Goal: Transaction & Acquisition: Book appointment/travel/reservation

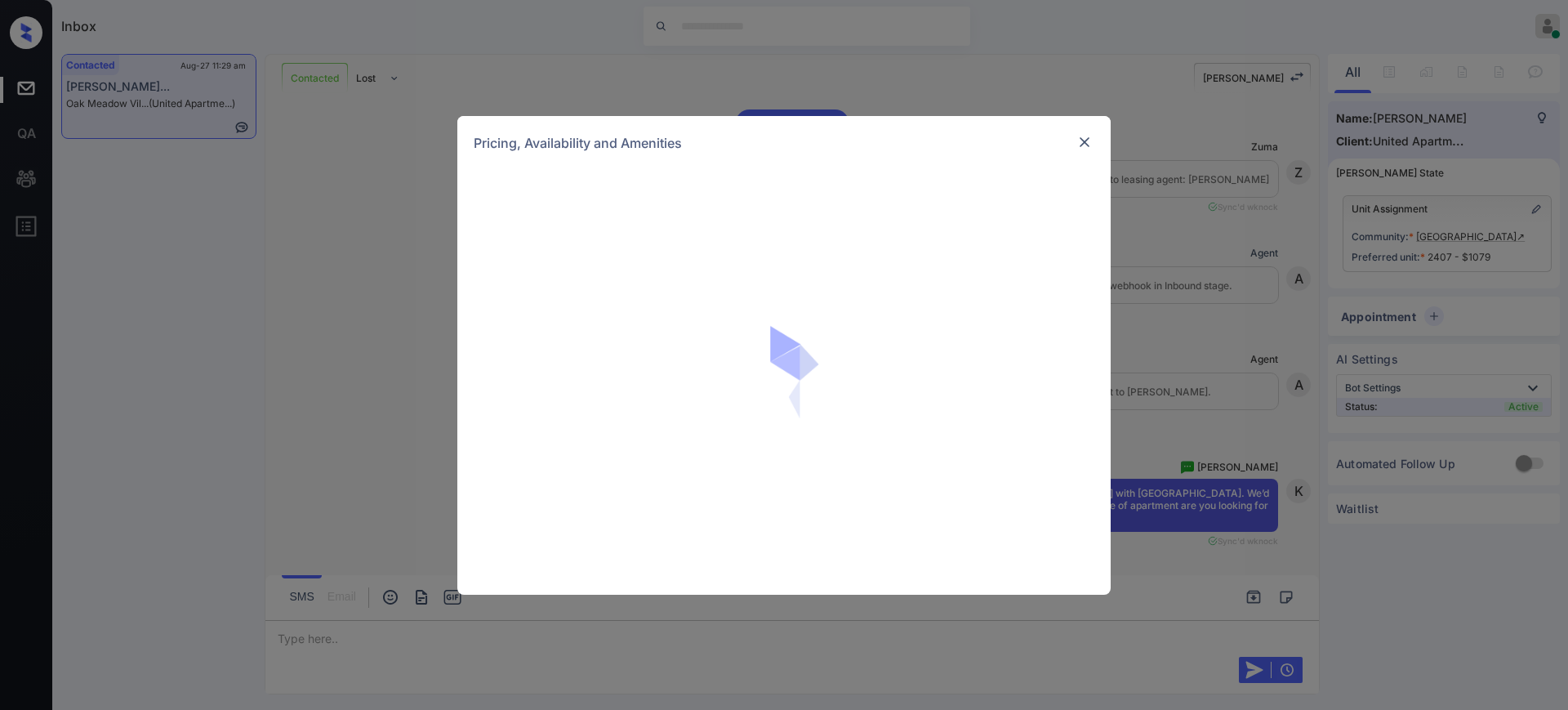
scroll to position [1092, 0]
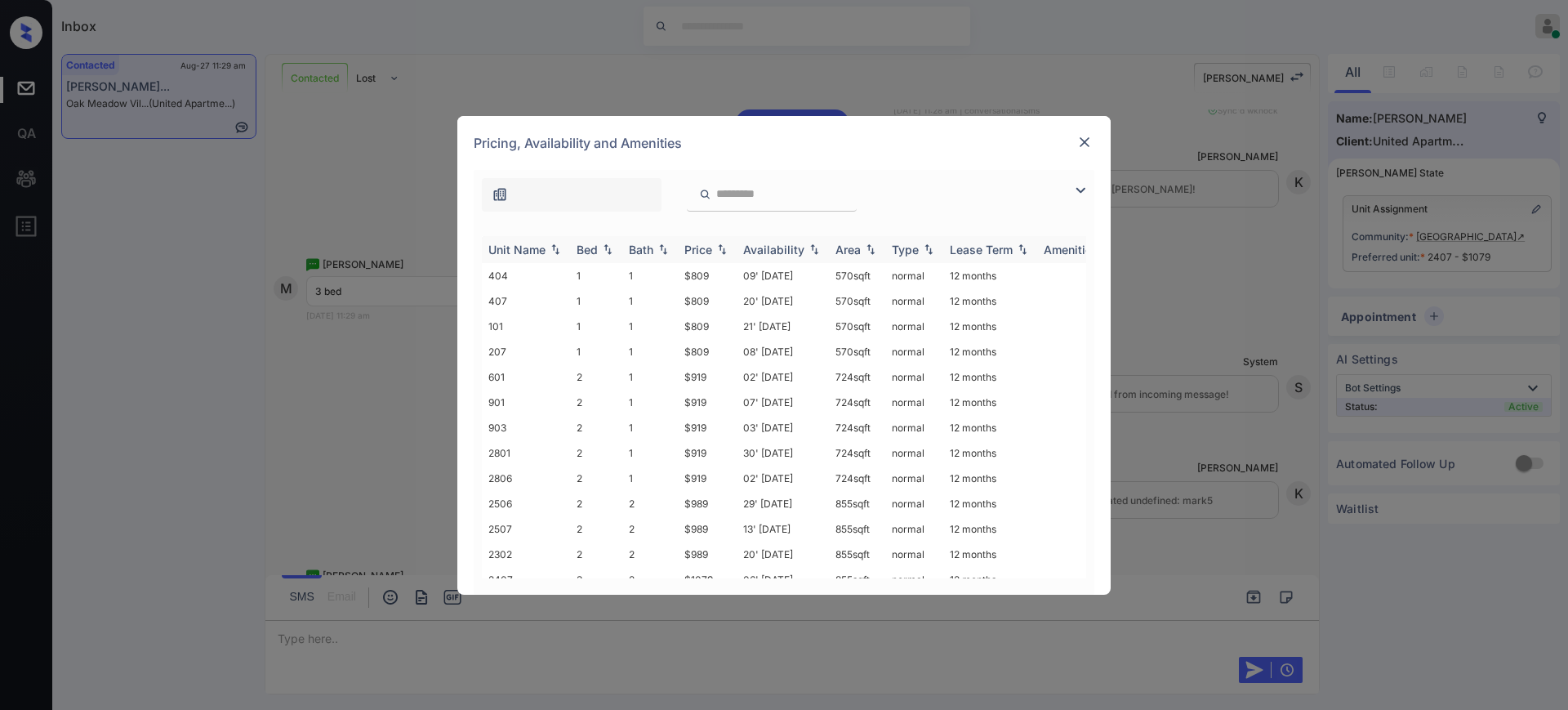
click at [601, 245] on img at bounding box center [608, 249] width 16 height 12
drag, startPoint x: 671, startPoint y: 452, endPoint x: 736, endPoint y: 450, distance: 65.0
type textarea "*****"
click at [733, 450] on tr "2706 3 2 $1079 10' Jul 25 855 sqft normal 12 months" at bounding box center [908, 447] width 854 height 25
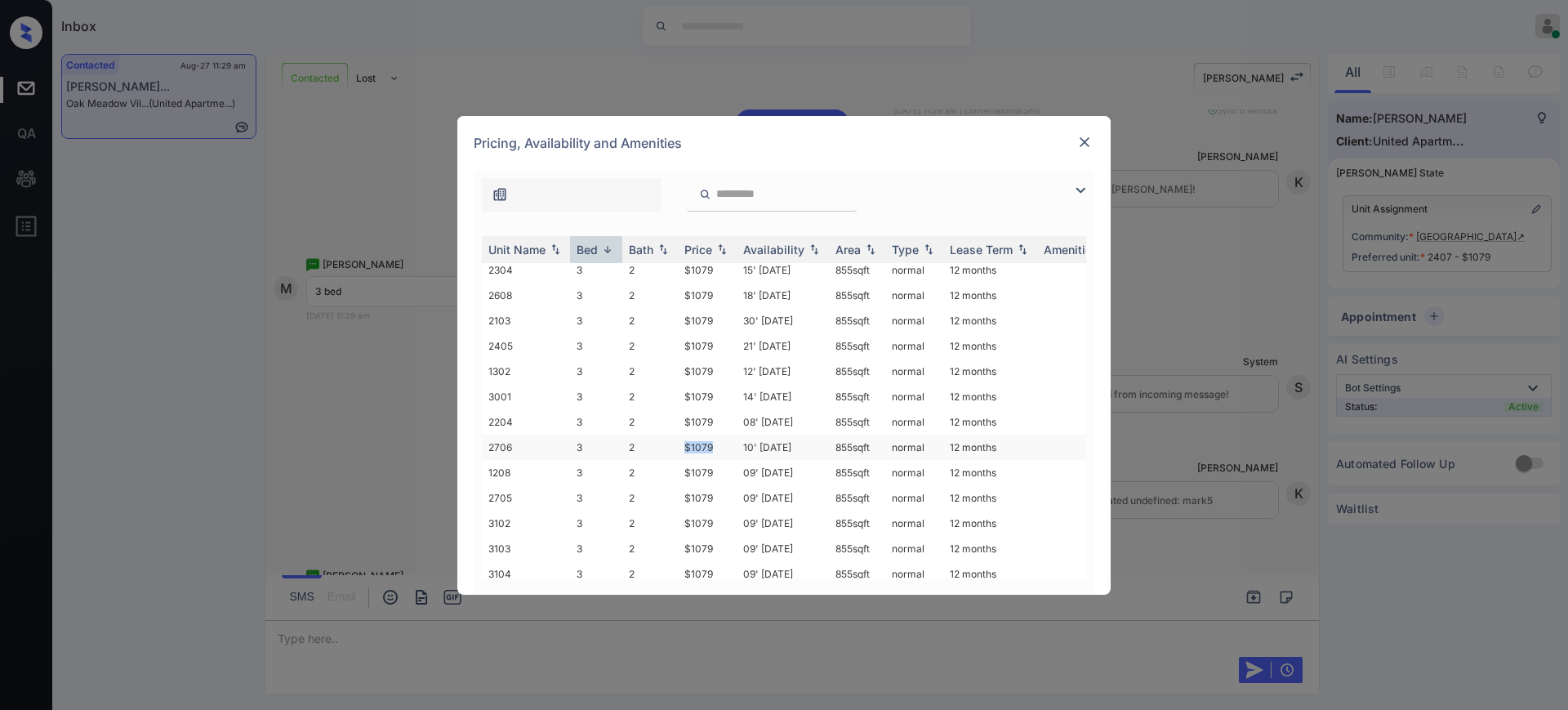
copy tr "$1079"
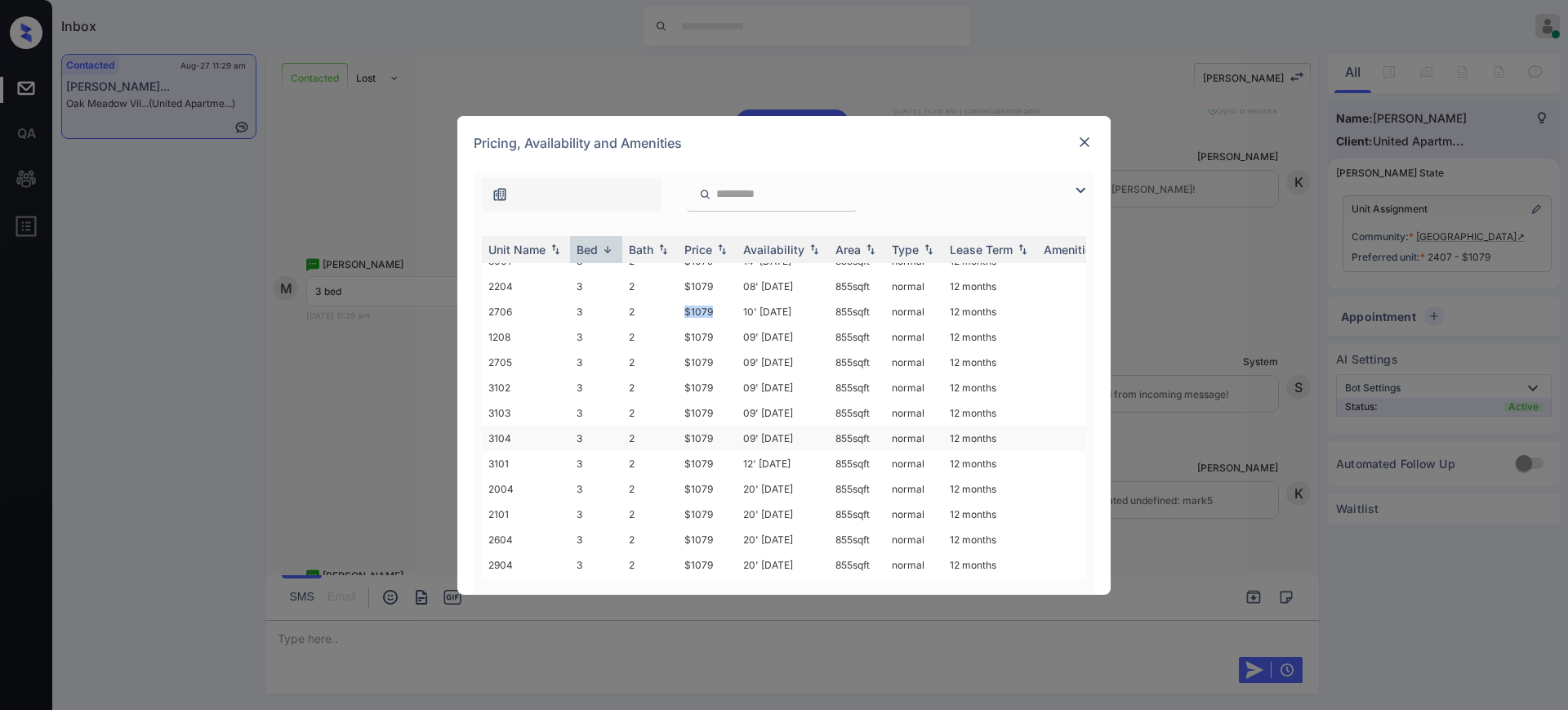
scroll to position [714, 0]
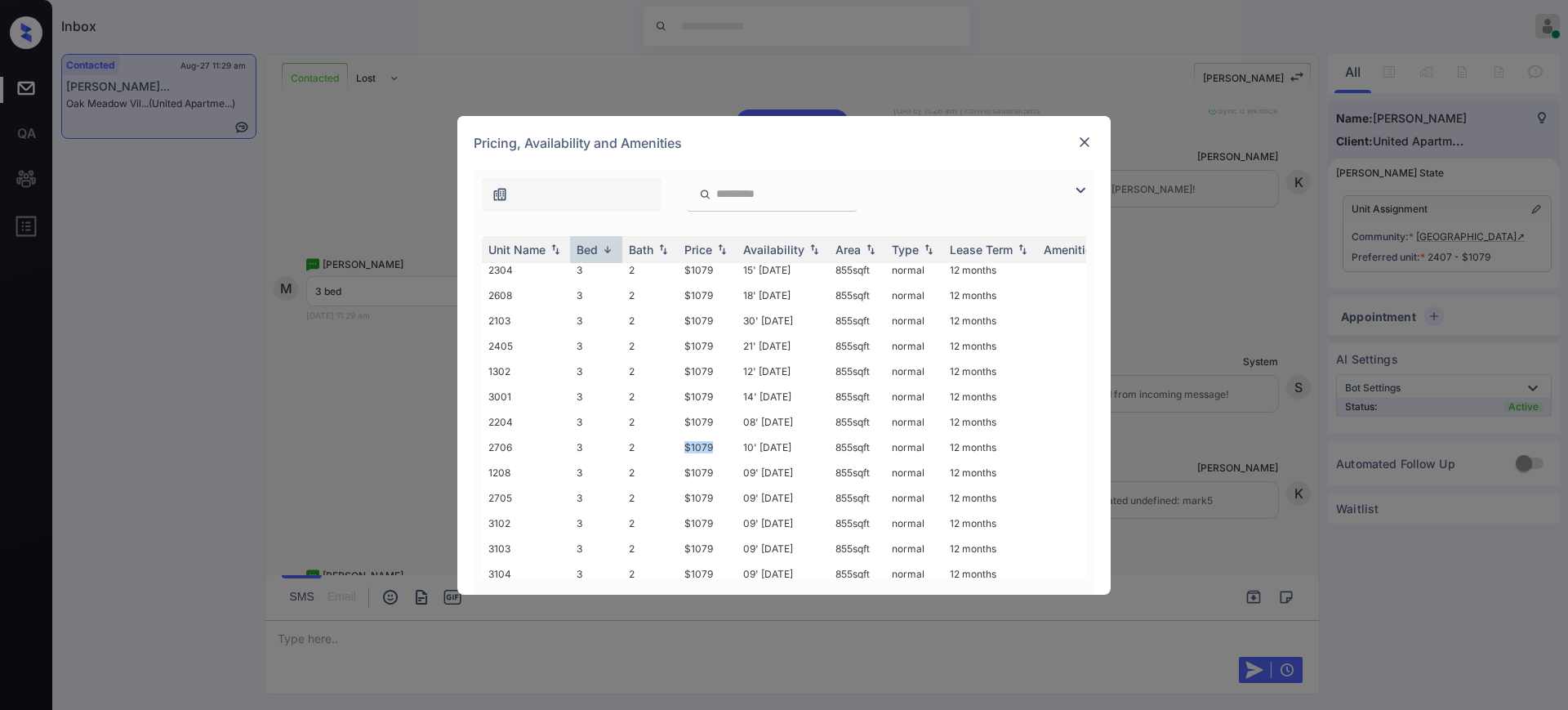
click at [1087, 143] on img at bounding box center [1084, 142] width 16 height 16
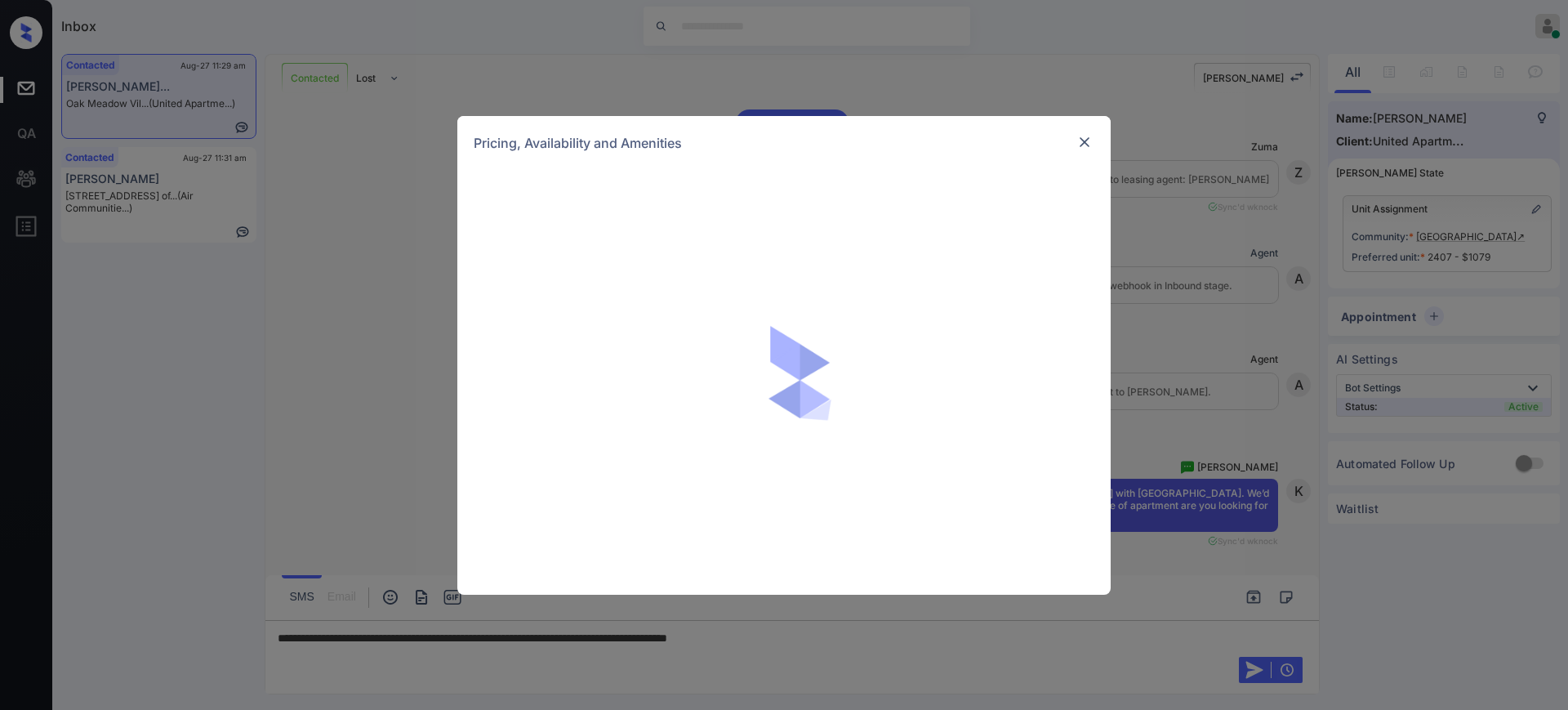
scroll to position [3516, 0]
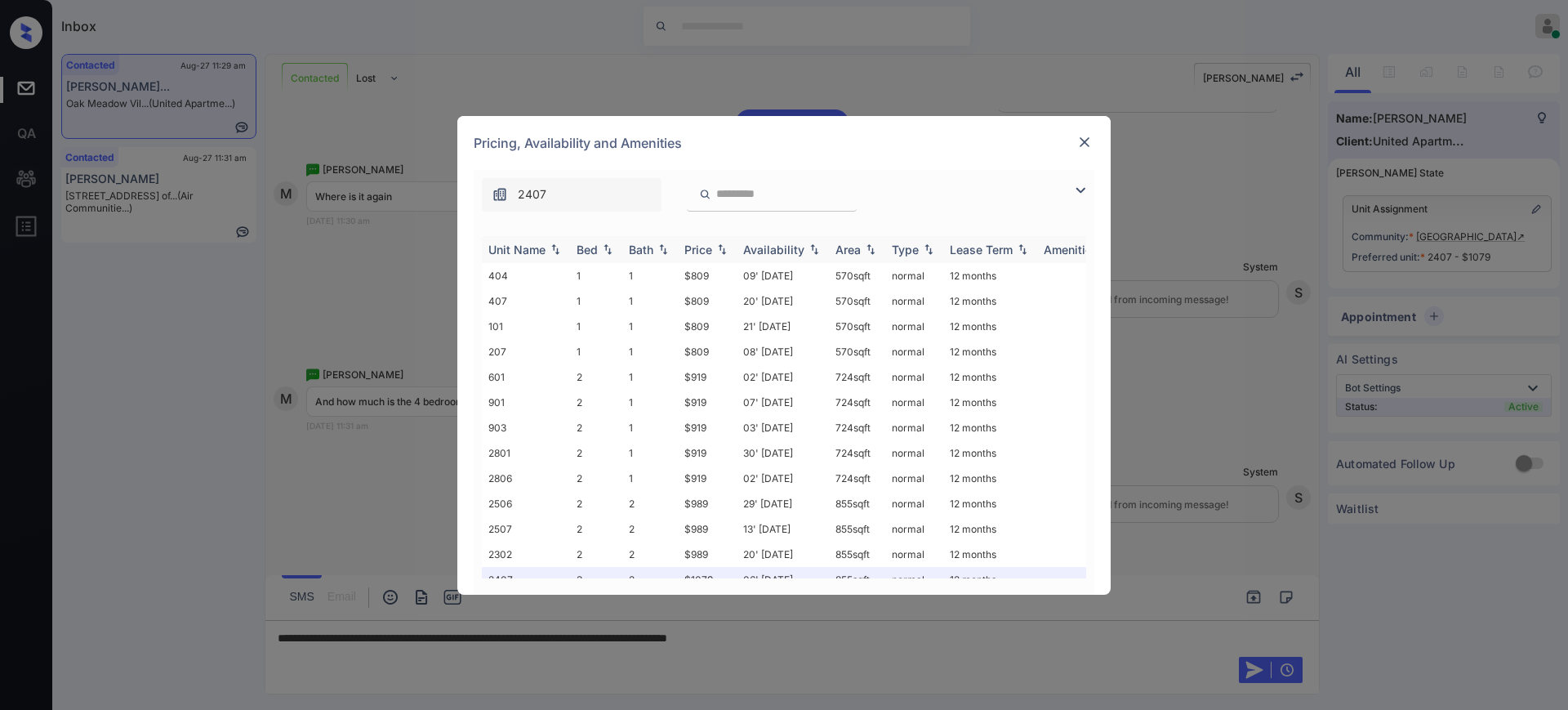
click at [587, 250] on div "Bed" at bounding box center [587, 249] width 21 height 14
drag, startPoint x: 681, startPoint y: 372, endPoint x: 729, endPoint y: 372, distance: 48.0
click at [729, 372] on td "$1267" at bounding box center [707, 376] width 59 height 25
copy td "$1267"
drag, startPoint x: 678, startPoint y: 301, endPoint x: 718, endPoint y: 299, distance: 40.0
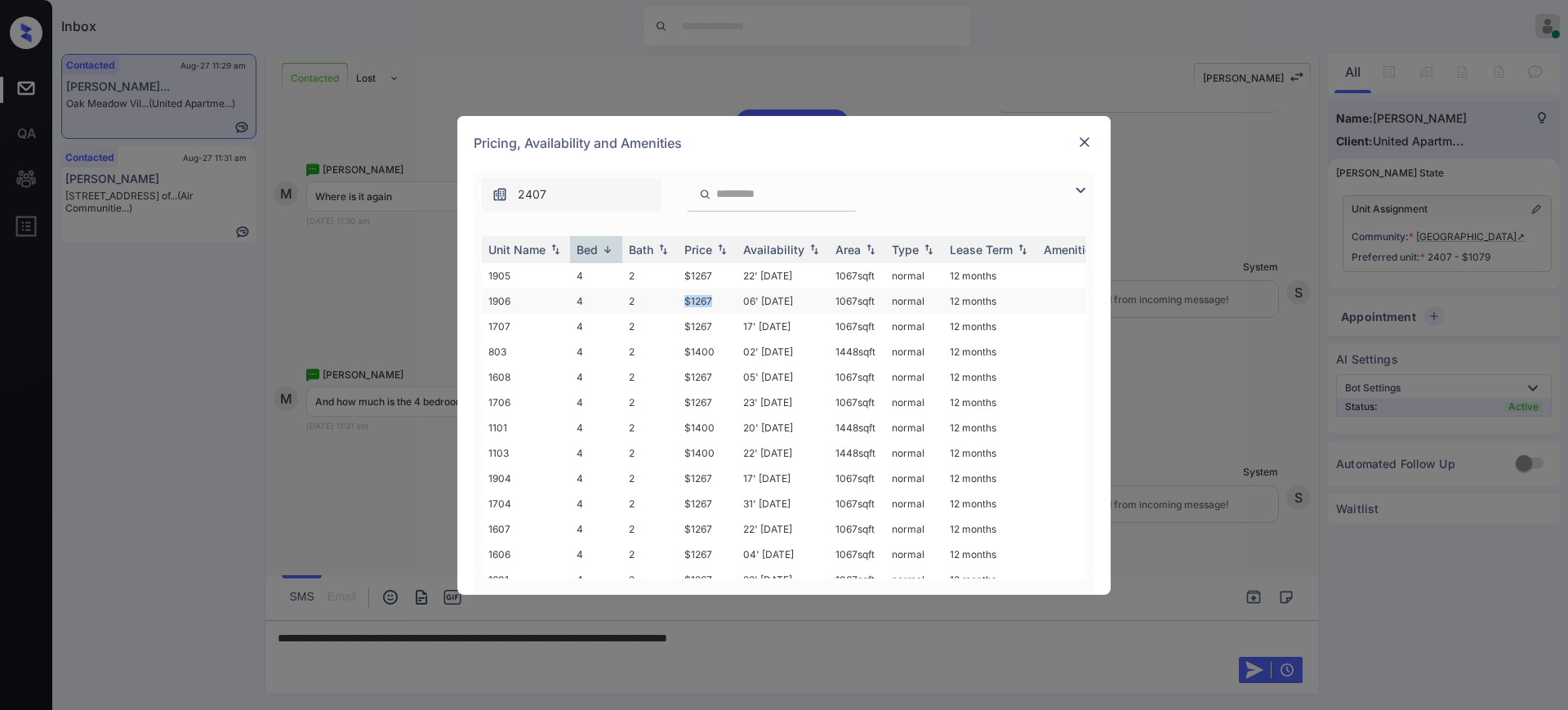
click at [717, 299] on td "$1267" at bounding box center [707, 301] width 59 height 25
copy td "$1267"
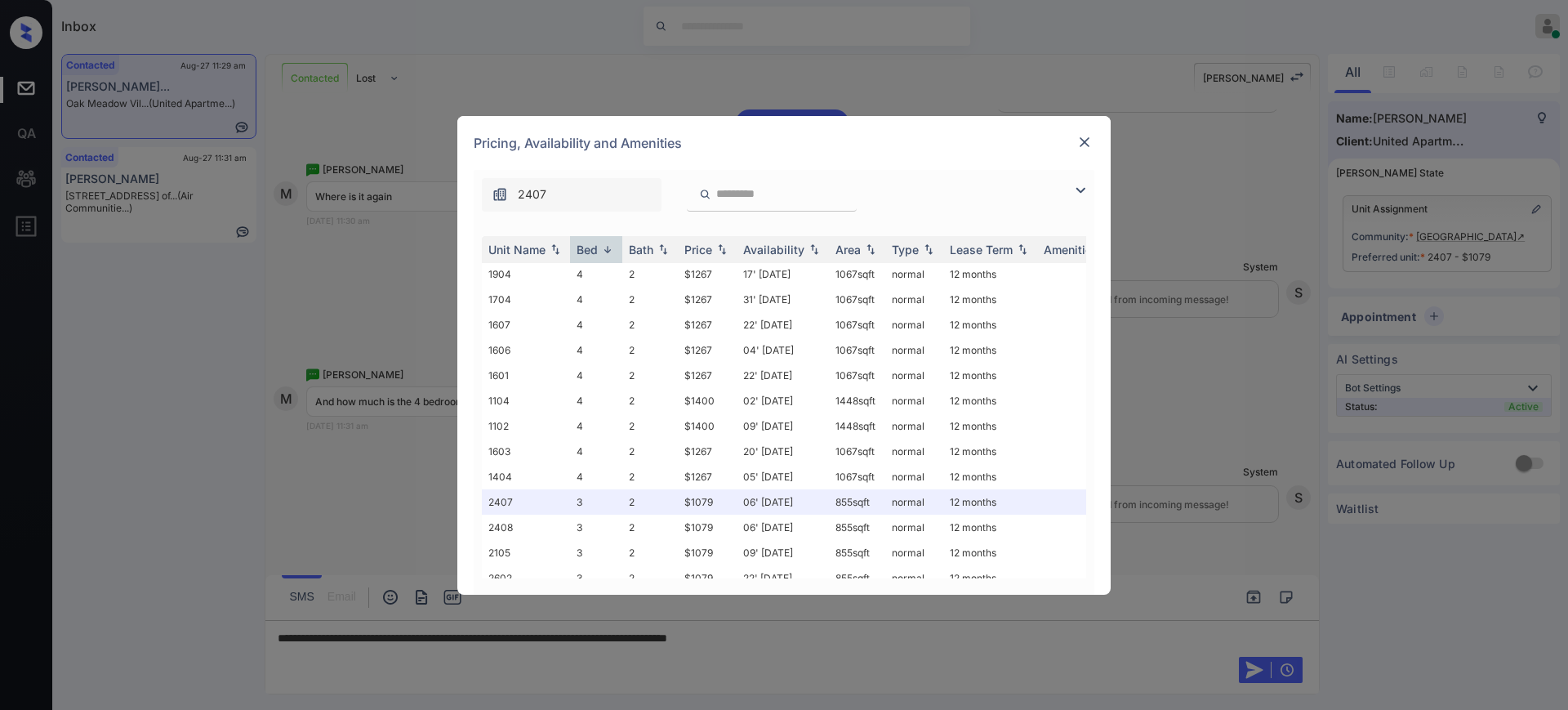
click at [1080, 148] on div at bounding box center [1084, 142] width 20 height 20
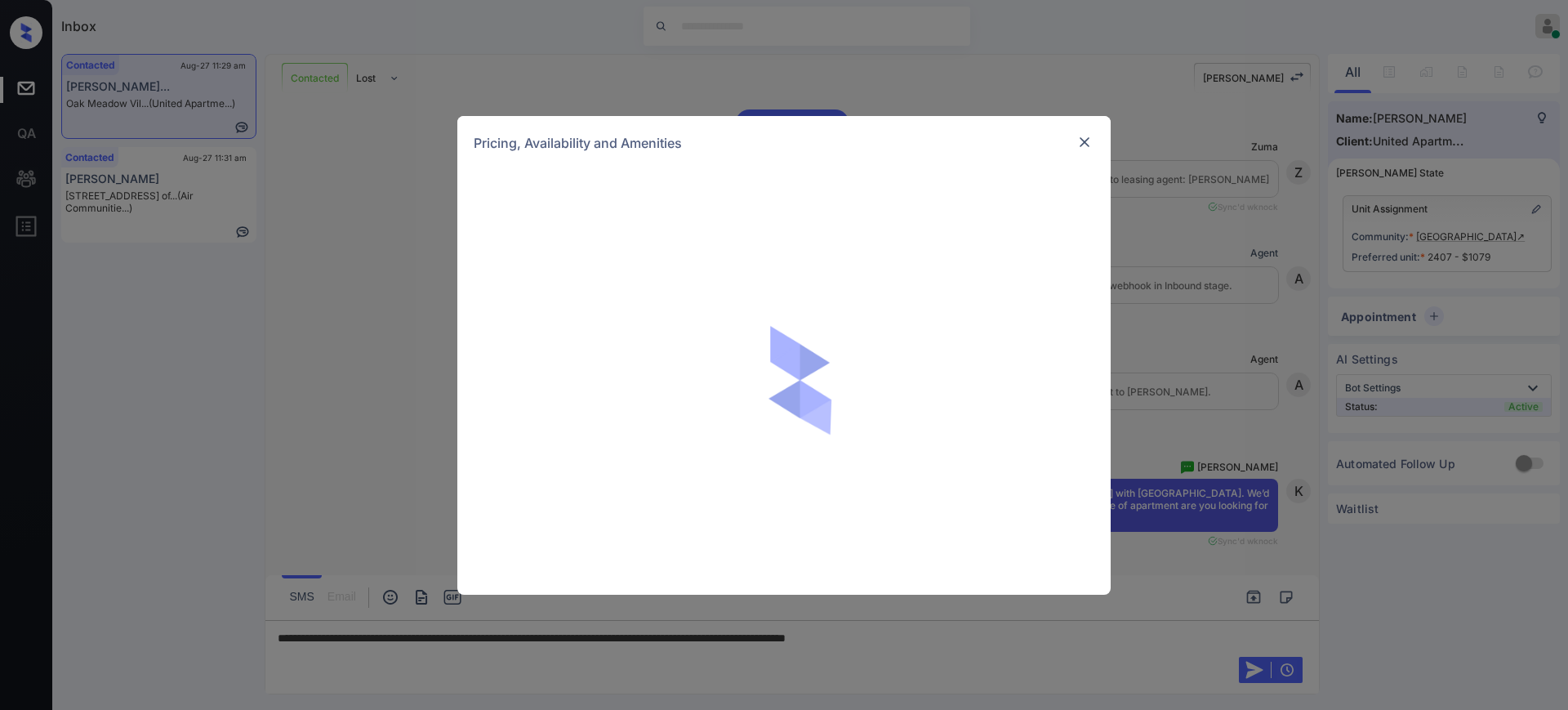
scroll to position [3516, 0]
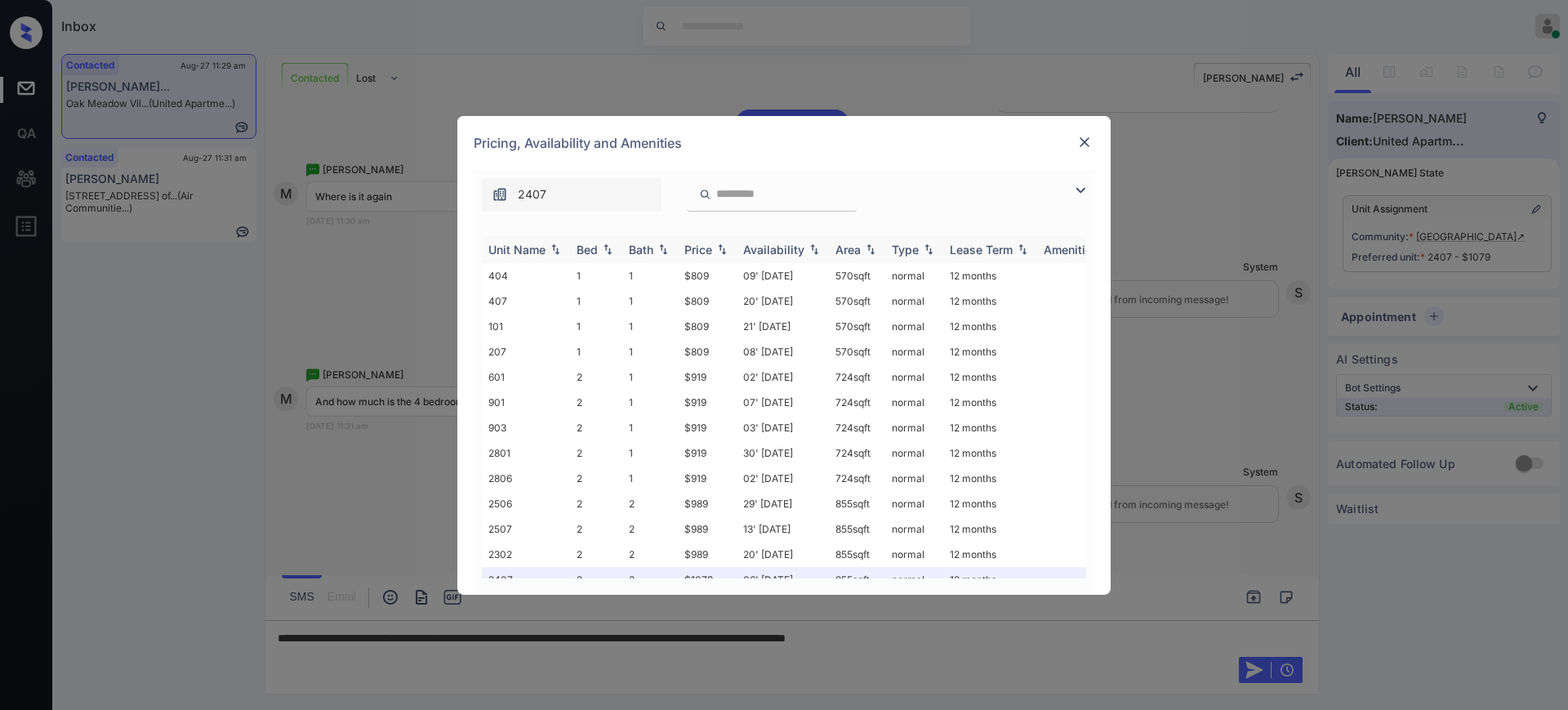
click at [606, 245] on img at bounding box center [608, 249] width 16 height 12
click at [1098, 146] on div "Pricing, Availability and Amenities" at bounding box center [784, 143] width 653 height 54
click at [1089, 146] on img at bounding box center [1084, 142] width 16 height 16
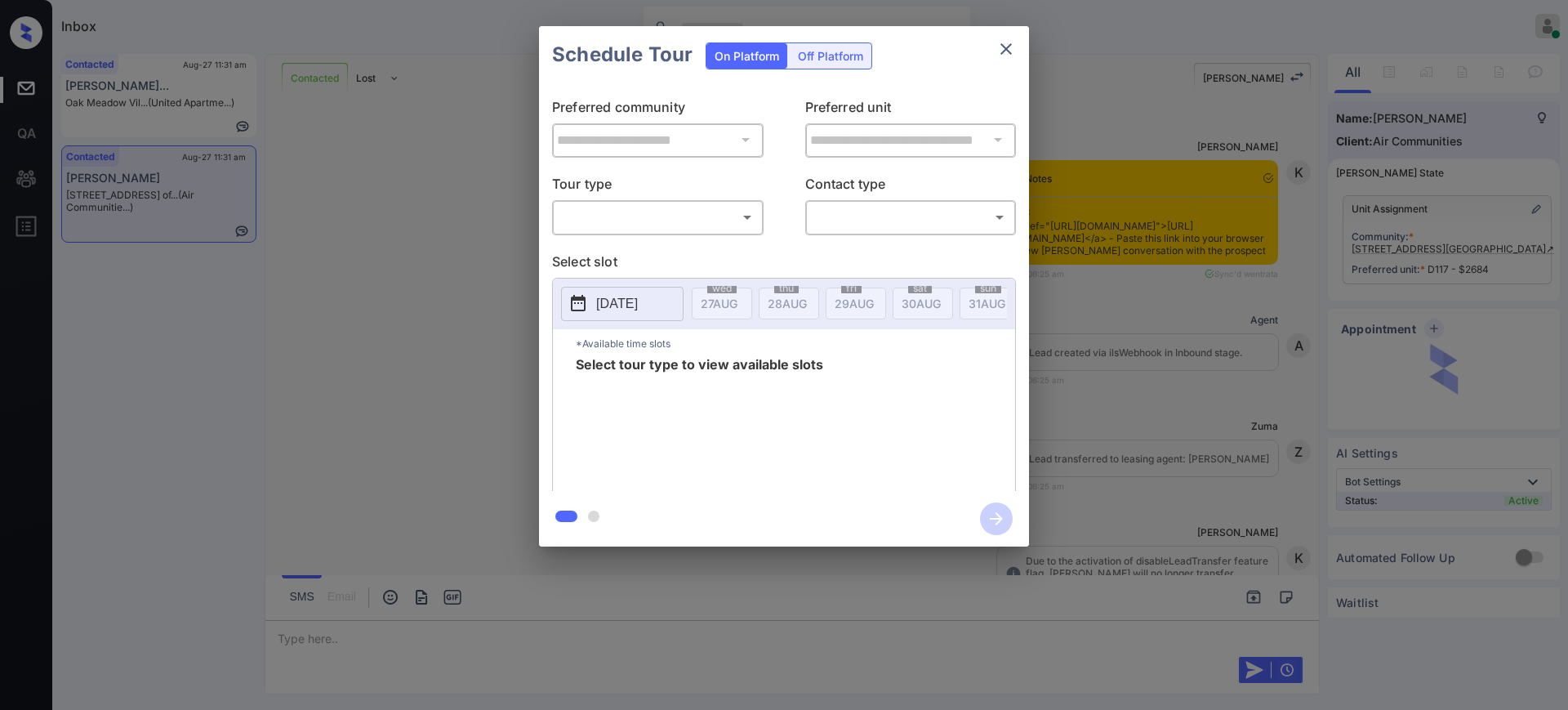
scroll to position [1328, 0]
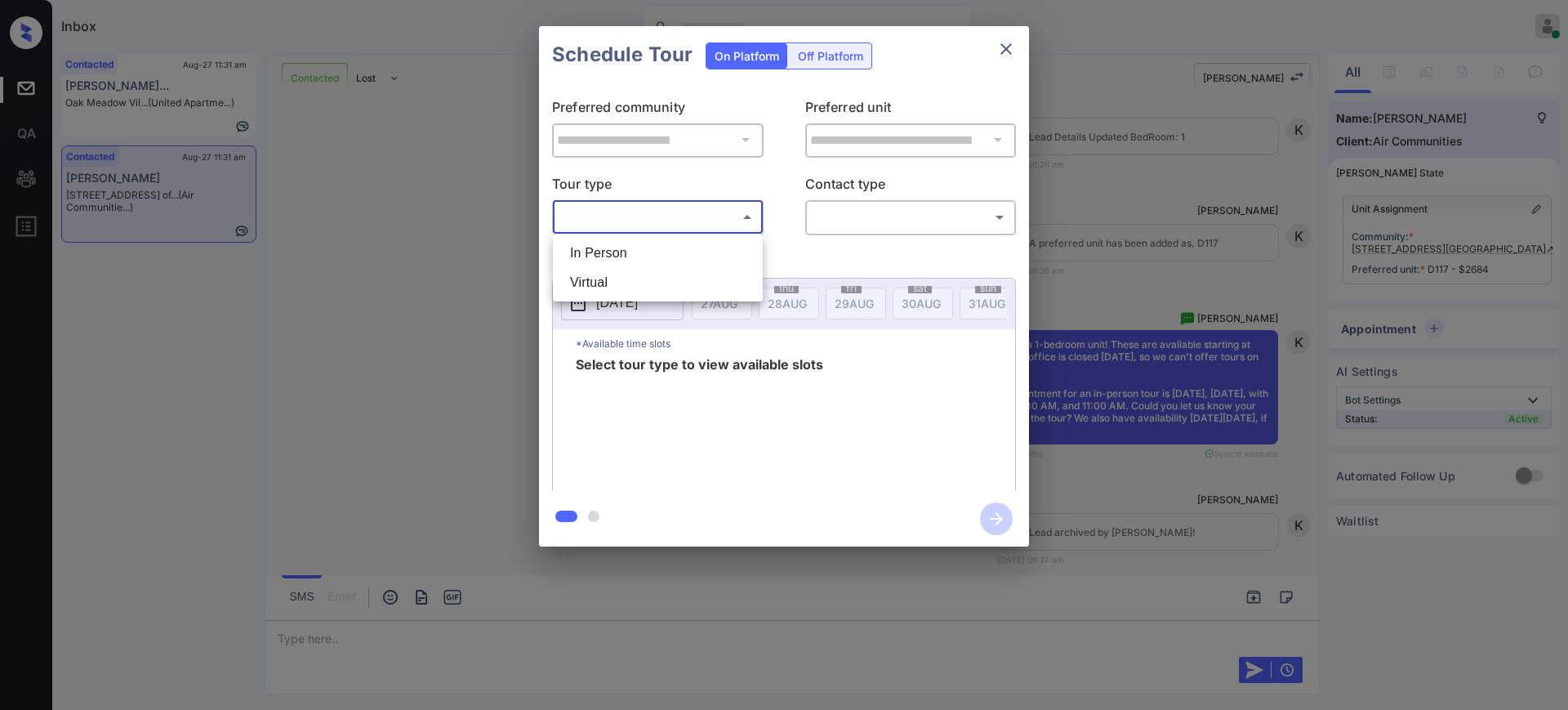
click at [624, 217] on body "Inbox Ajay Kumar Online Set yourself offline Set yourself on break Profile Swit…" at bounding box center [784, 355] width 1568 height 710
drag, startPoint x: 614, startPoint y: 250, endPoint x: 883, endPoint y: 269, distance: 269.7
click at [616, 250] on li "In Person" at bounding box center [658, 253] width 202 height 30
type input "********"
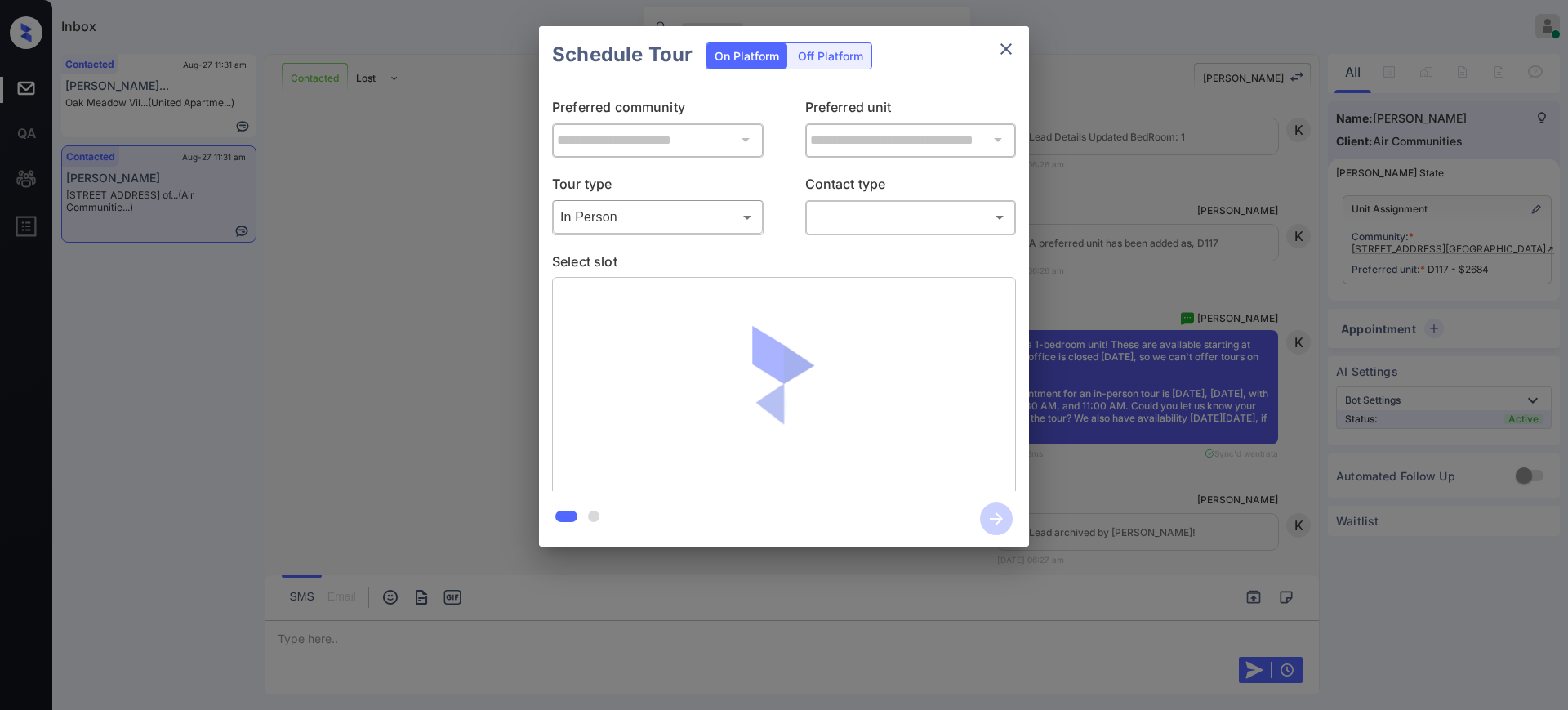
drag, startPoint x: 897, startPoint y: 231, endPoint x: 889, endPoint y: 218, distance: 15.3
click at [889, 221] on div "​ ​" at bounding box center [911, 216] width 212 height 35
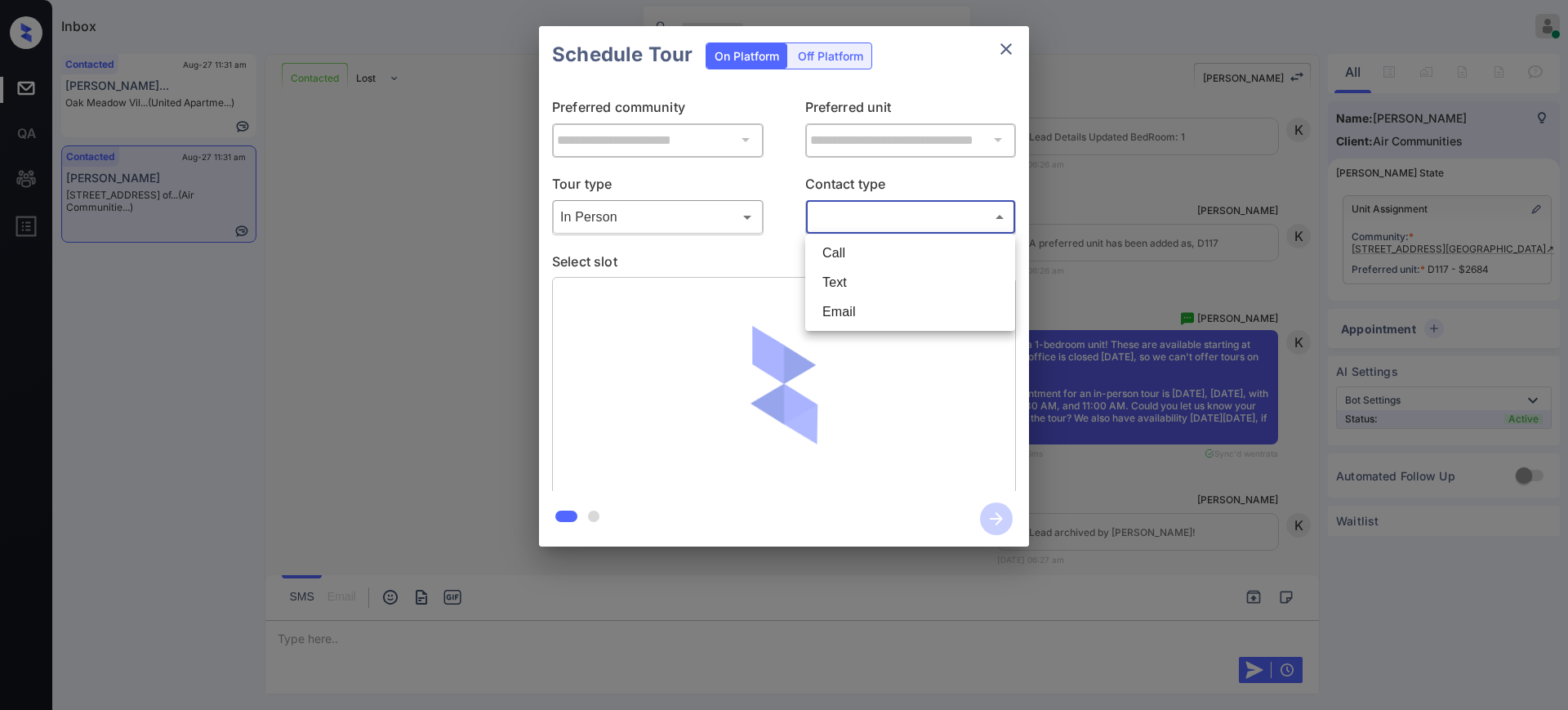
click at [889, 218] on body "Inbox Ajay Kumar Online Set yourself offline Set yourself on break Profile Swit…" at bounding box center [784, 355] width 1568 height 710
click at [844, 282] on li "Text" at bounding box center [910, 283] width 202 height 30
type input "****"
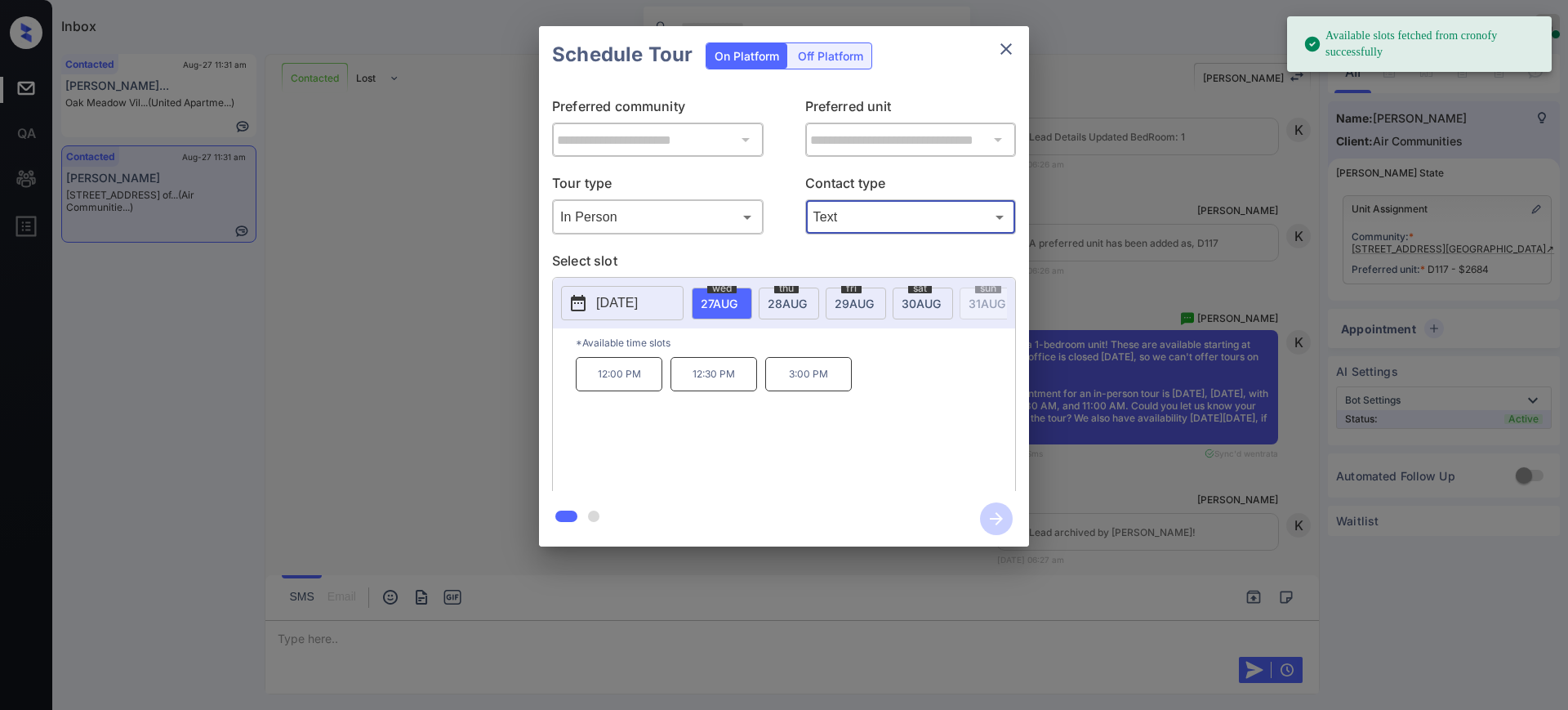
click at [625, 298] on p "2025-08-27" at bounding box center [617, 303] width 42 height 20
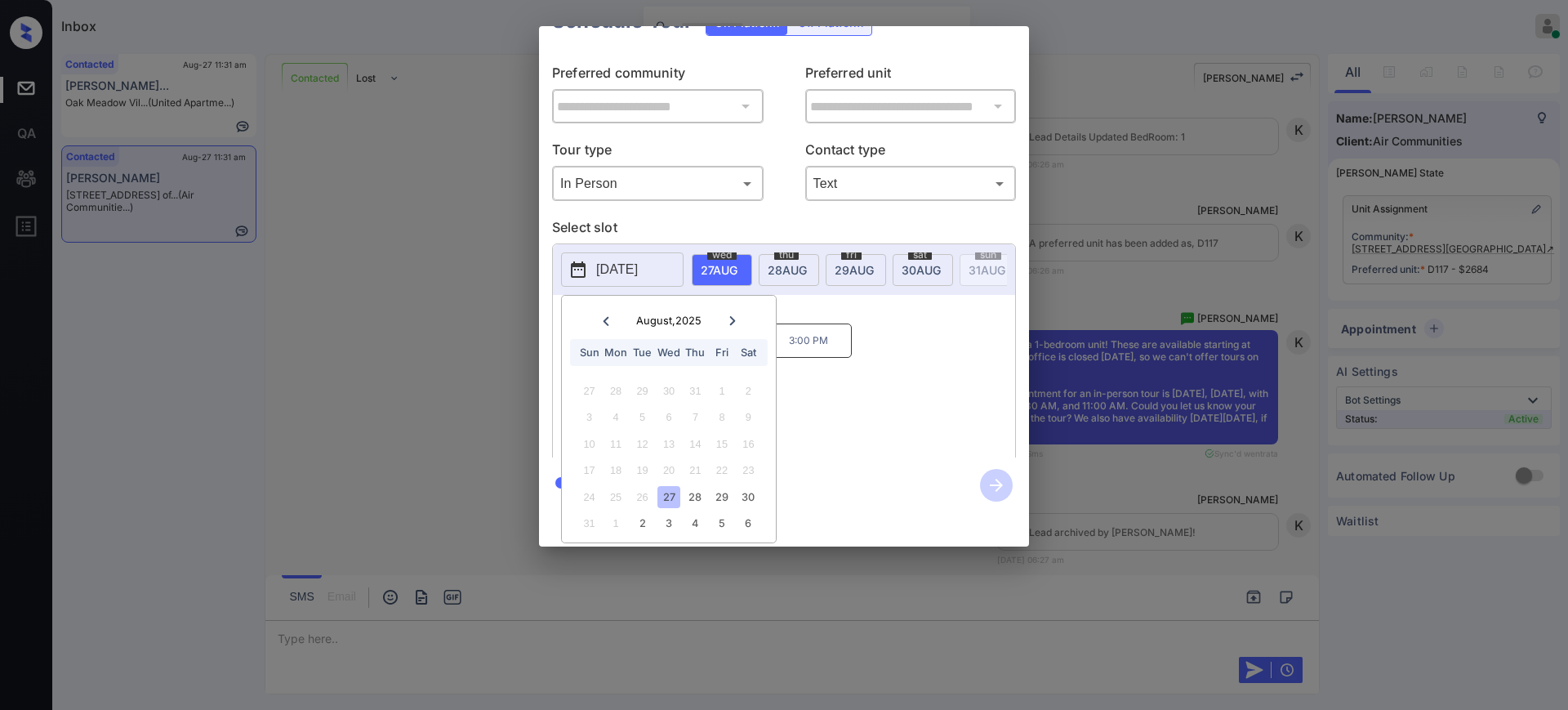
scroll to position [0, 0]
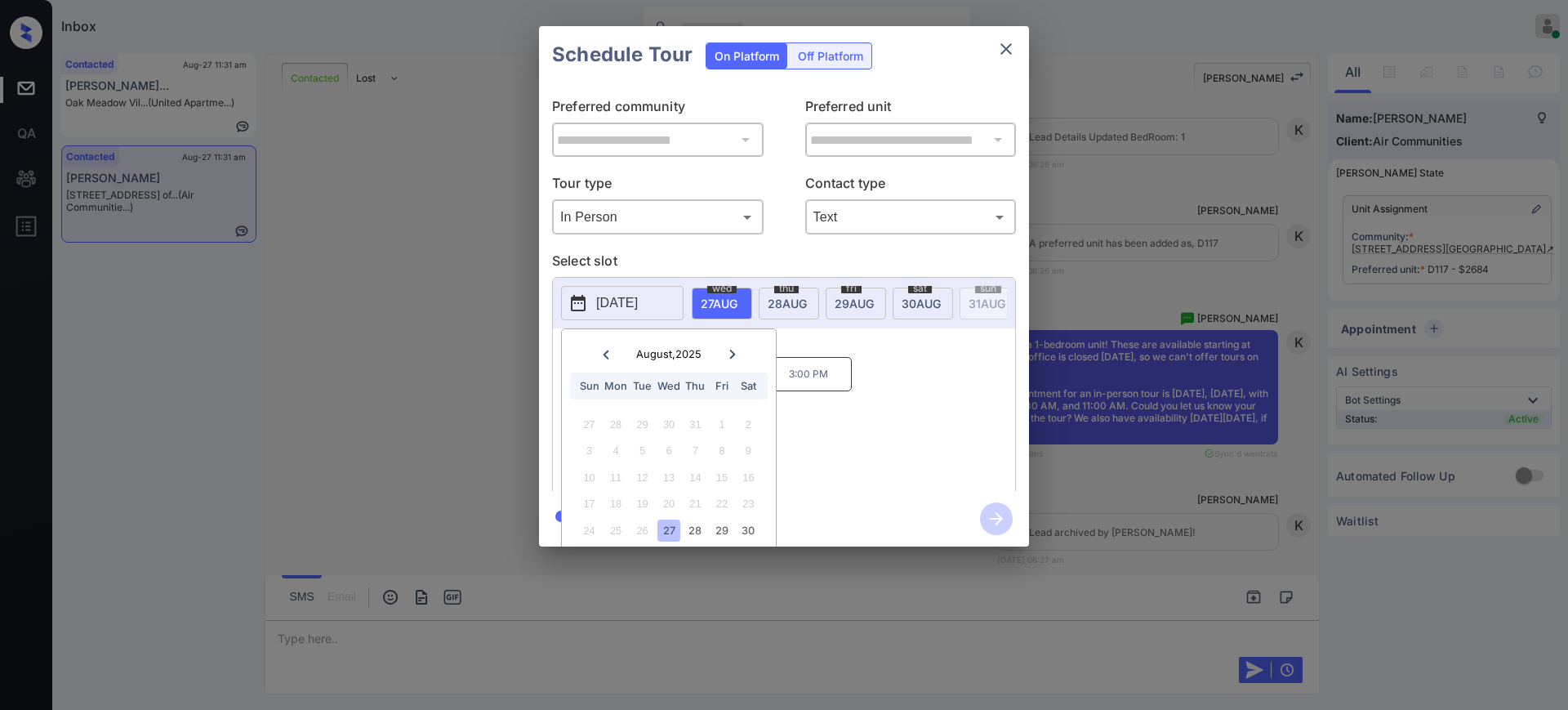
click at [1112, 401] on div "**********" at bounding box center [784, 286] width 1568 height 572
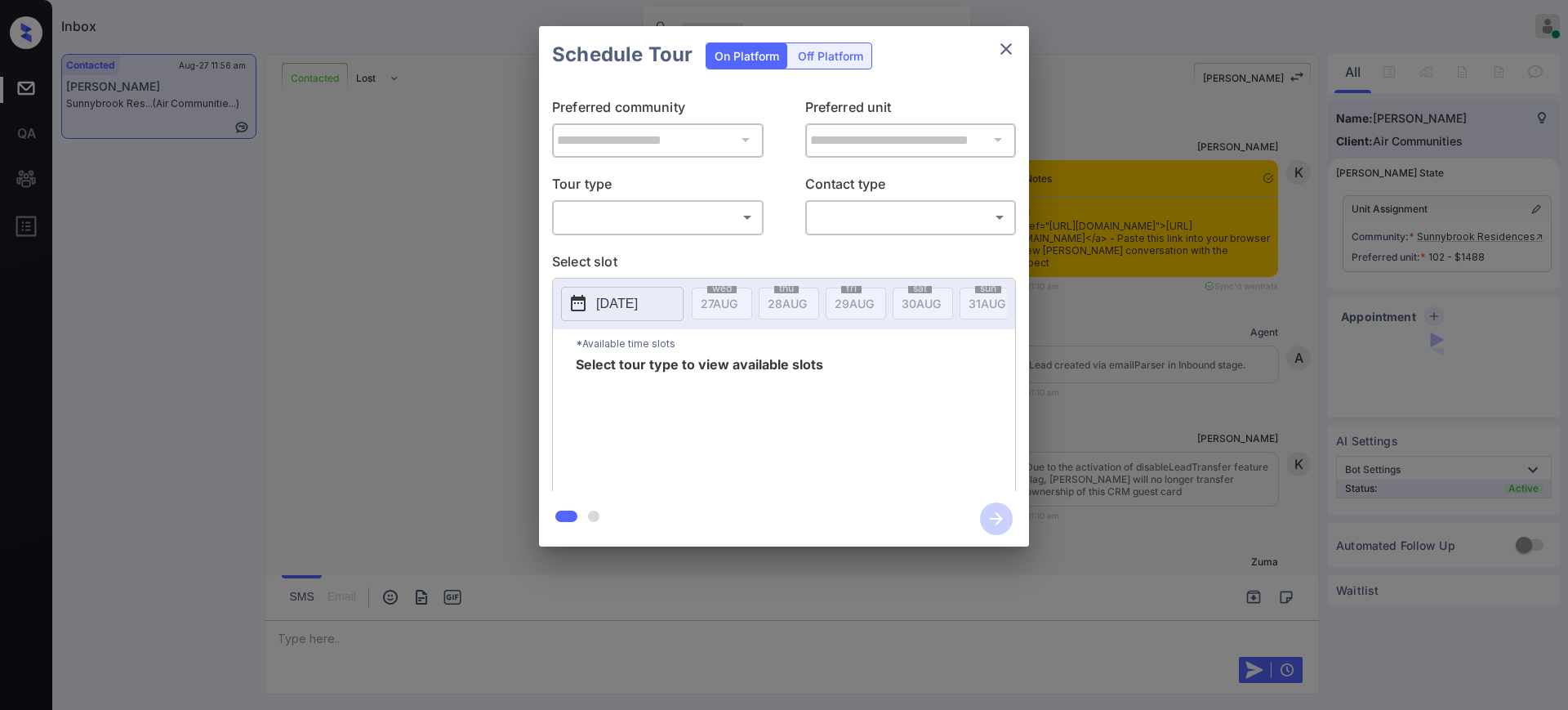
click at [711, 202] on div "​ ​" at bounding box center [658, 216] width 212 height 35
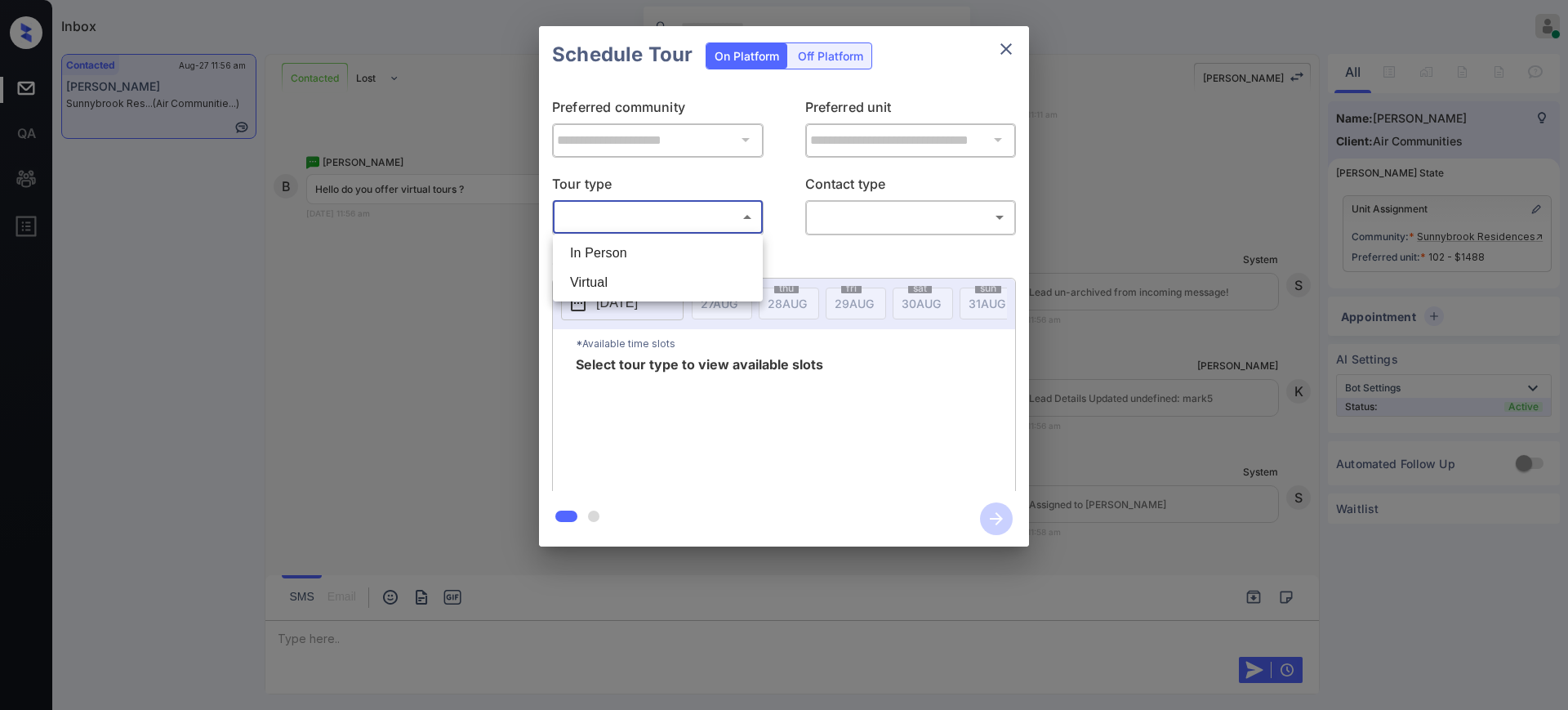
click at [704, 211] on body "Inbox [PERSON_NAME] Online Set yourself offline Set yourself on break Profile S…" at bounding box center [784, 355] width 1568 height 710
click at [635, 289] on li "Virtual" at bounding box center [658, 283] width 202 height 30
type input "*******"
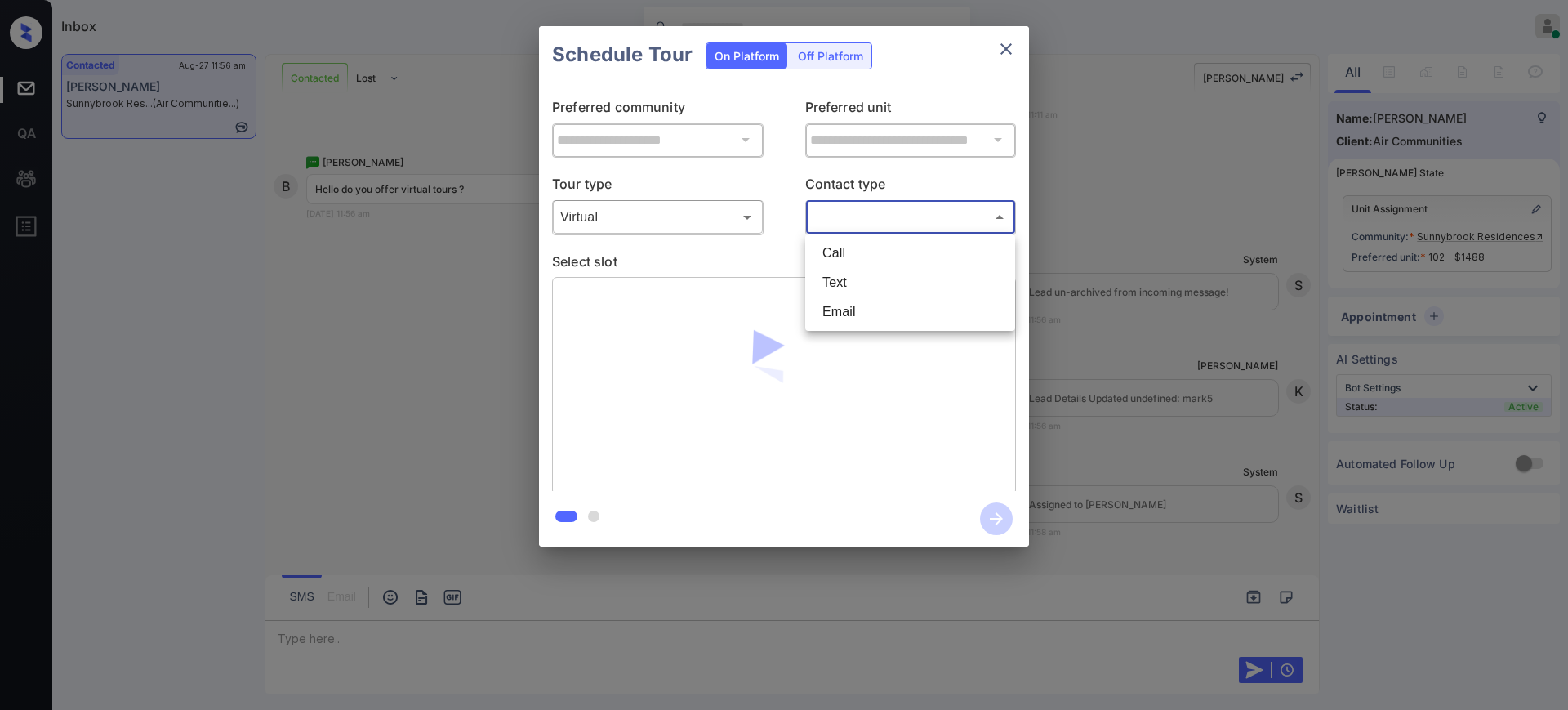
click at [828, 229] on body "Inbox Ajay Kumar Online Set yourself offline Set yourself on break Profile Swit…" at bounding box center [784, 355] width 1568 height 710
click at [856, 274] on li "Text" at bounding box center [910, 283] width 202 height 30
type input "****"
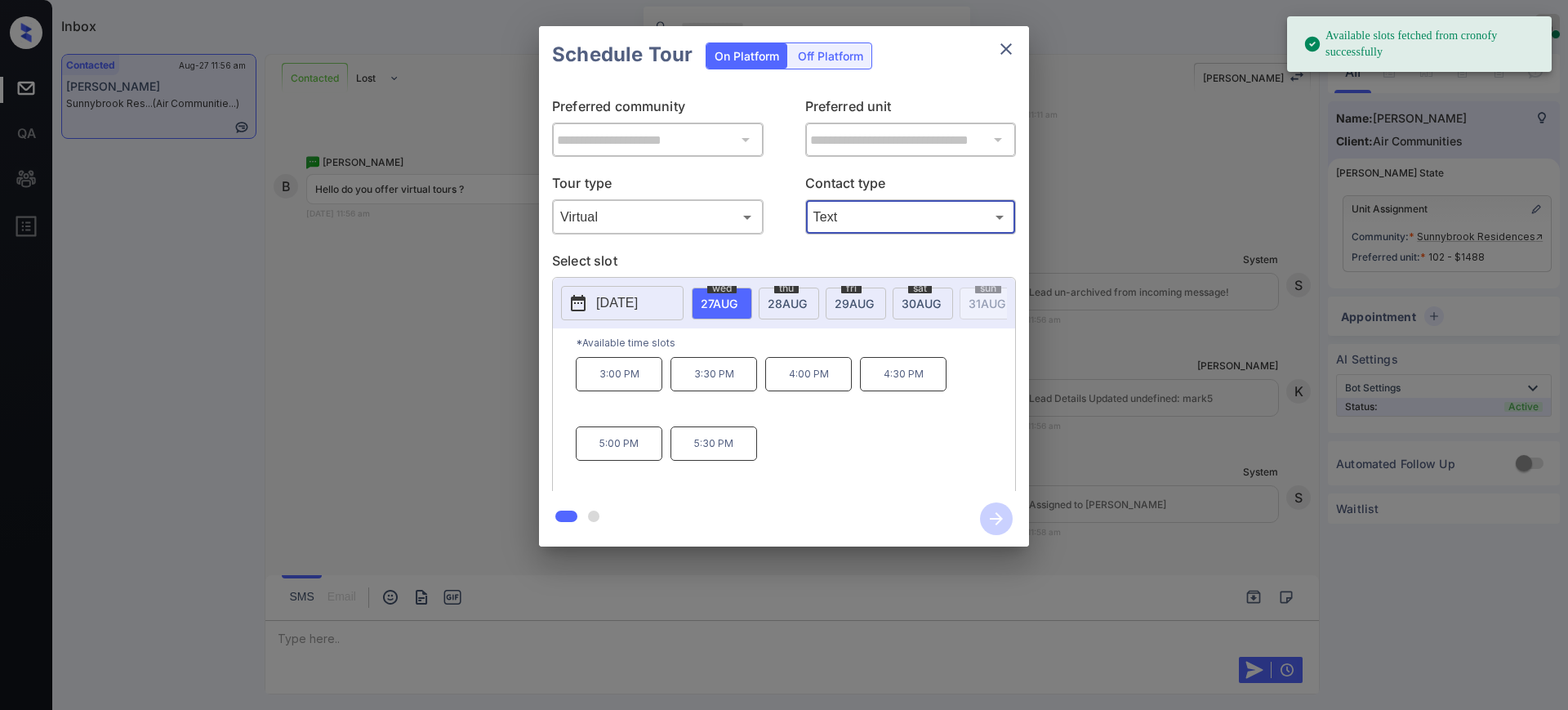
click at [714, 298] on span "27 AUG" at bounding box center [719, 304] width 37 height 14
click at [780, 302] on span "28 AUG" at bounding box center [788, 304] width 39 height 14
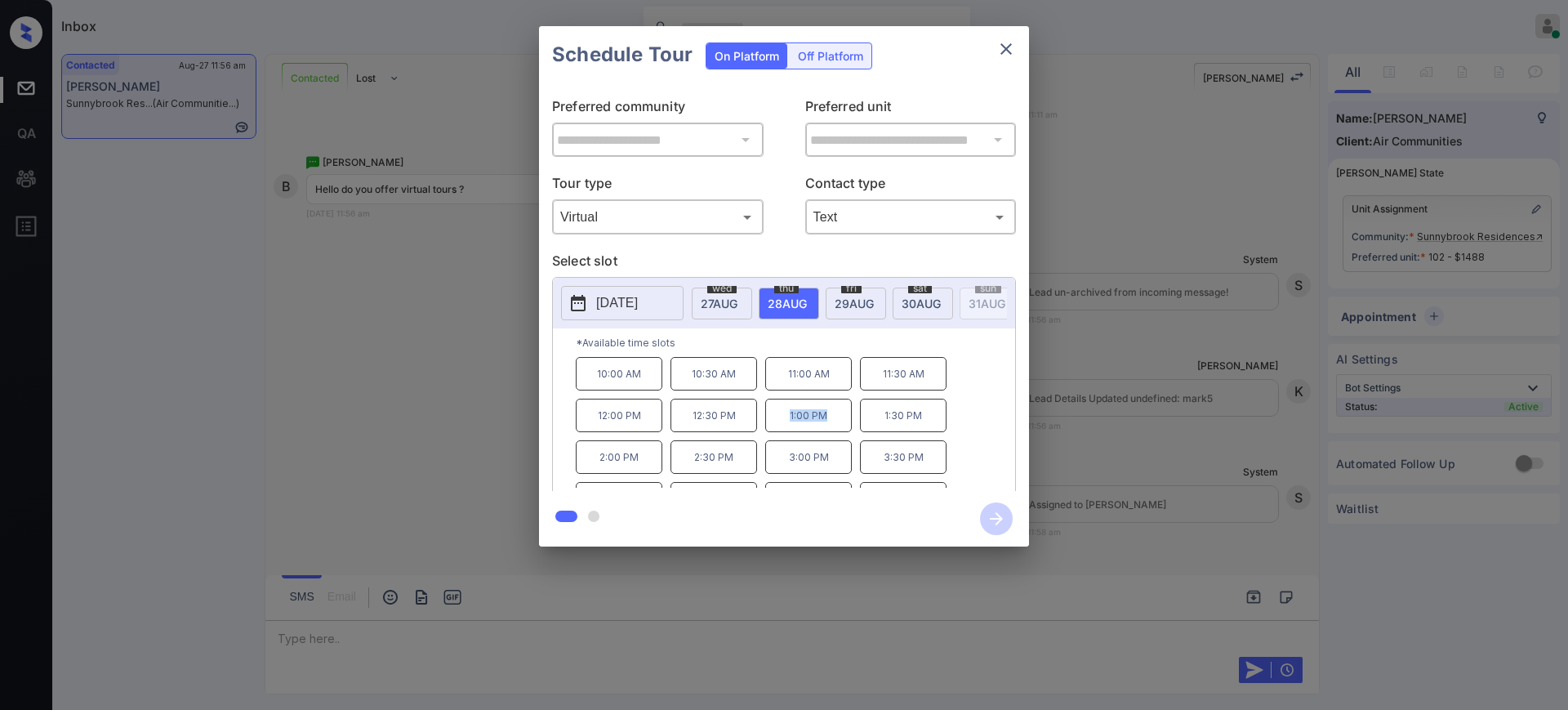
drag, startPoint x: 787, startPoint y: 427, endPoint x: 923, endPoint y: 344, distance: 159.3
click at [837, 422] on p "1:00 PM" at bounding box center [808, 415] width 87 height 33
copy p "1:00 PM"
click at [998, 47] on icon "close" at bounding box center [1007, 49] width 20 height 20
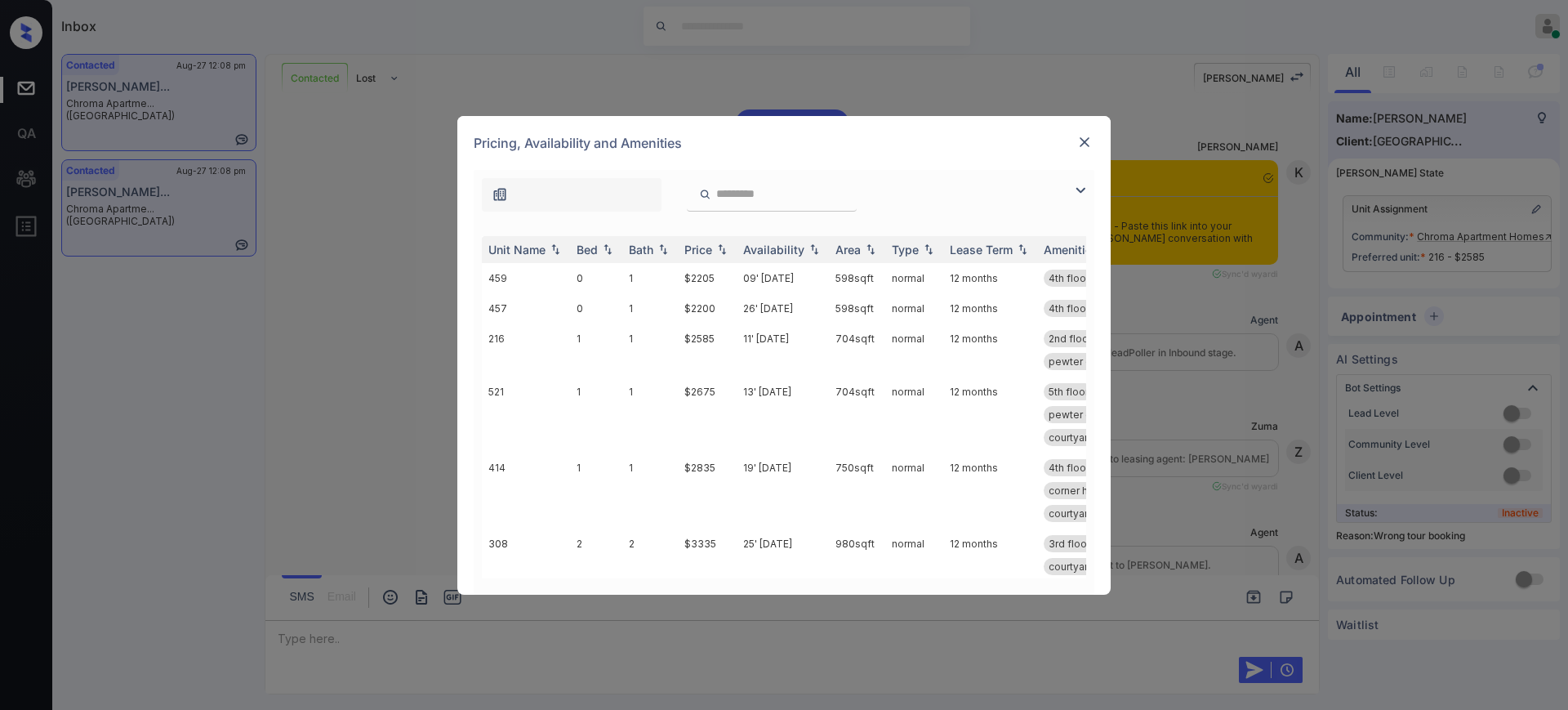
scroll to position [639, 0]
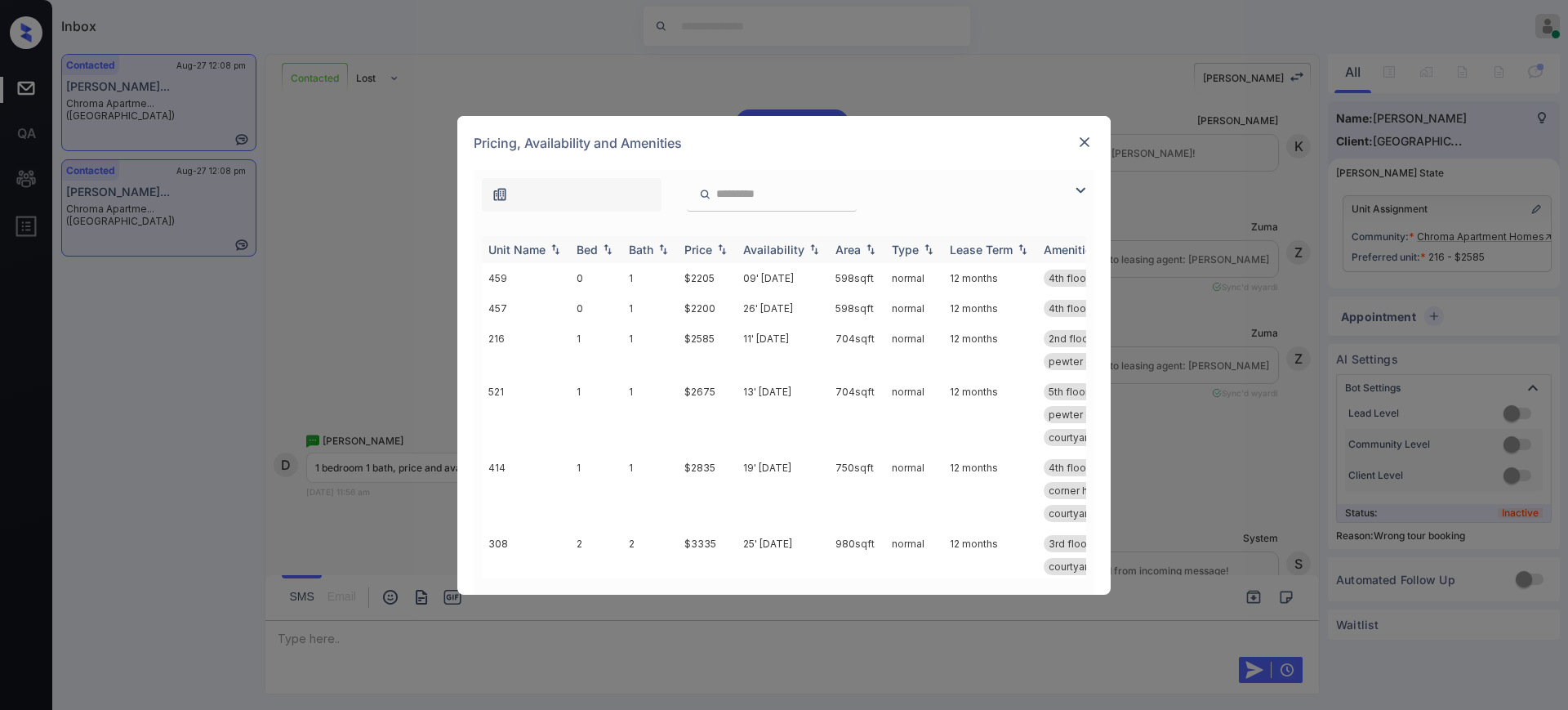
click at [591, 250] on div "Bed" at bounding box center [587, 249] width 21 height 14
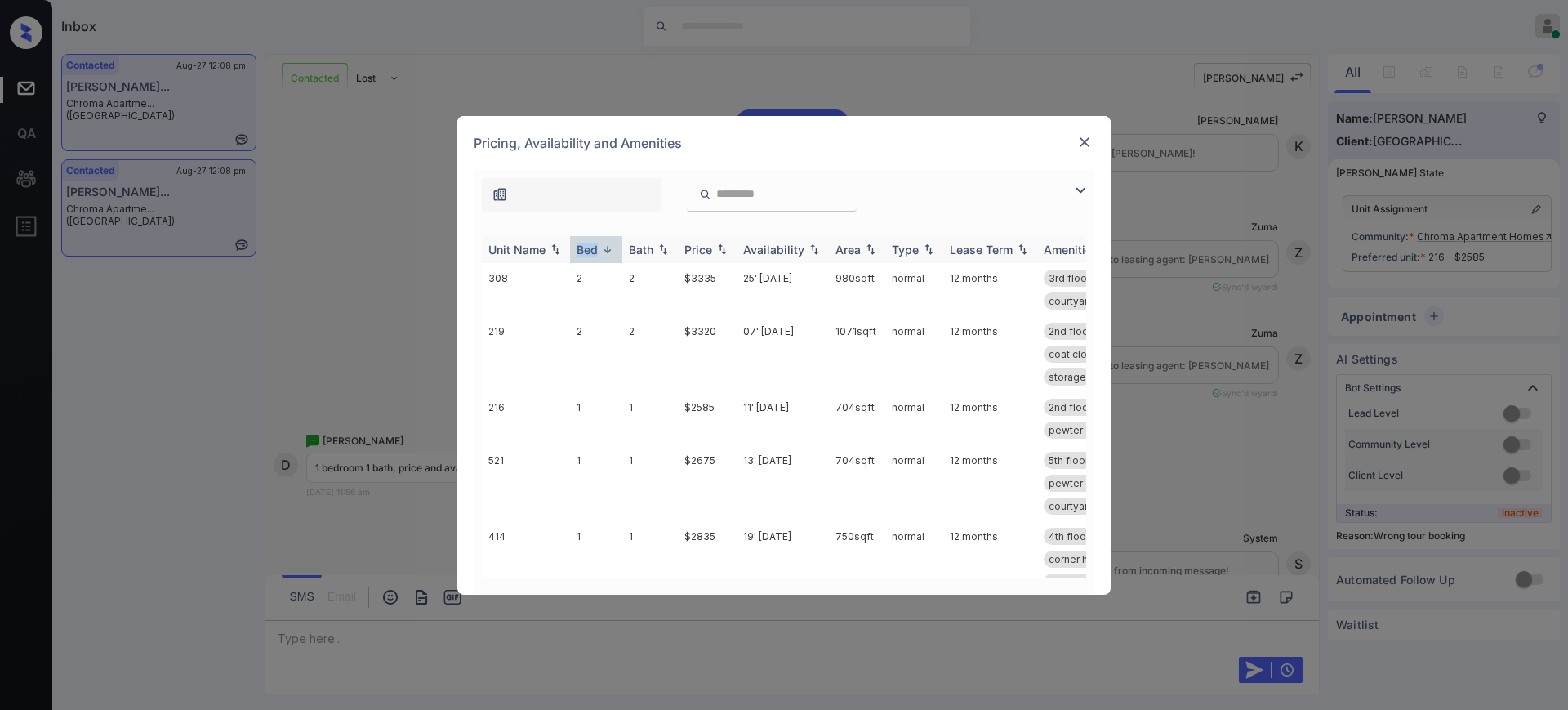
click at [591, 250] on div "Bed" at bounding box center [587, 249] width 21 height 14
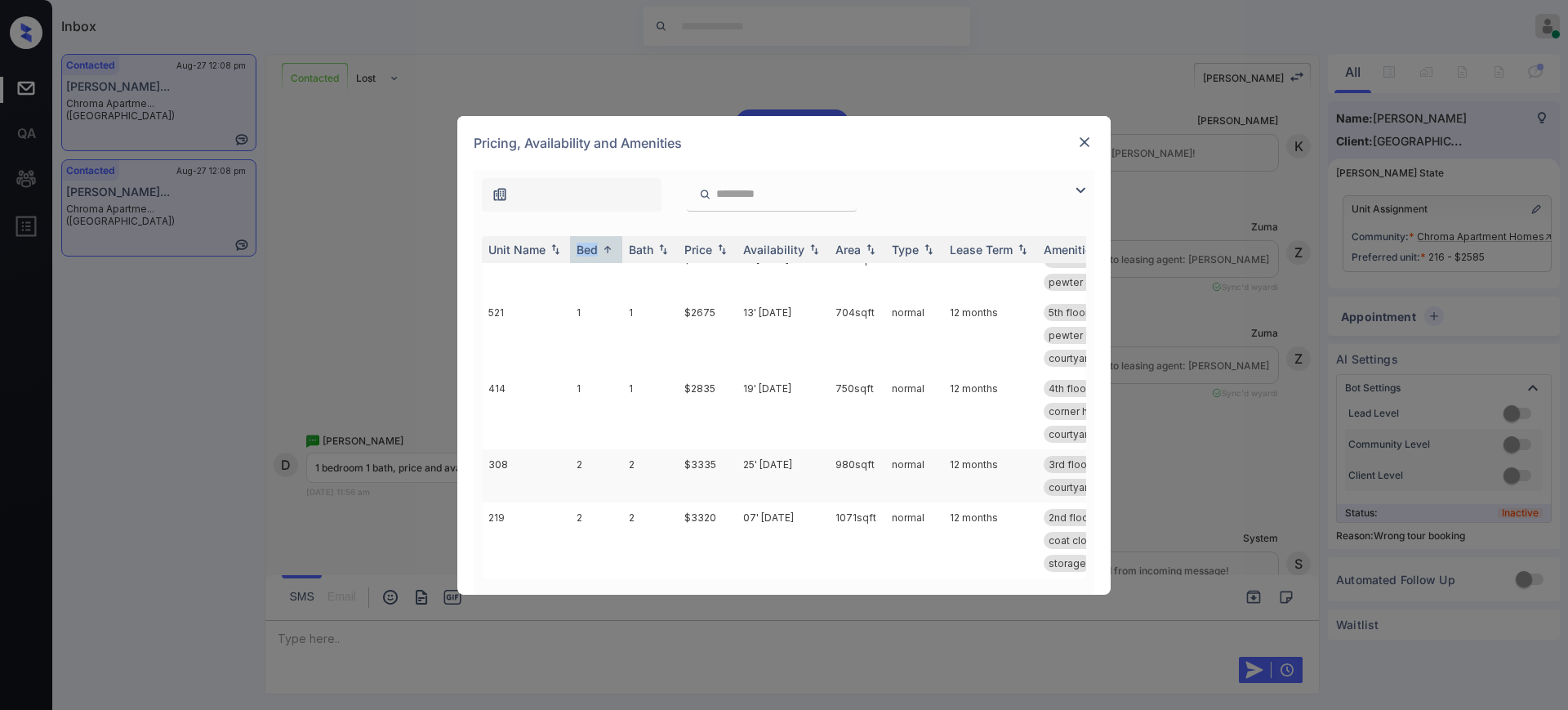
scroll to position [0, 0]
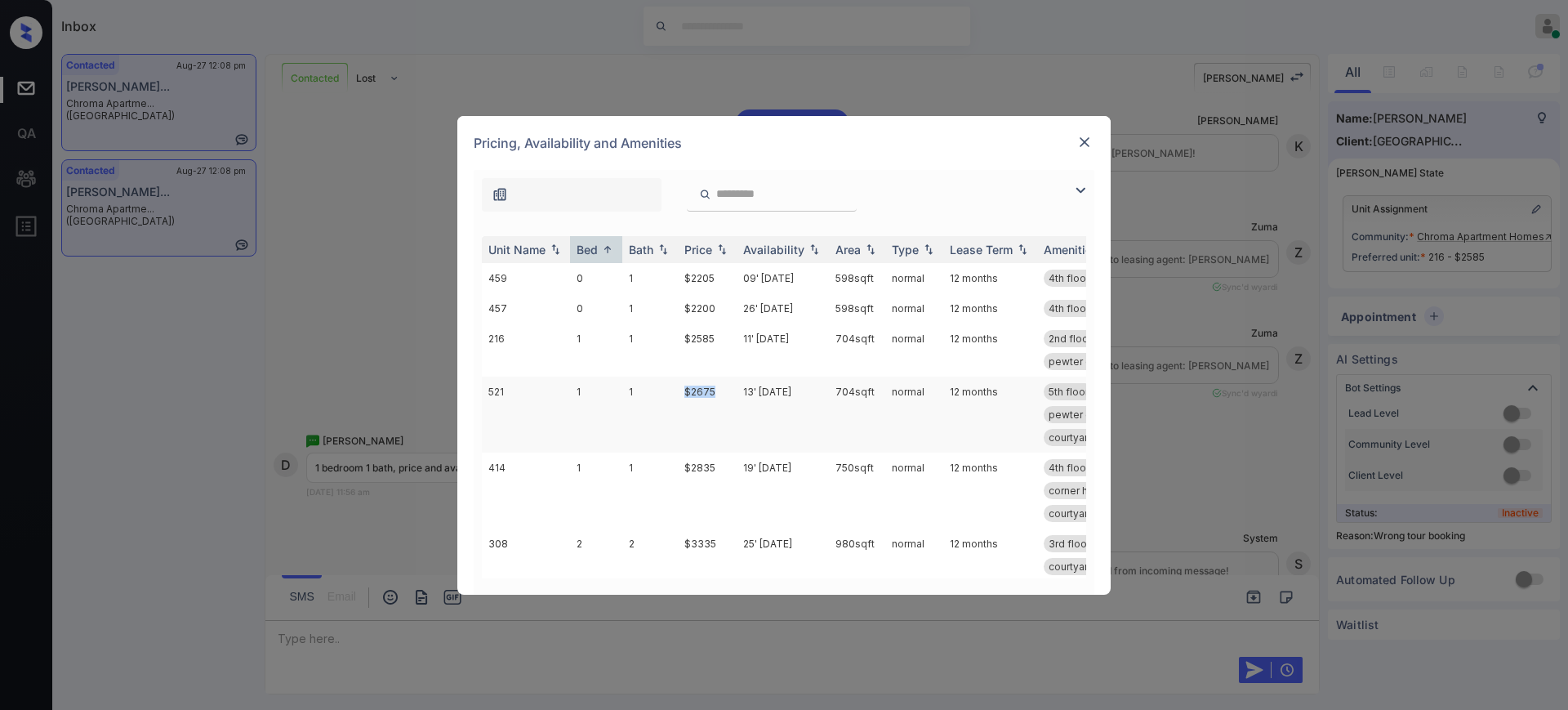
drag, startPoint x: 678, startPoint y: 397, endPoint x: 740, endPoint y: 396, distance: 62.0
click at [723, 397] on td "$2675" at bounding box center [707, 414] width 59 height 76
copy td "$2675"
click at [1086, 139] on img at bounding box center [1084, 142] width 16 height 16
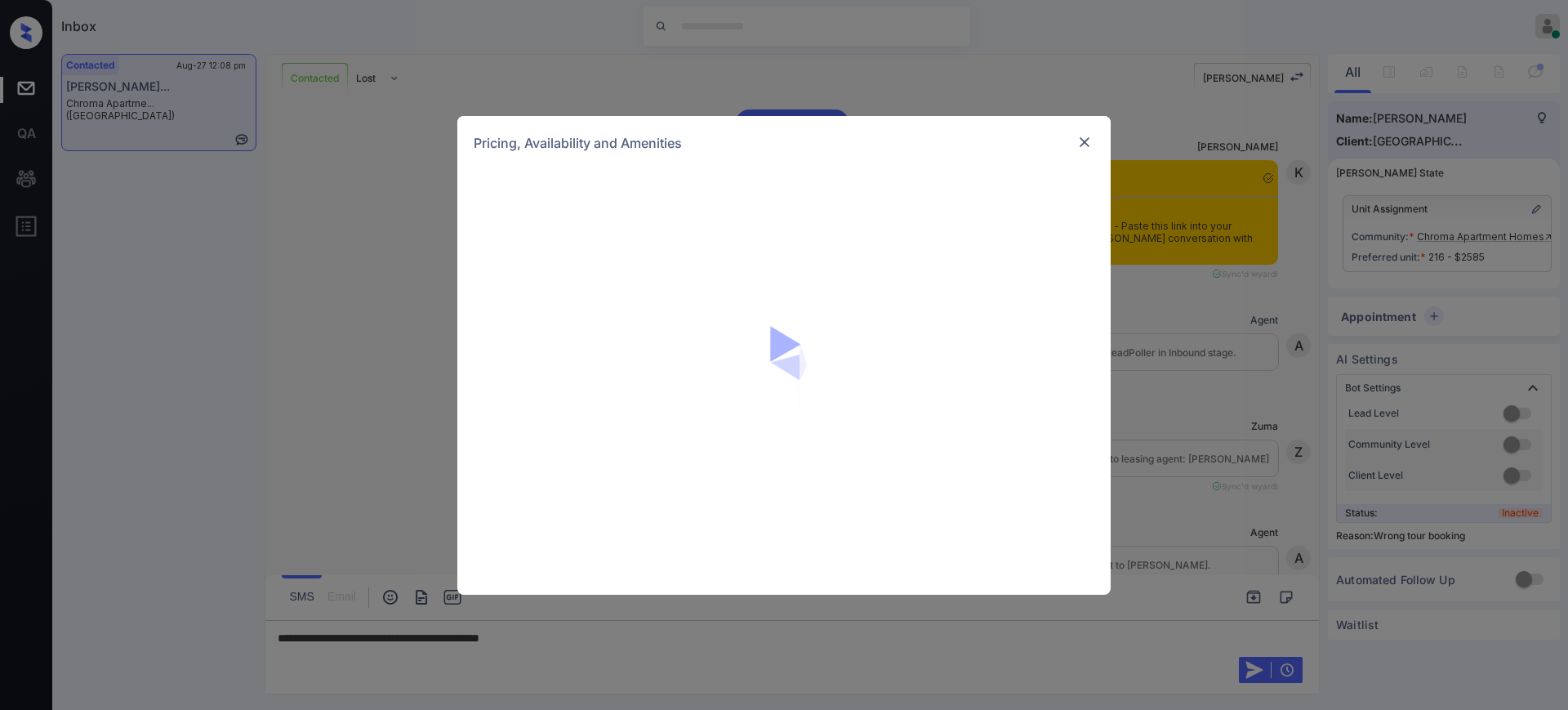
scroll to position [3090, 0]
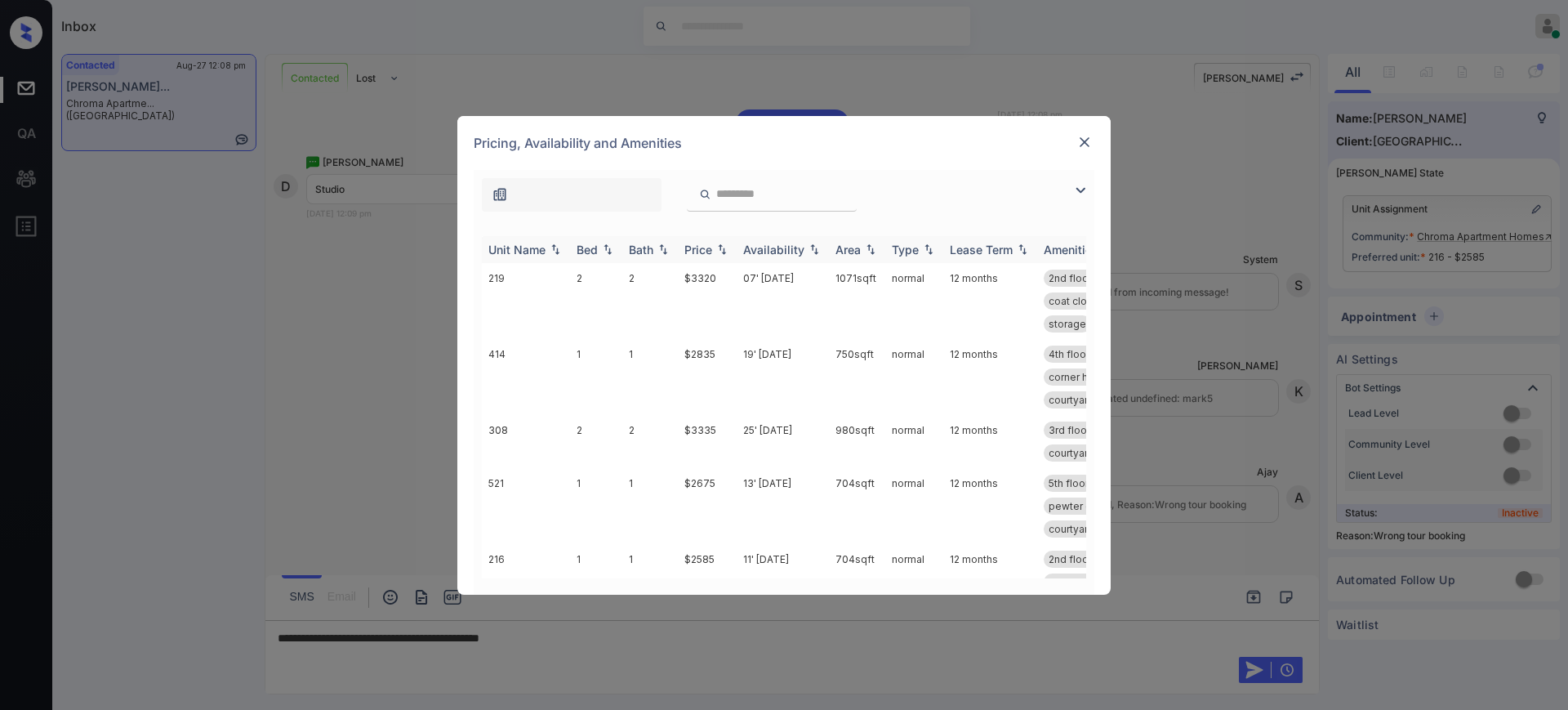
click at [594, 248] on div "Bed" at bounding box center [587, 249] width 21 height 14
click at [597, 260] on th "Bed" at bounding box center [596, 249] width 52 height 27
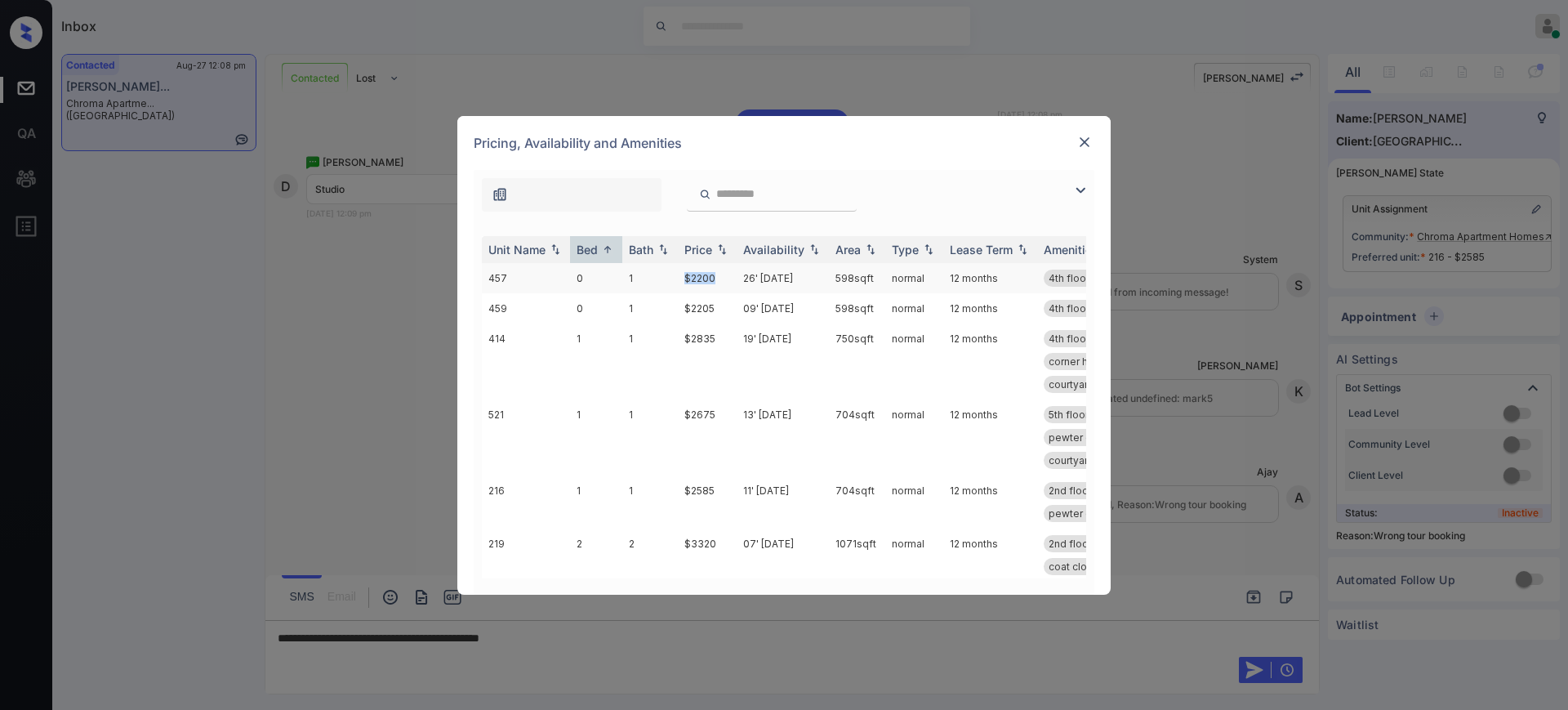
drag, startPoint x: 676, startPoint y: 281, endPoint x: 809, endPoint y: 269, distance: 133.5
click at [729, 278] on tr "457 0 1 $2200 26' [DATE] 598 sqft normal 12 months 4th floor built-in desk pewt…" at bounding box center [908, 278] width 854 height 30
copy tr "$2200"
click at [1084, 142] on img at bounding box center [1084, 142] width 16 height 16
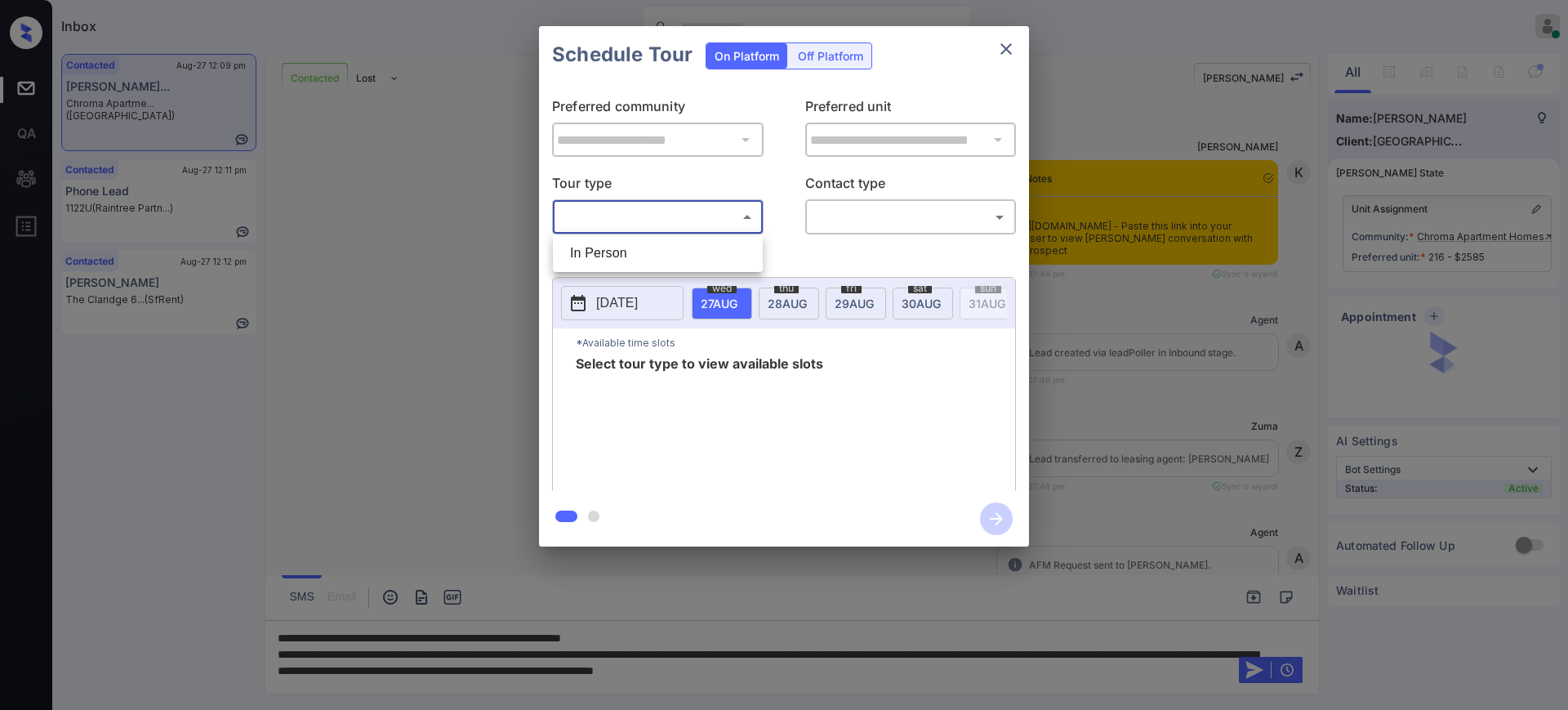
click at [656, 251] on li "In Person" at bounding box center [658, 253] width 202 height 30
type input "********"
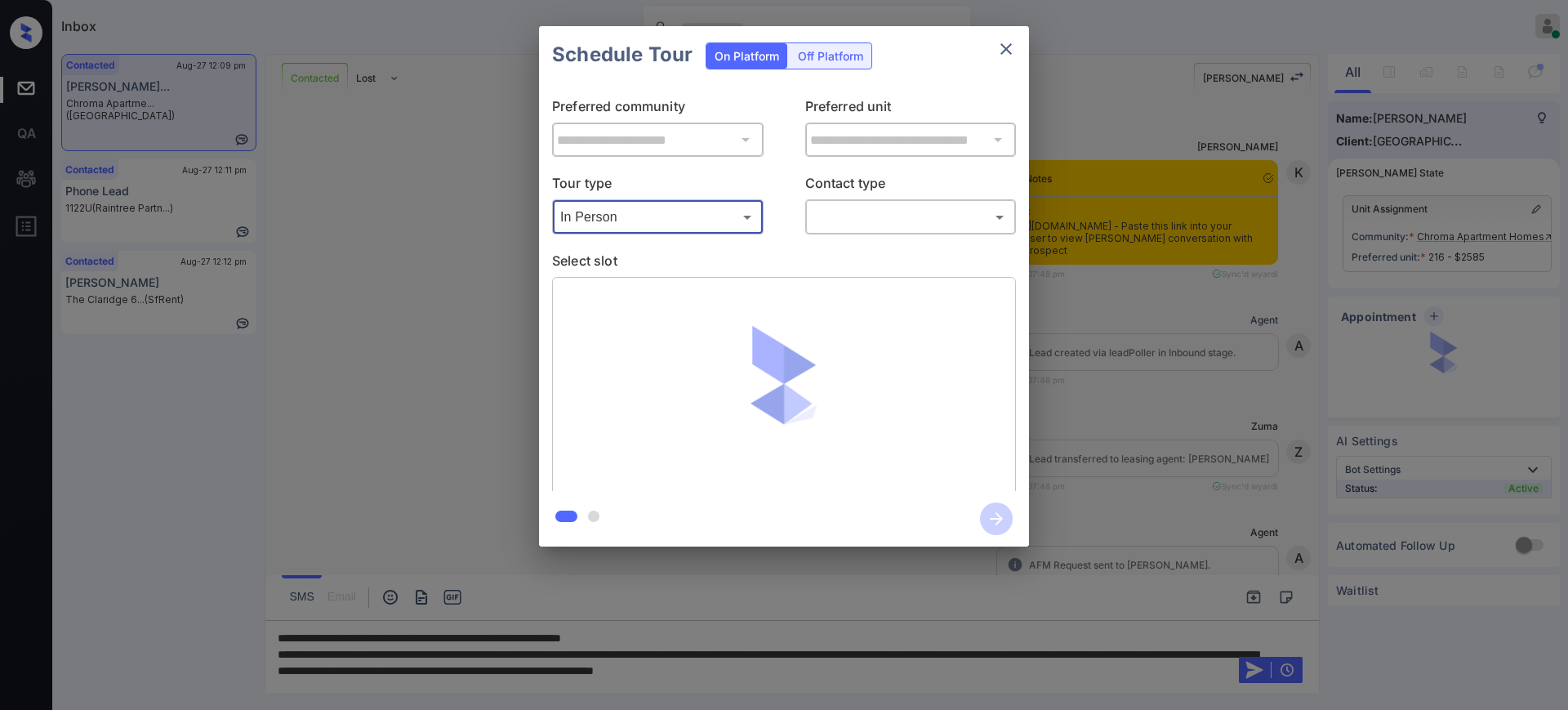
scroll to position [2785, 0]
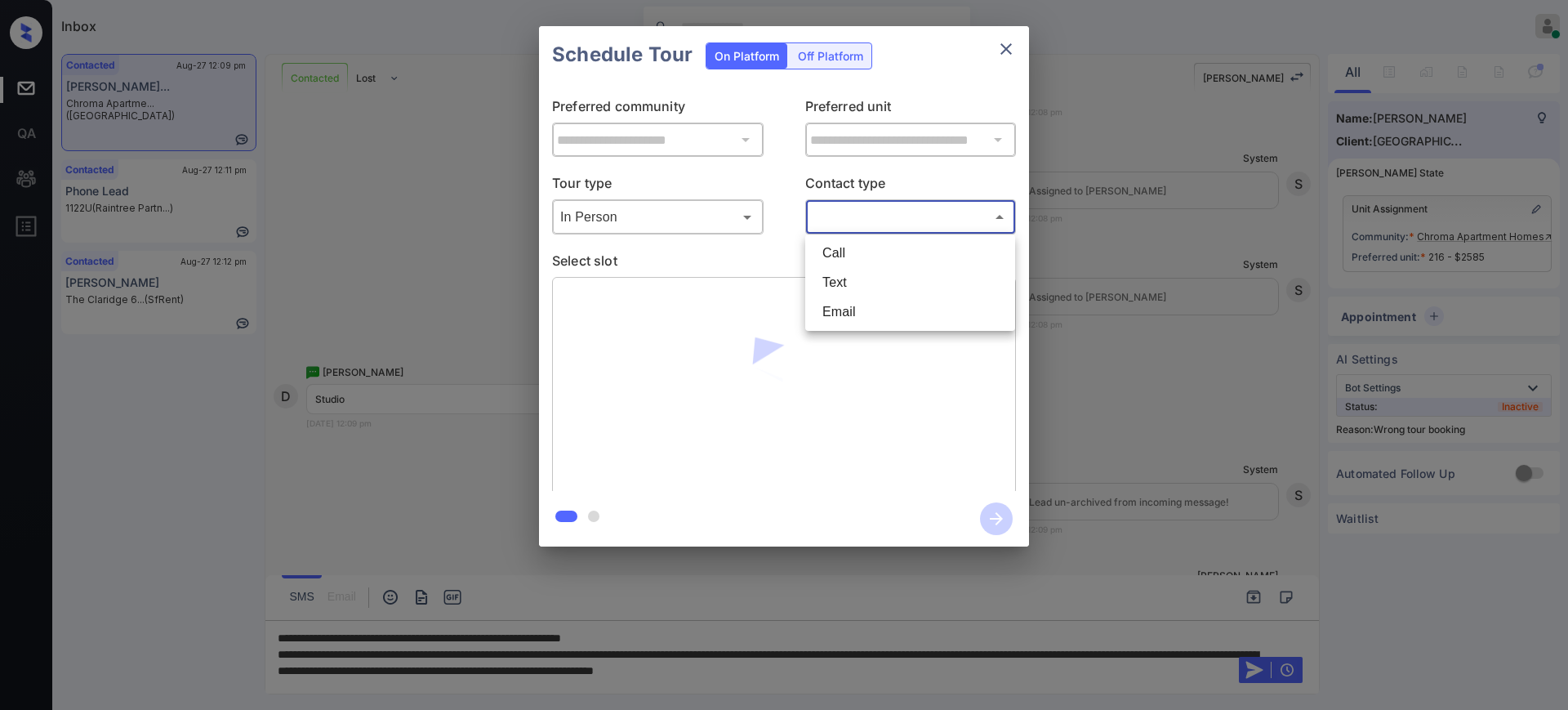
click at [880, 214] on body "Inbox Ajay Kumar Online Set yourself offline Set yourself on break Profile Swit…" at bounding box center [784, 355] width 1568 height 710
click at [842, 275] on li "Text" at bounding box center [910, 283] width 202 height 30
type input "****"
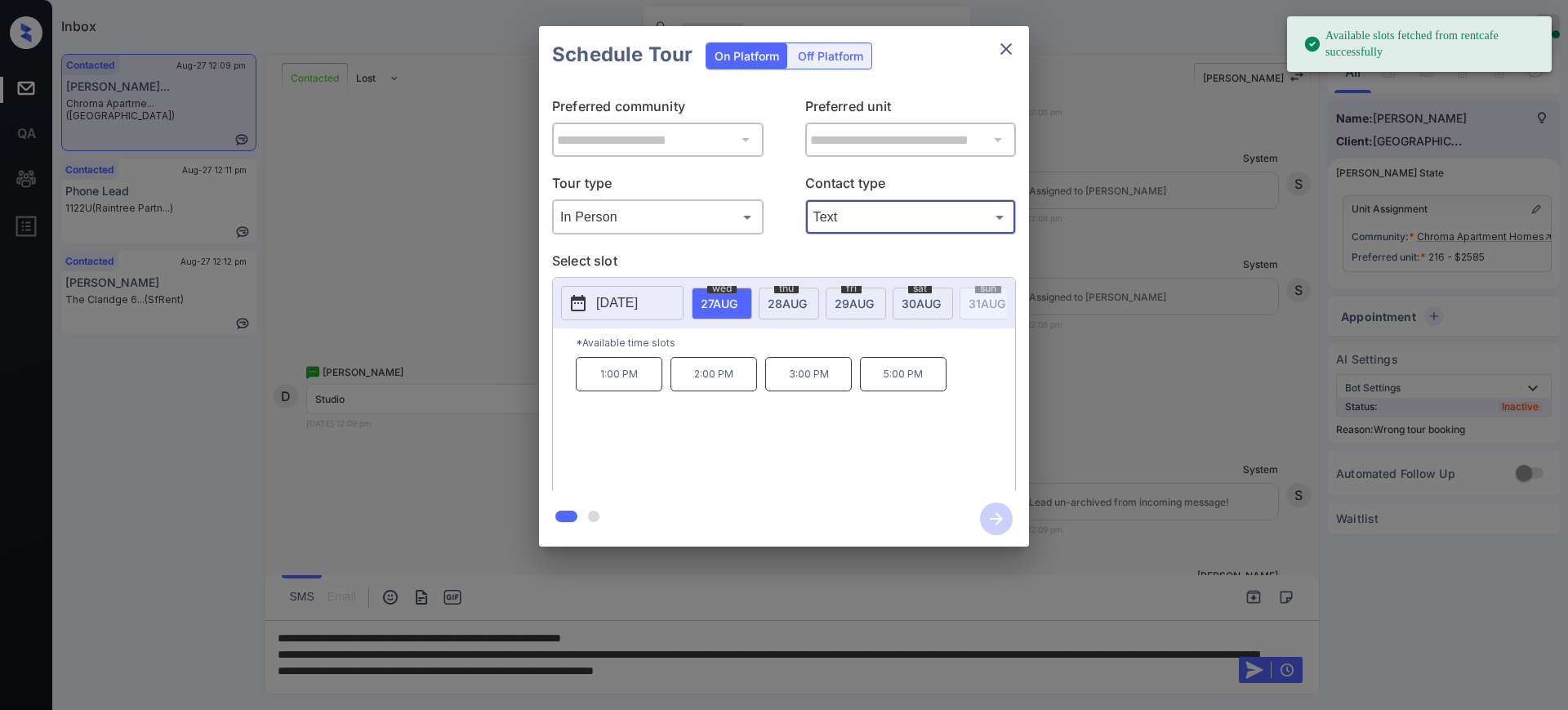
click at [638, 300] on p "2025-08-27" at bounding box center [617, 303] width 42 height 20
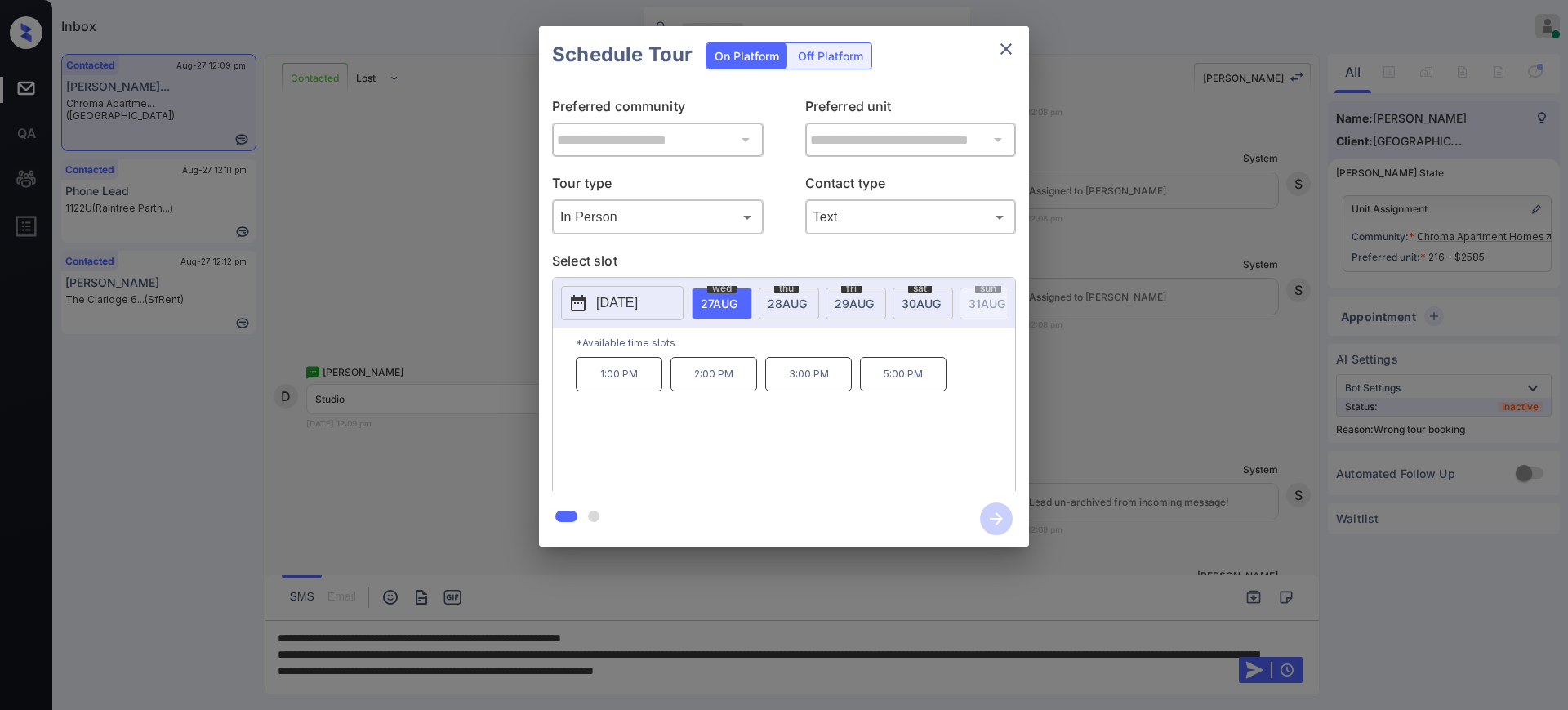
scroll to position [0, 0]
click at [1045, 674] on div at bounding box center [784, 355] width 1568 height 710
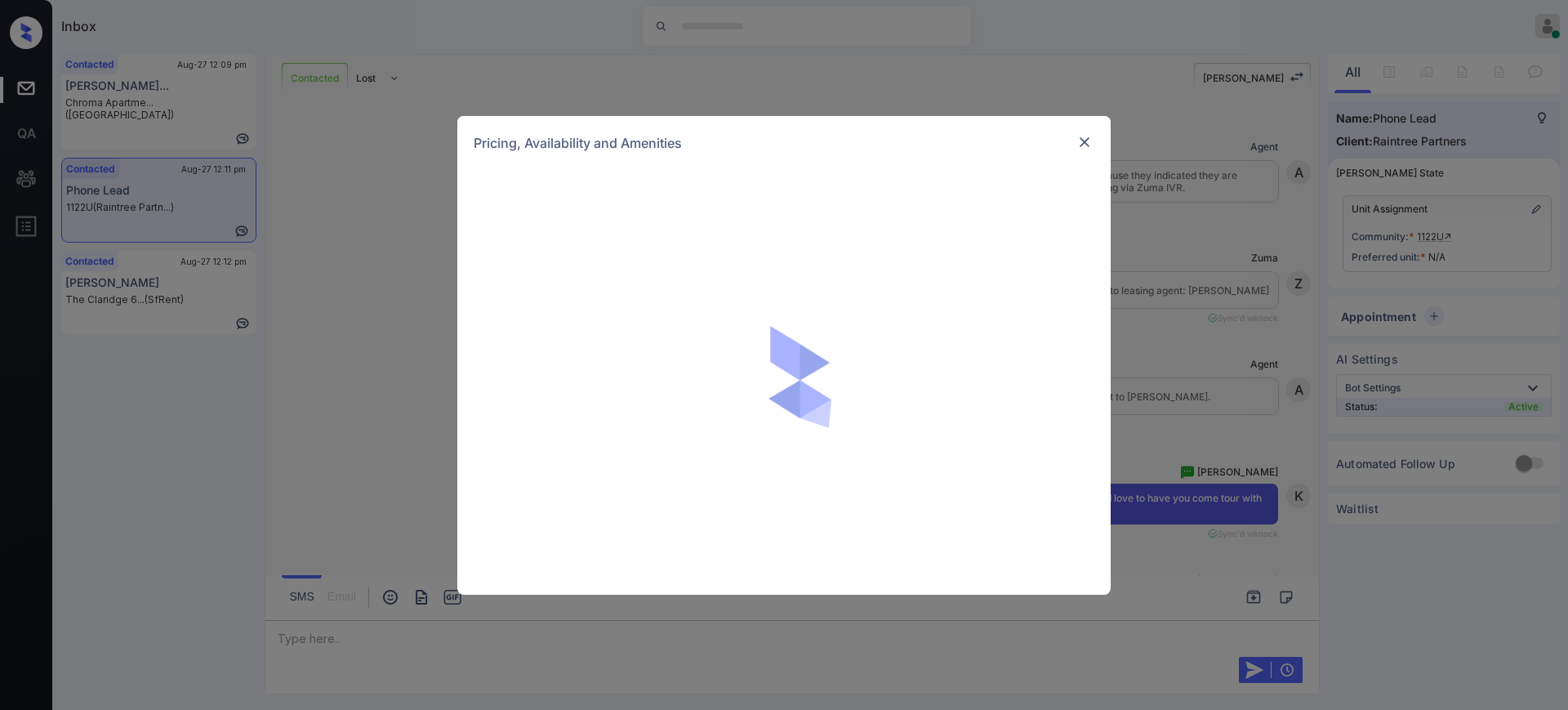
scroll to position [1974, 0]
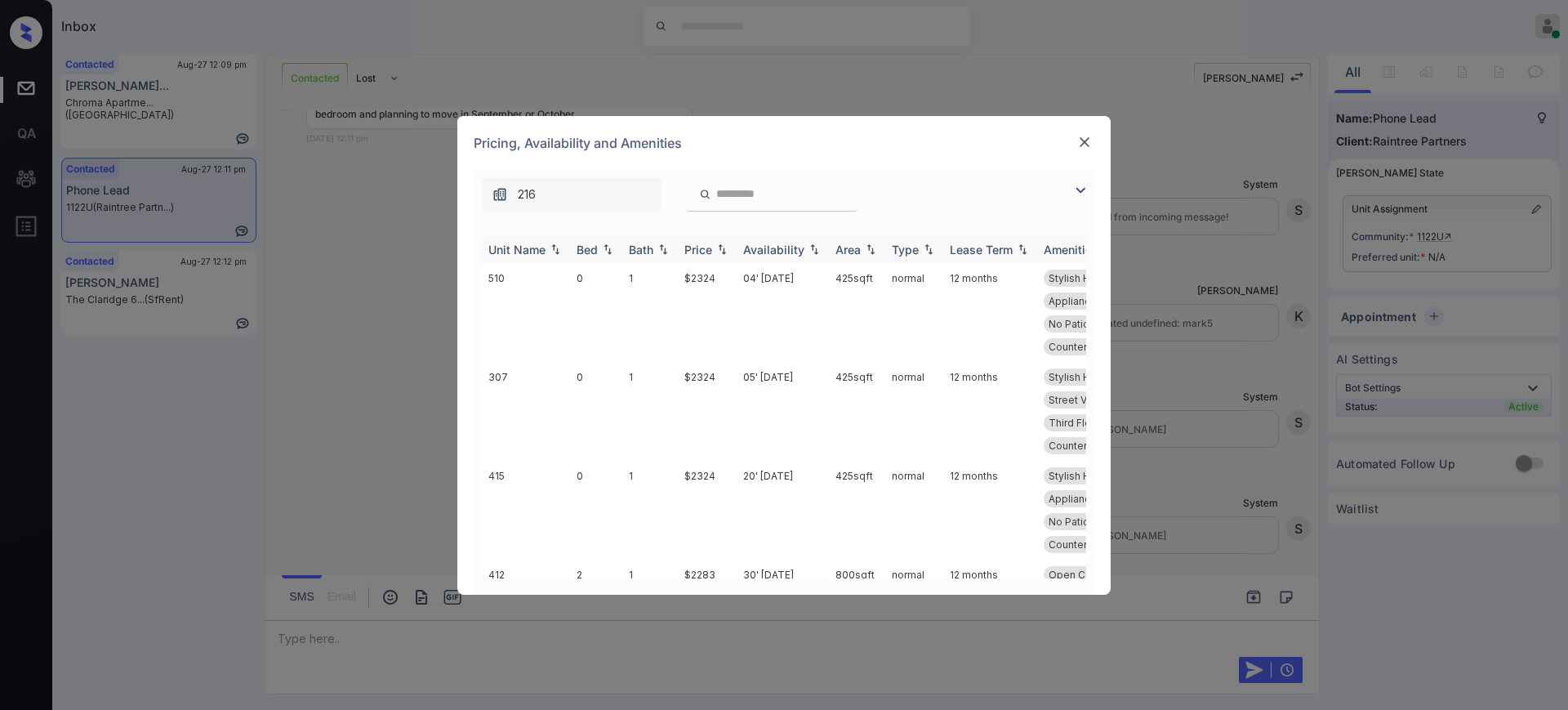
click at [567, 248] on th "Unit Name" at bounding box center [526, 249] width 89 height 27
click at [576, 248] on th "Bed" at bounding box center [596, 249] width 52 height 27
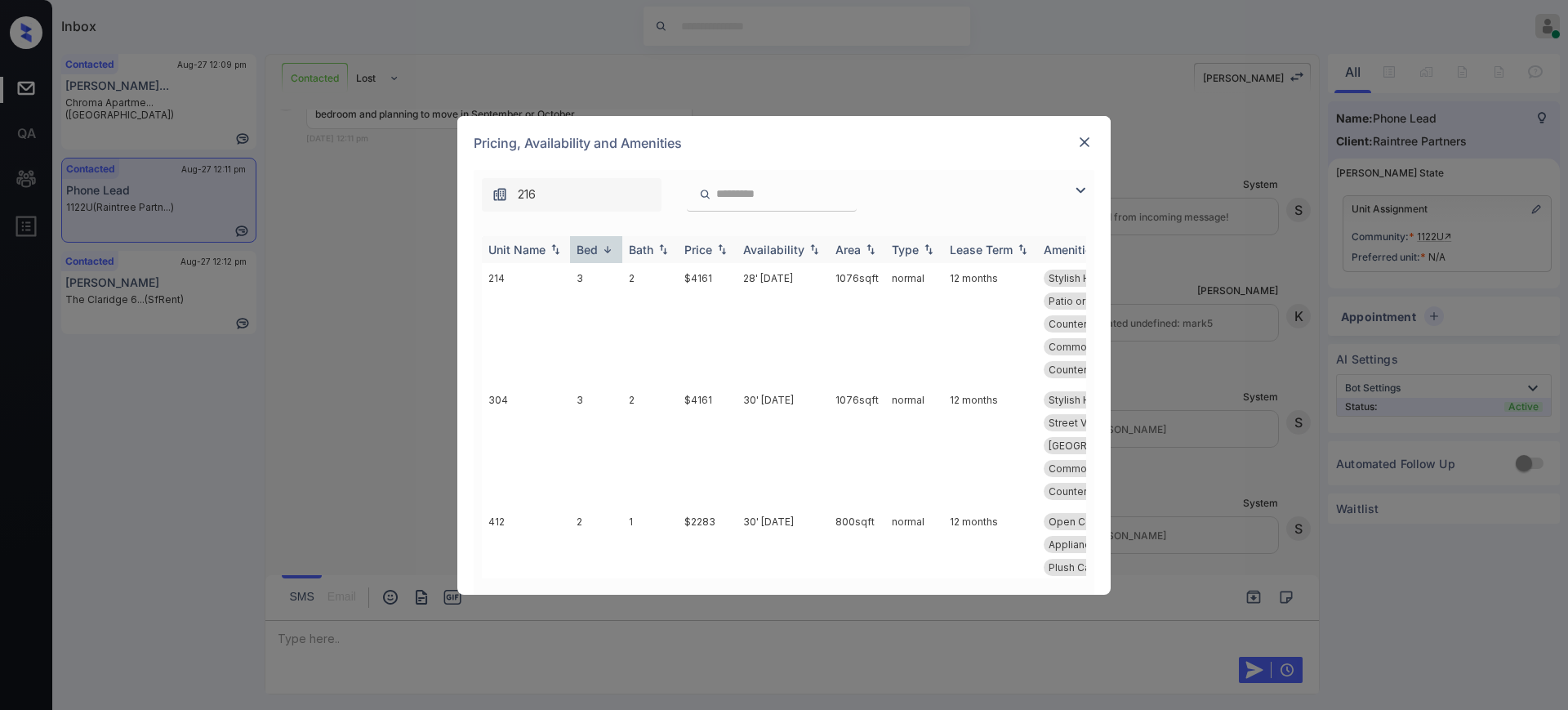
click at [594, 248] on div "Bed" at bounding box center [587, 249] width 21 height 14
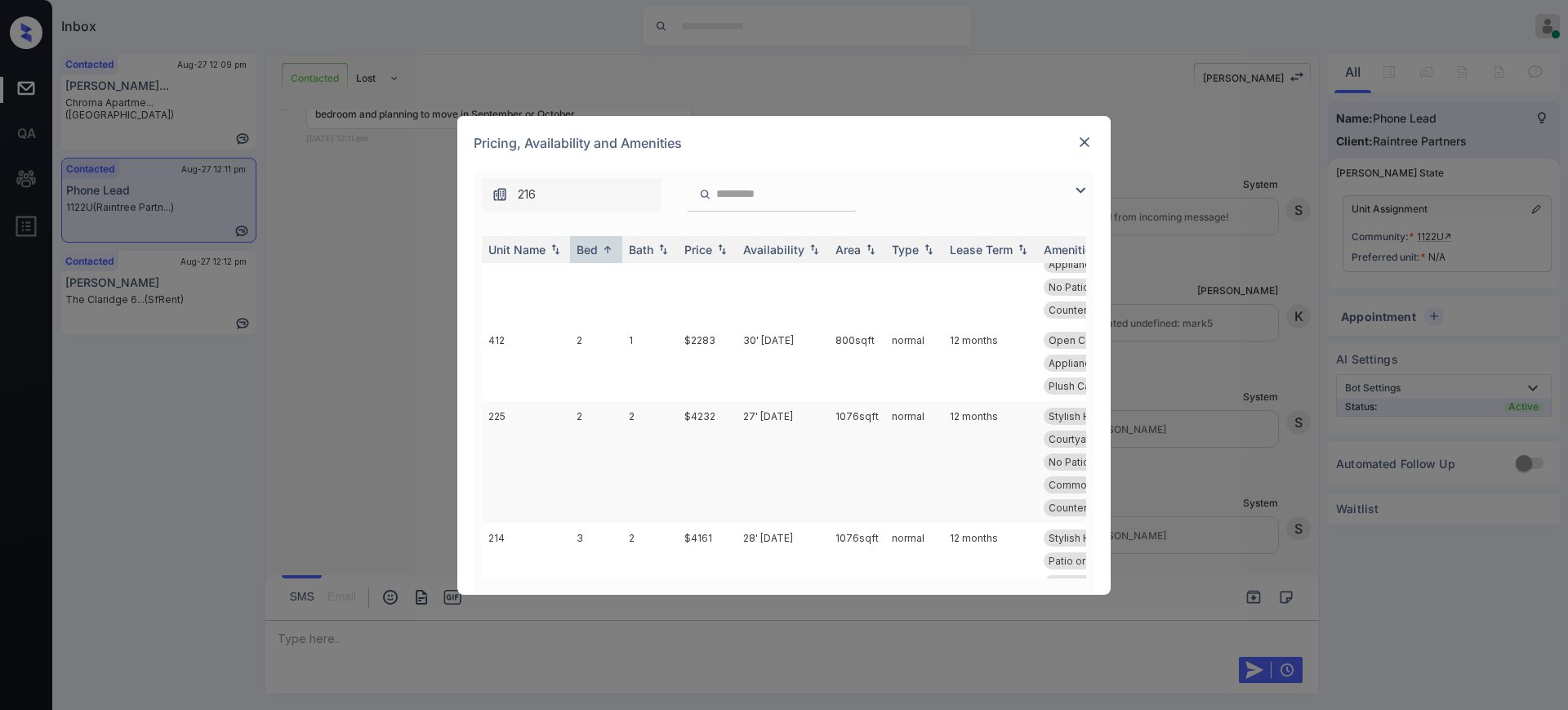
scroll to position [188, 0]
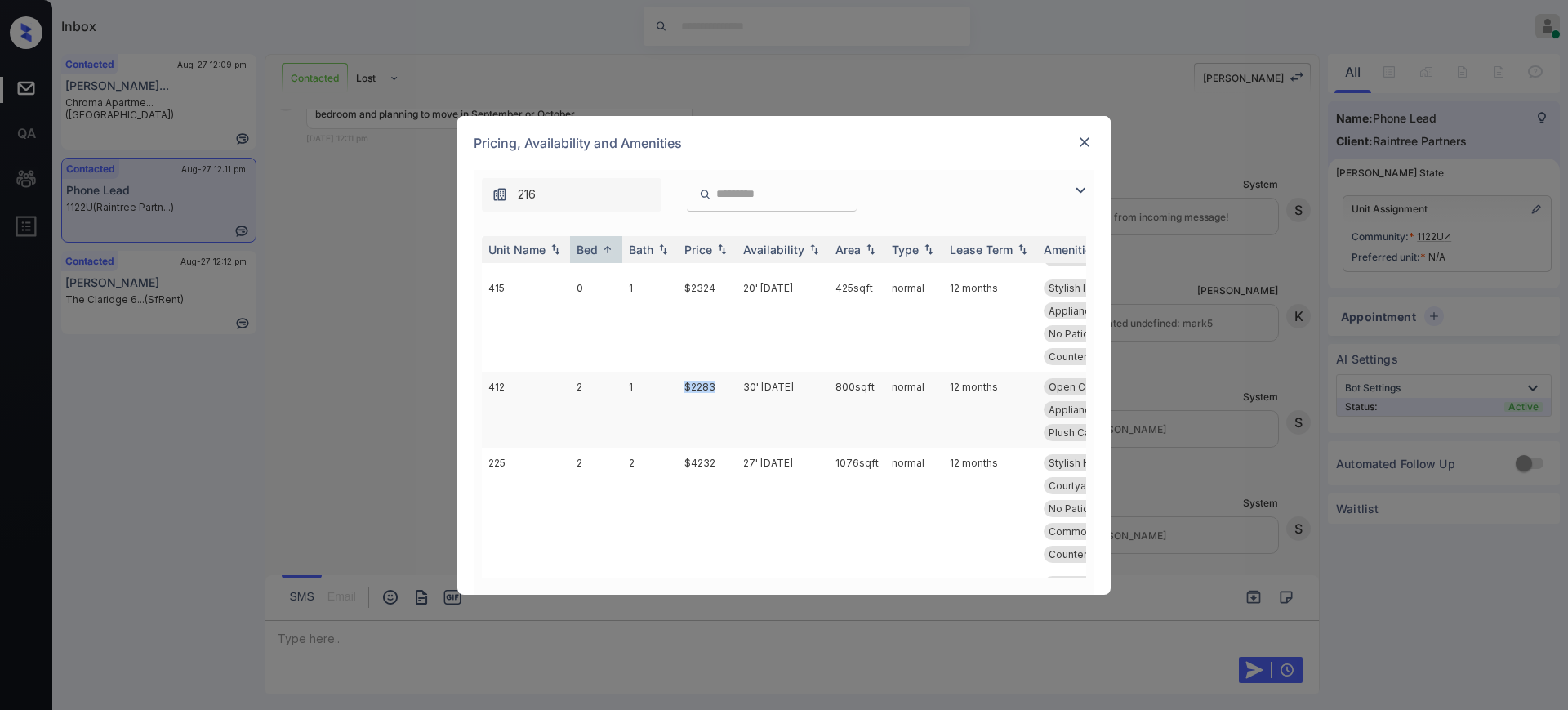
drag, startPoint x: 672, startPoint y: 359, endPoint x: 719, endPoint y: 358, distance: 47.0
click at [719, 372] on tr "412 2 1 $2283 30' [DATE] 800 sqft normal 12 months Open Concept Courtyard View …" at bounding box center [908, 410] width 854 height 76
copy tr "$2283"
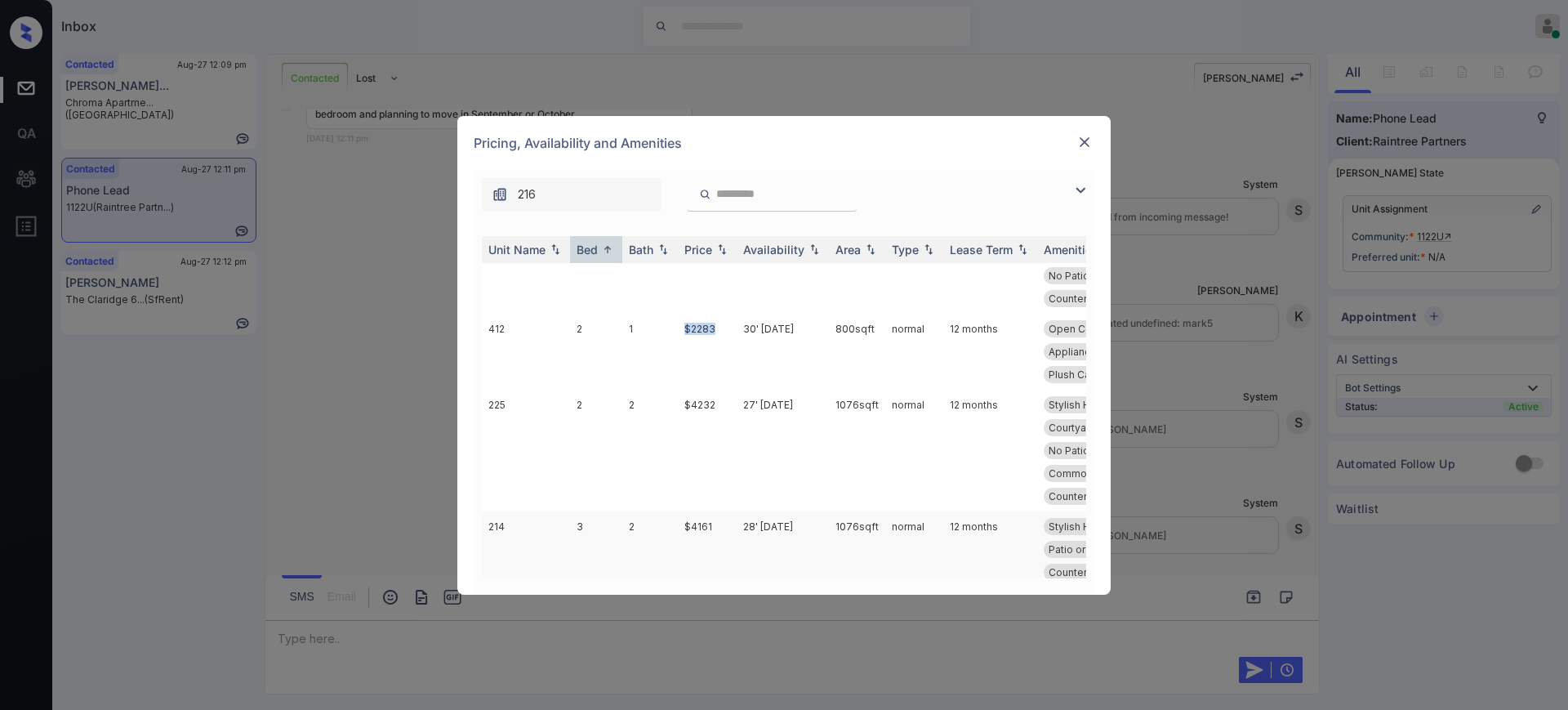
scroll to position [86, 0]
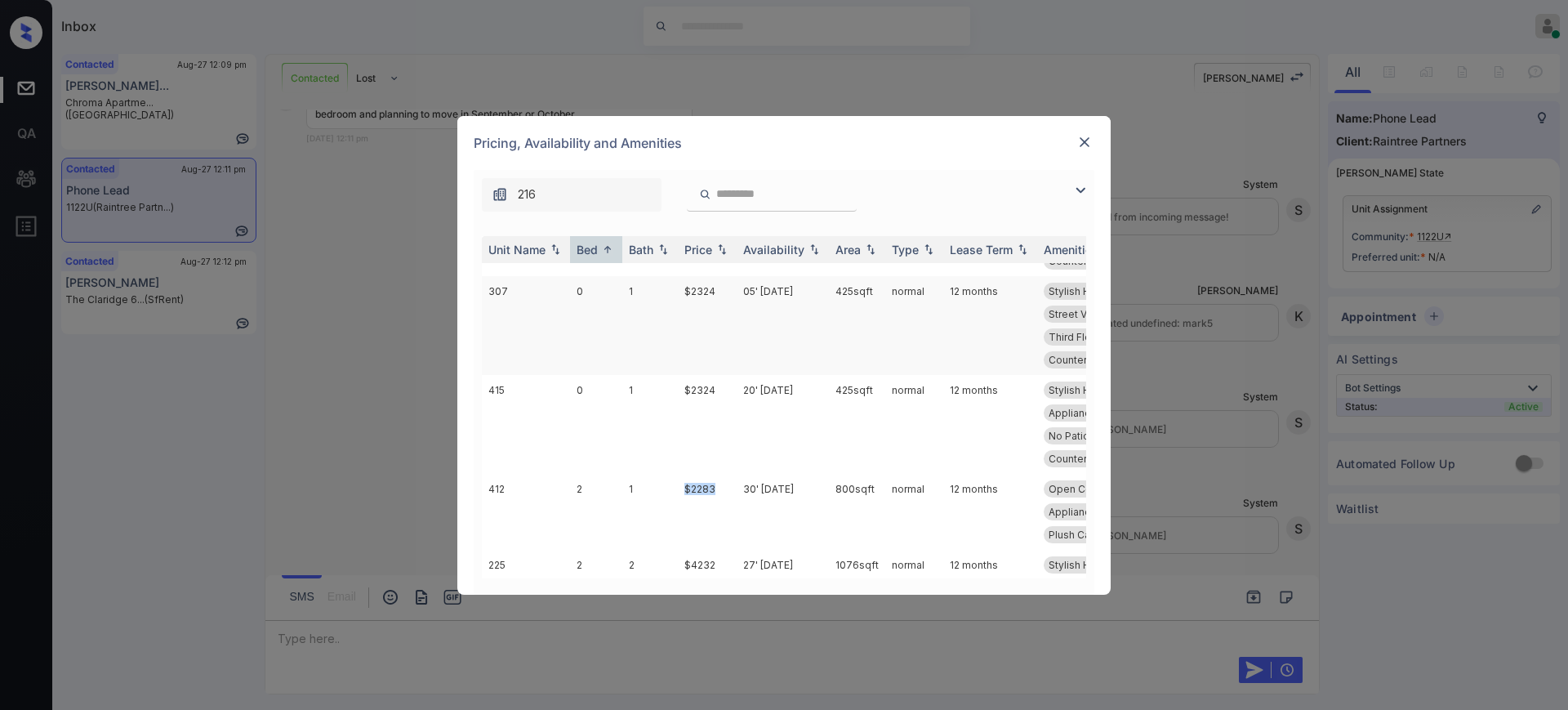
copy tr "$2283"
click at [1080, 145] on img at bounding box center [1084, 142] width 16 height 16
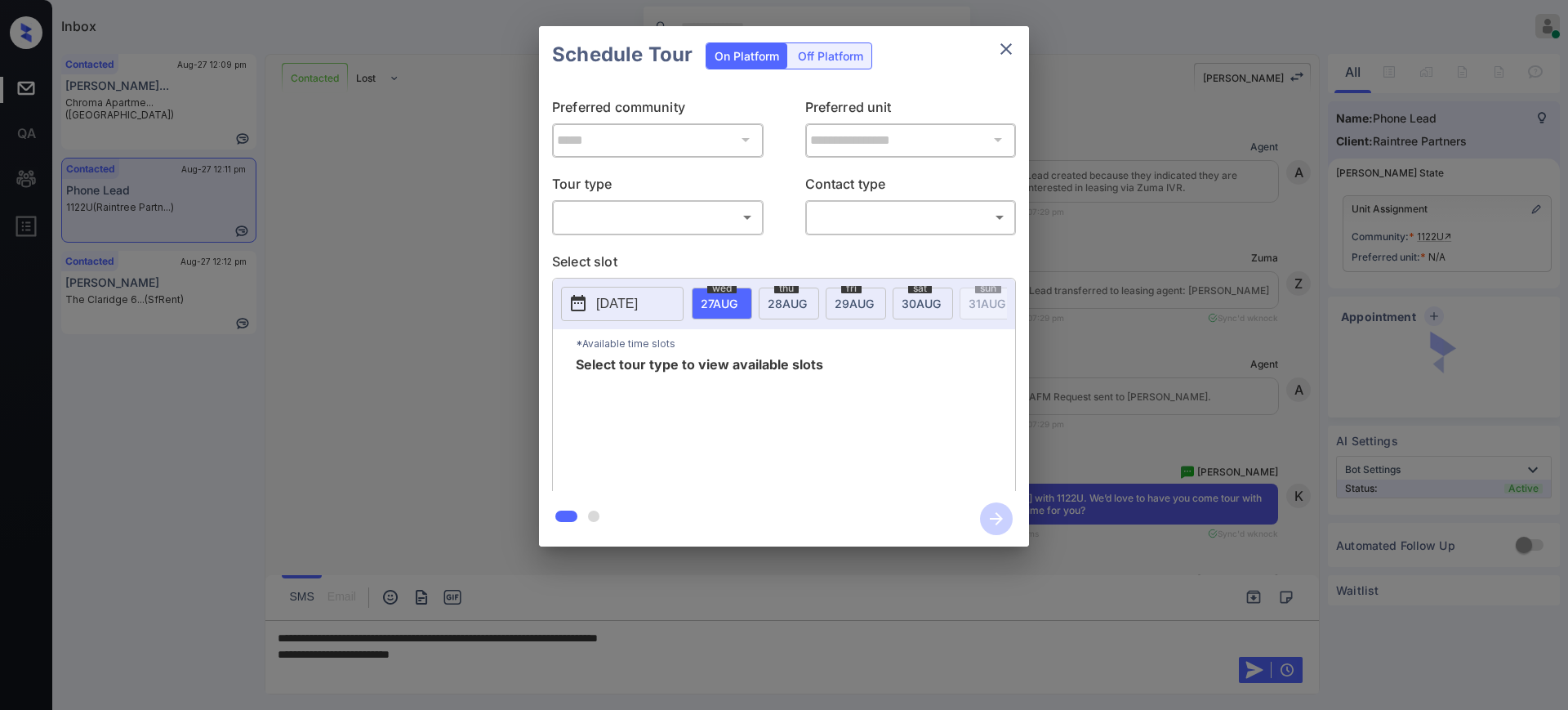
scroll to position [1872, 0]
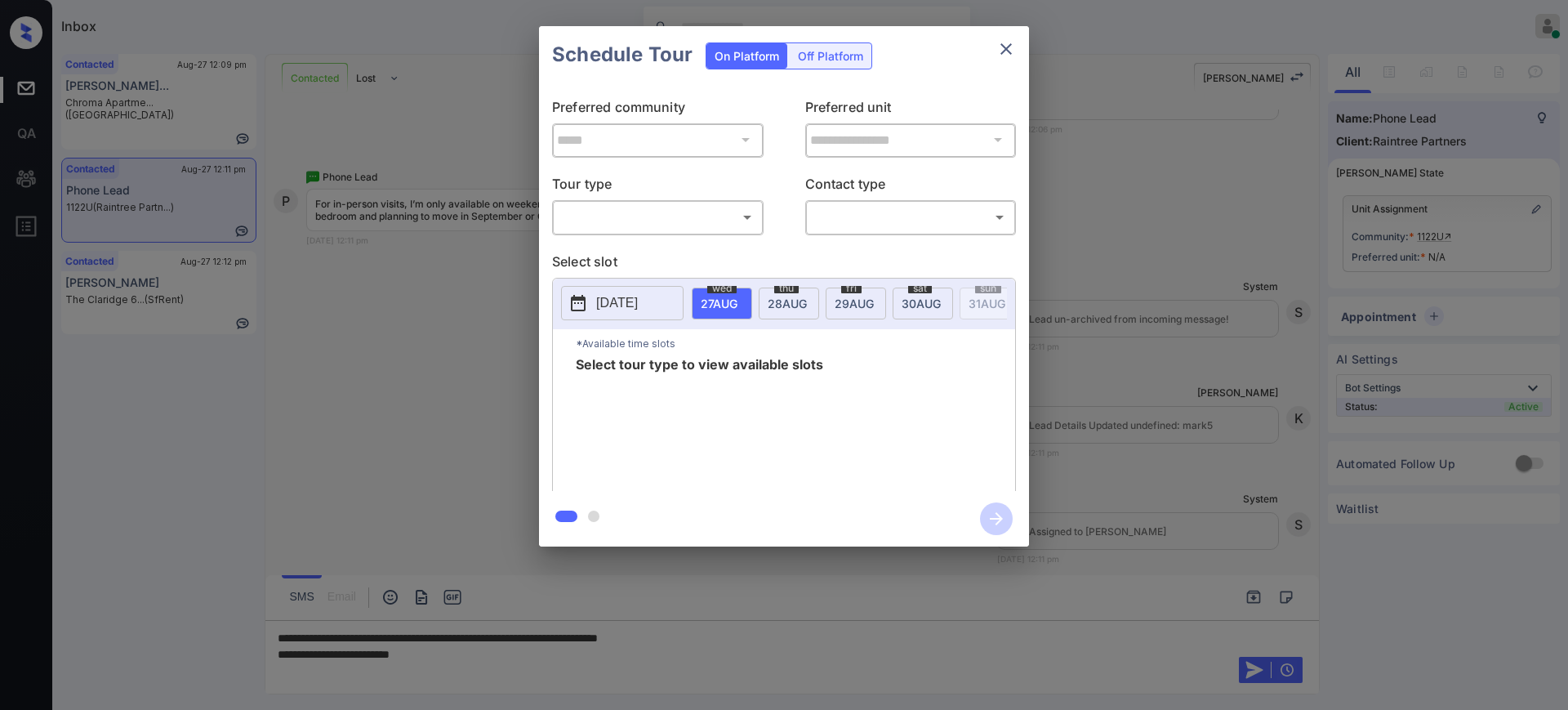
click at [640, 204] on body "Inbox Ajay Kumar Online Set yourself offline Set yourself on break Profile Swit…" at bounding box center [784, 355] width 1568 height 710
click at [630, 249] on li "In Person" at bounding box center [658, 253] width 202 height 30
type input "********"
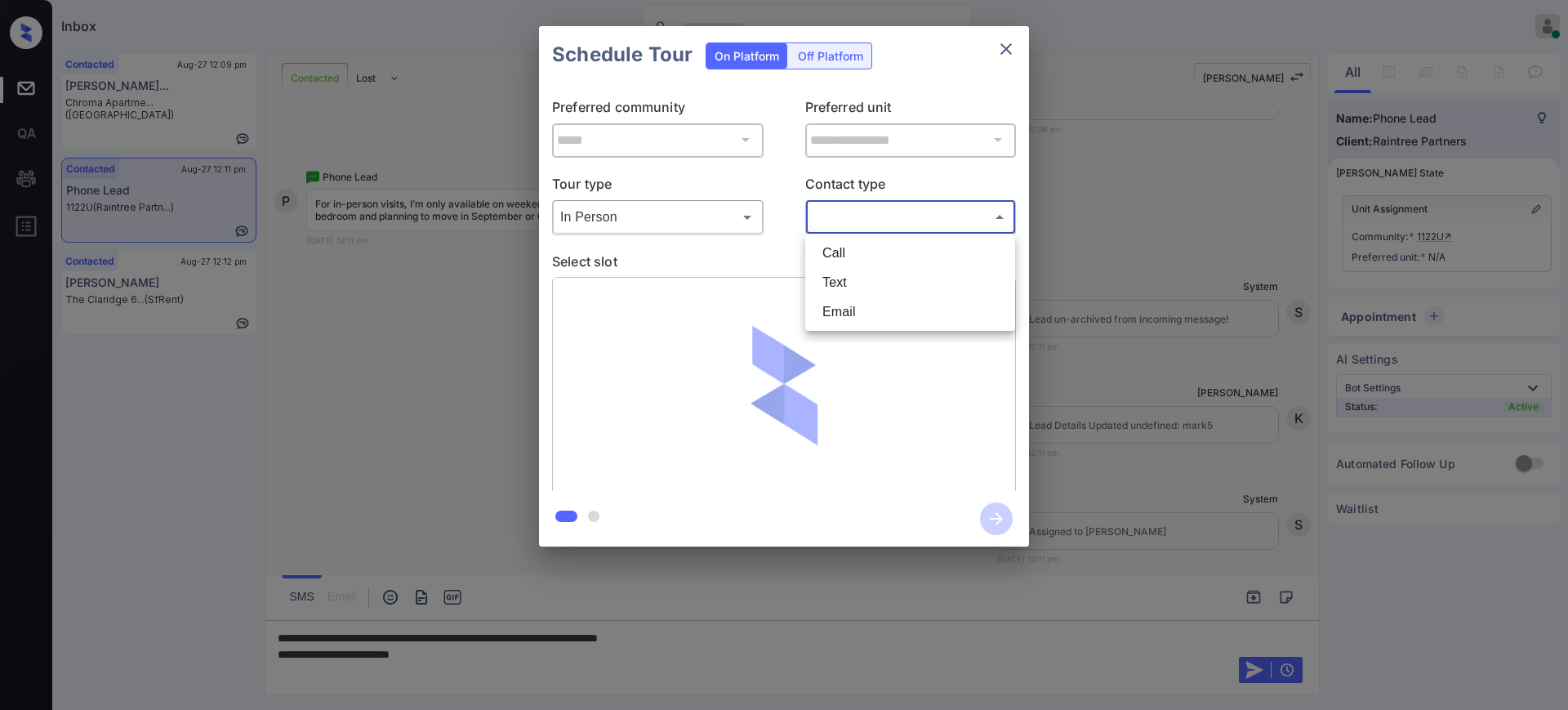
click at [856, 212] on body "Inbox Ajay Kumar Online Set yourself offline Set yourself on break Profile Swit…" at bounding box center [784, 355] width 1568 height 710
click at [847, 273] on li "Text" at bounding box center [910, 283] width 202 height 30
type input "****"
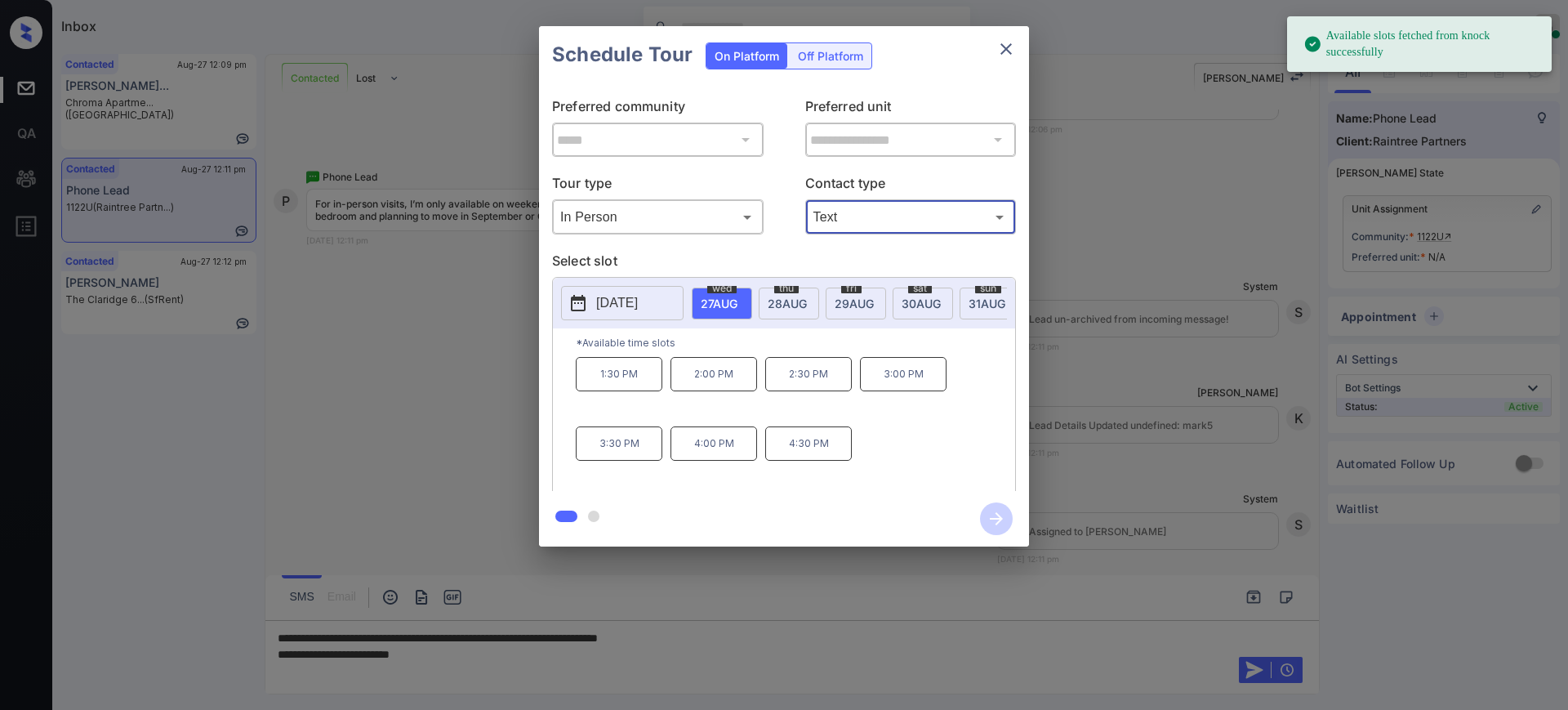
click at [638, 309] on p "2025-08-27" at bounding box center [617, 303] width 42 height 20
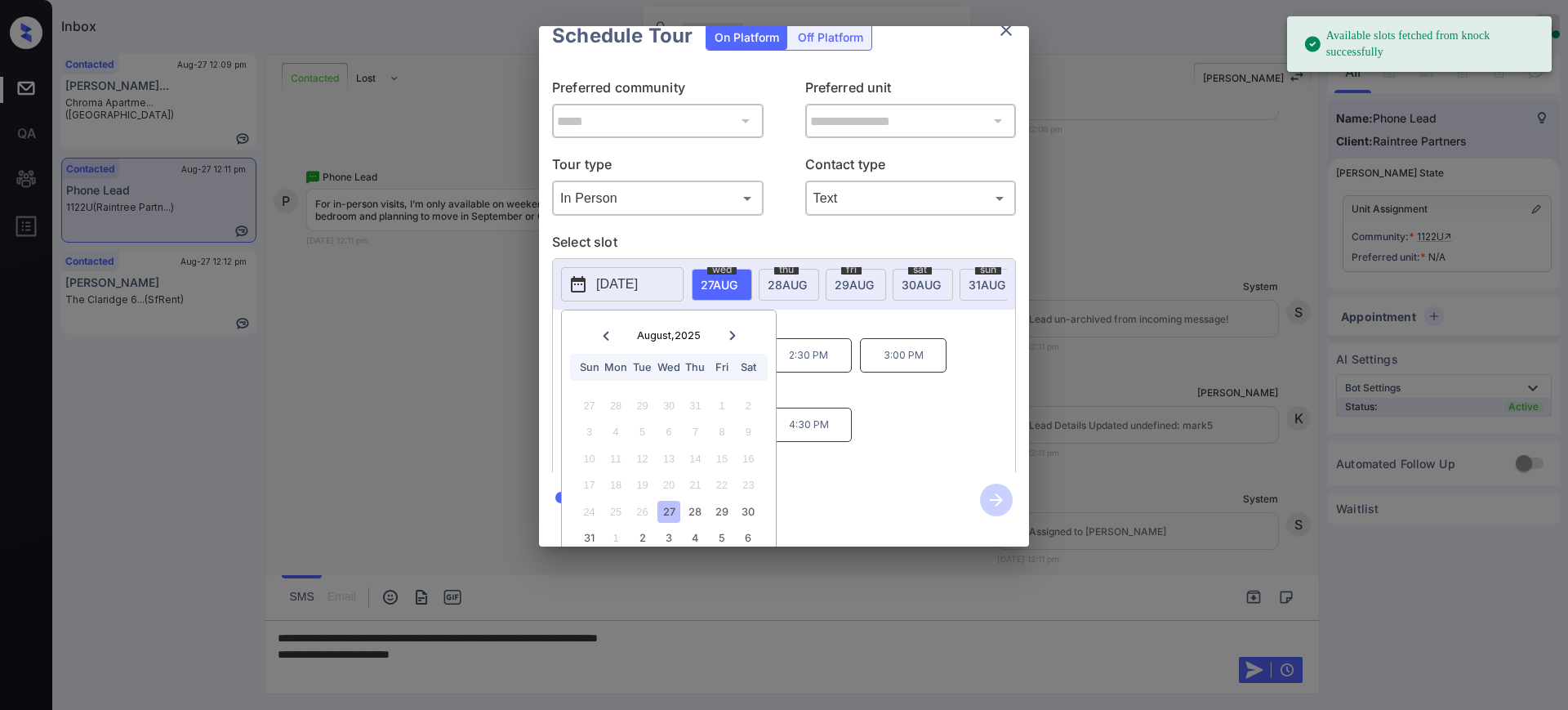
scroll to position [51, 0]
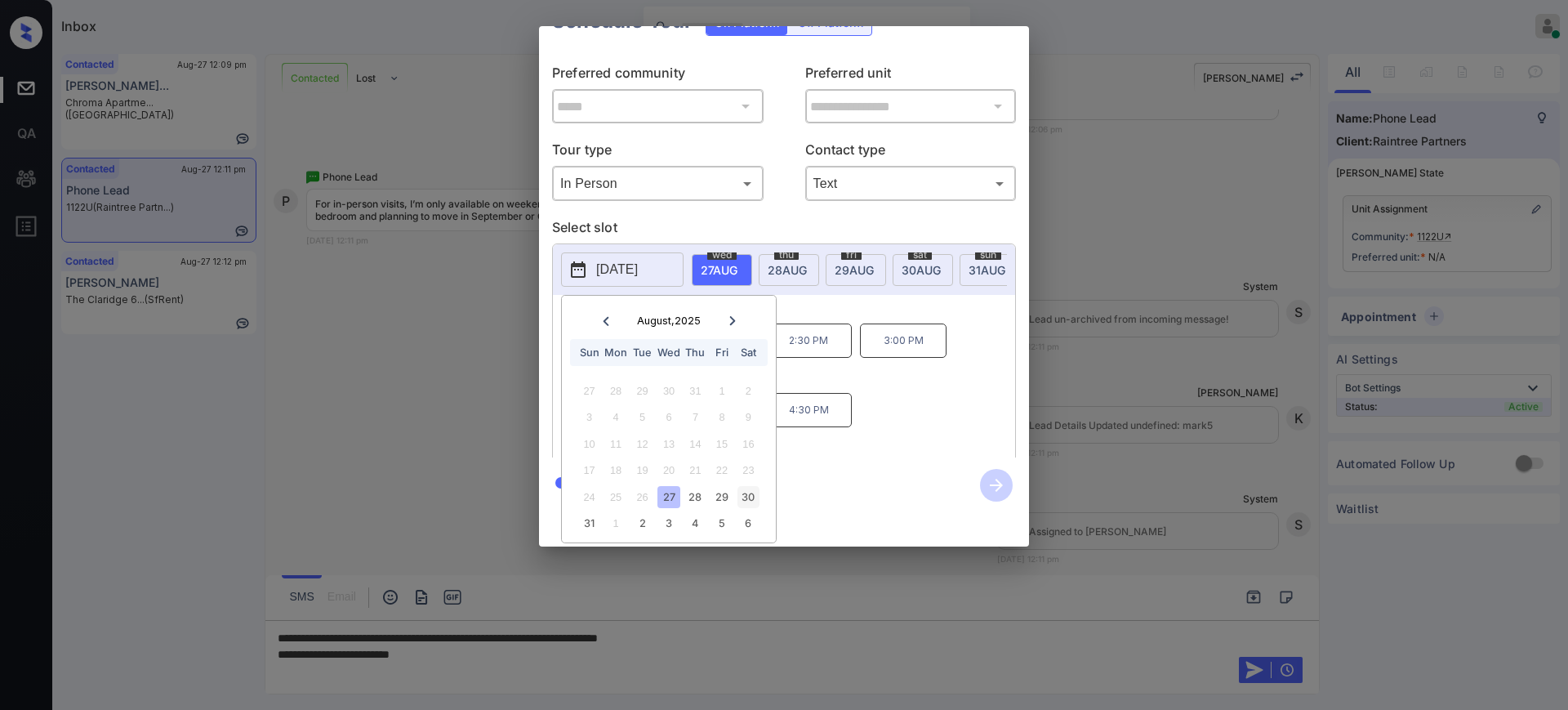
click at [751, 486] on div "30" at bounding box center [748, 497] width 22 height 22
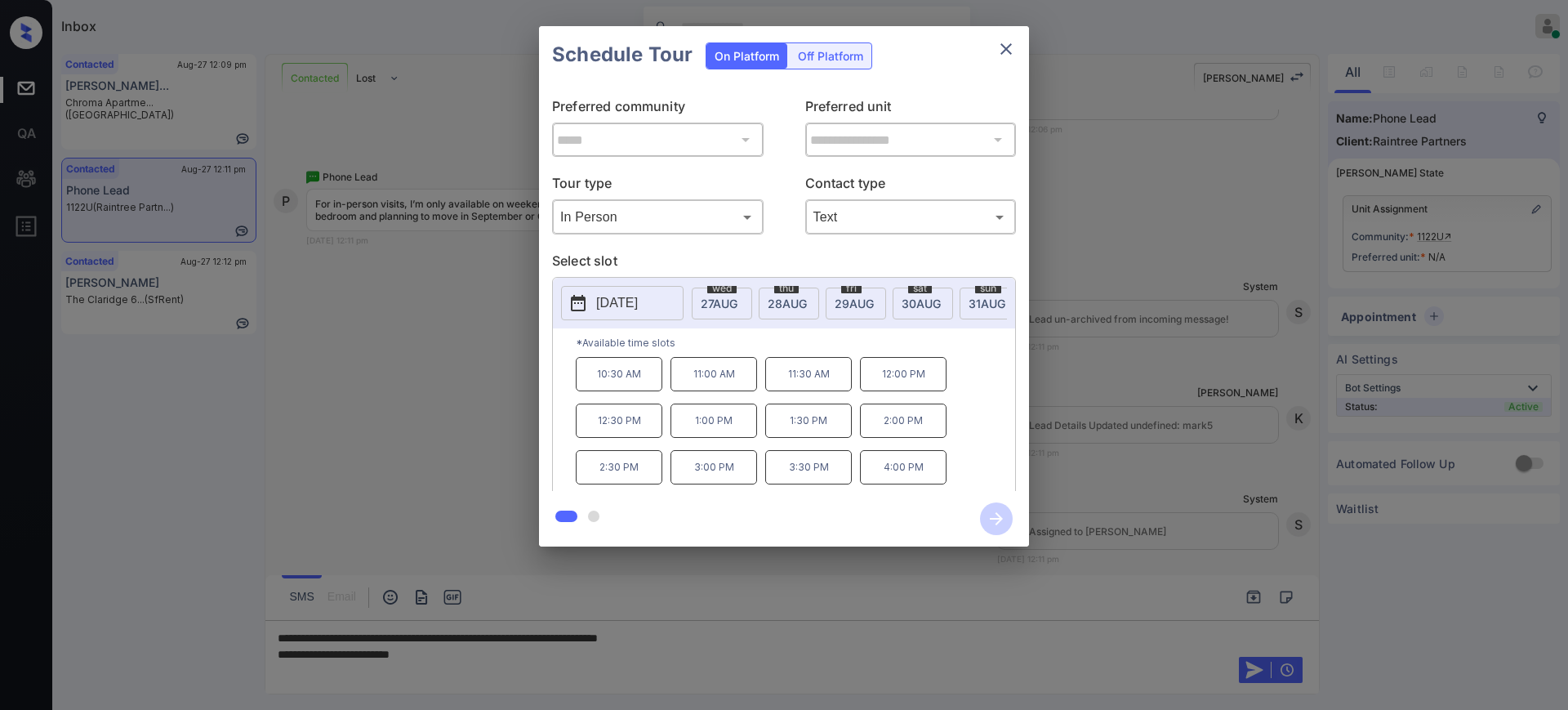
scroll to position [0, 0]
drag, startPoint x: 788, startPoint y: 374, endPoint x: 812, endPoint y: 439, distance: 69.3
click at [847, 389] on div "10:30 AM 11:00 AM 11:30 AM 12:00 PM 12:30 PM 1:00 PM 1:30 PM 2:00 PM 2:30 PM 3:…" at bounding box center [796, 422] width 440 height 131
drag, startPoint x: 801, startPoint y: 433, endPoint x: 841, endPoint y: 435, distance: 40.0
click at [839, 434] on p "1:30 PM" at bounding box center [808, 420] width 87 height 34
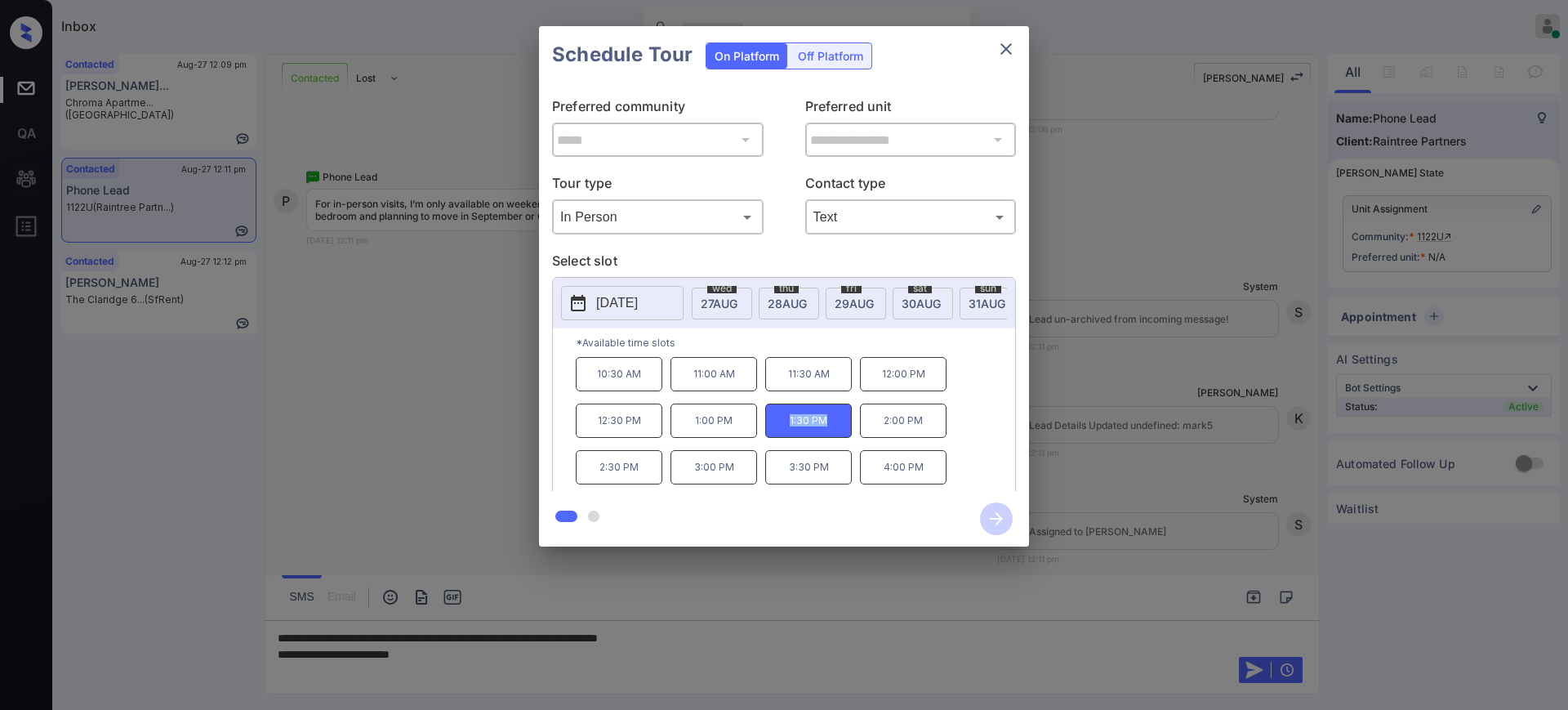
copy p "1:30 PM"
click at [620, 298] on p "2025-08-30" at bounding box center [617, 303] width 42 height 20
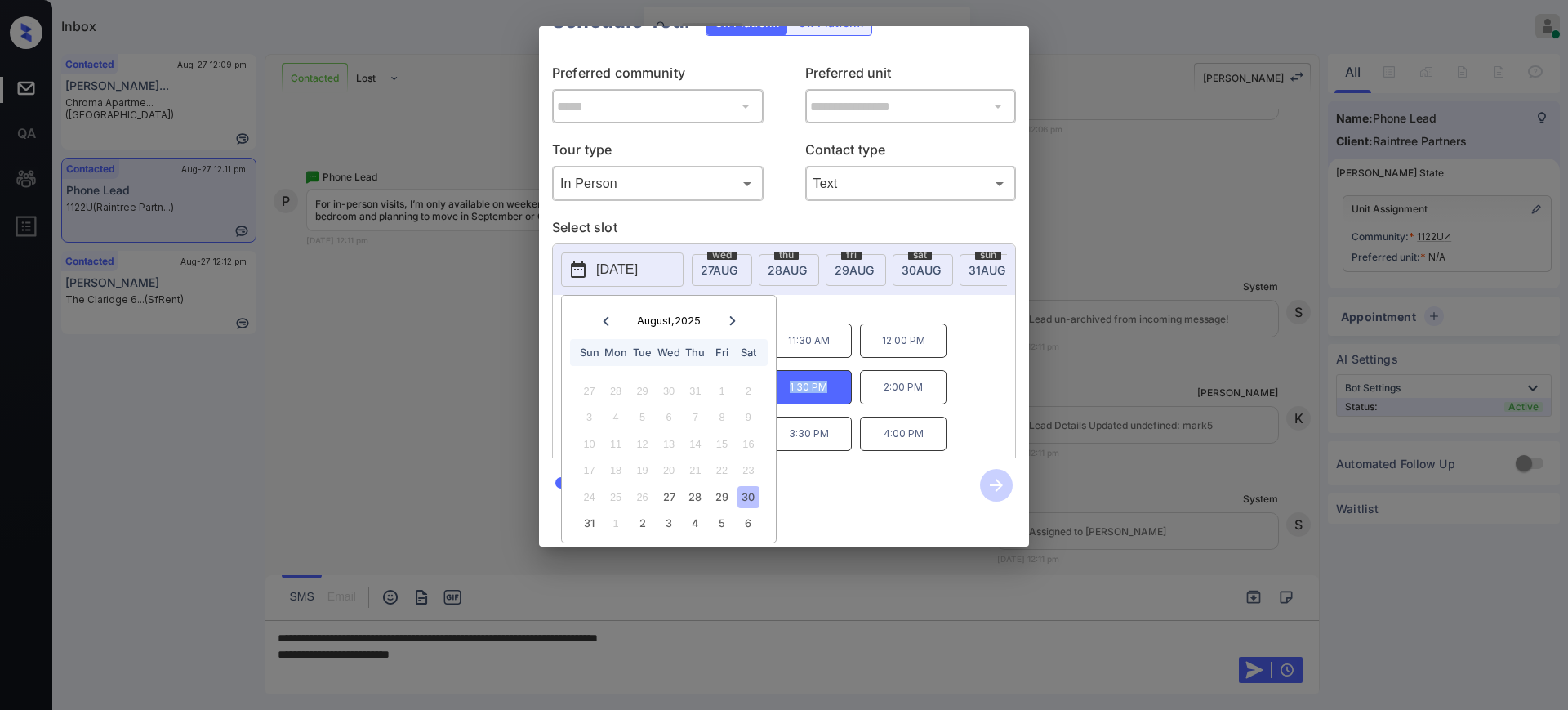
scroll to position [51, 0]
click at [579, 512] on div "31" at bounding box center [589, 523] width 22 height 22
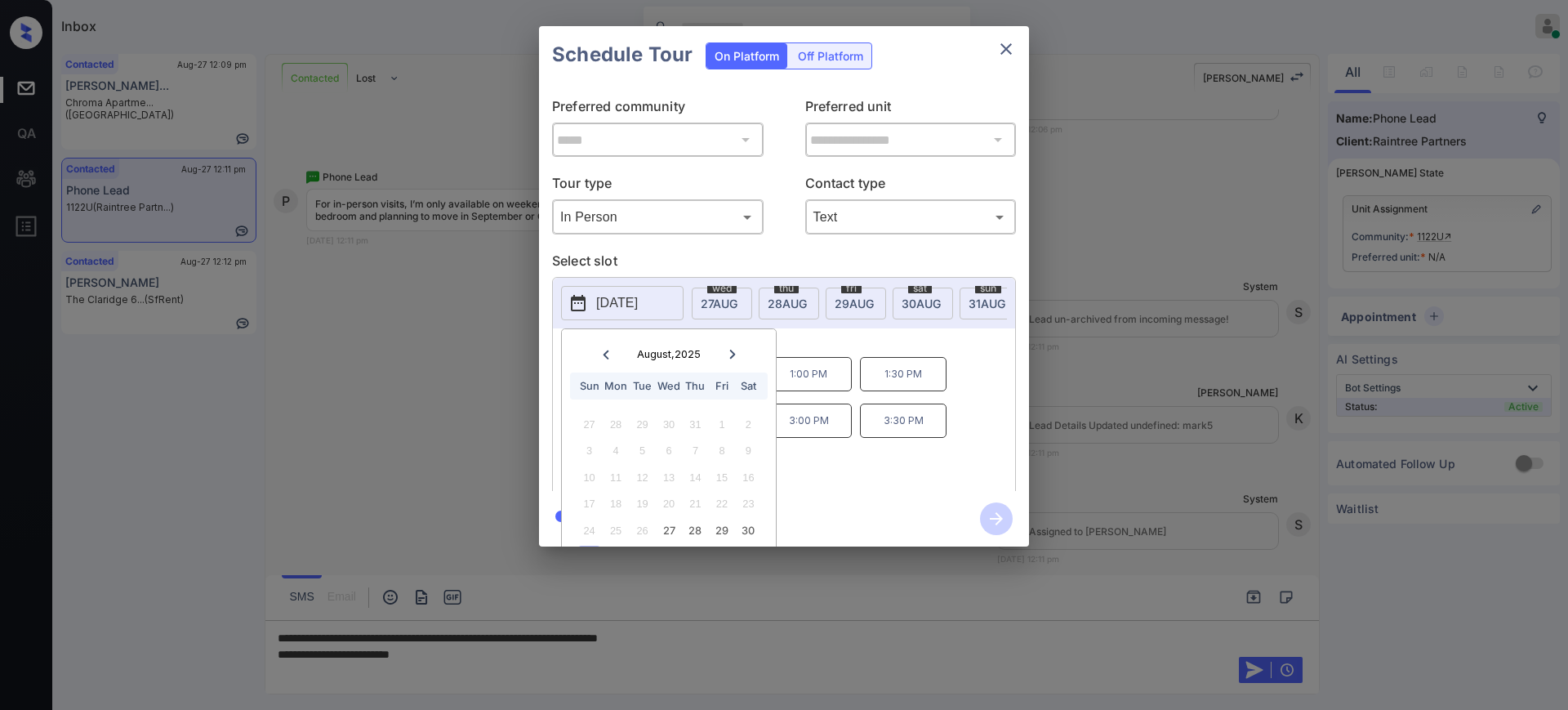
click at [884, 435] on div "**********" at bounding box center [784, 286] width 490 height 520
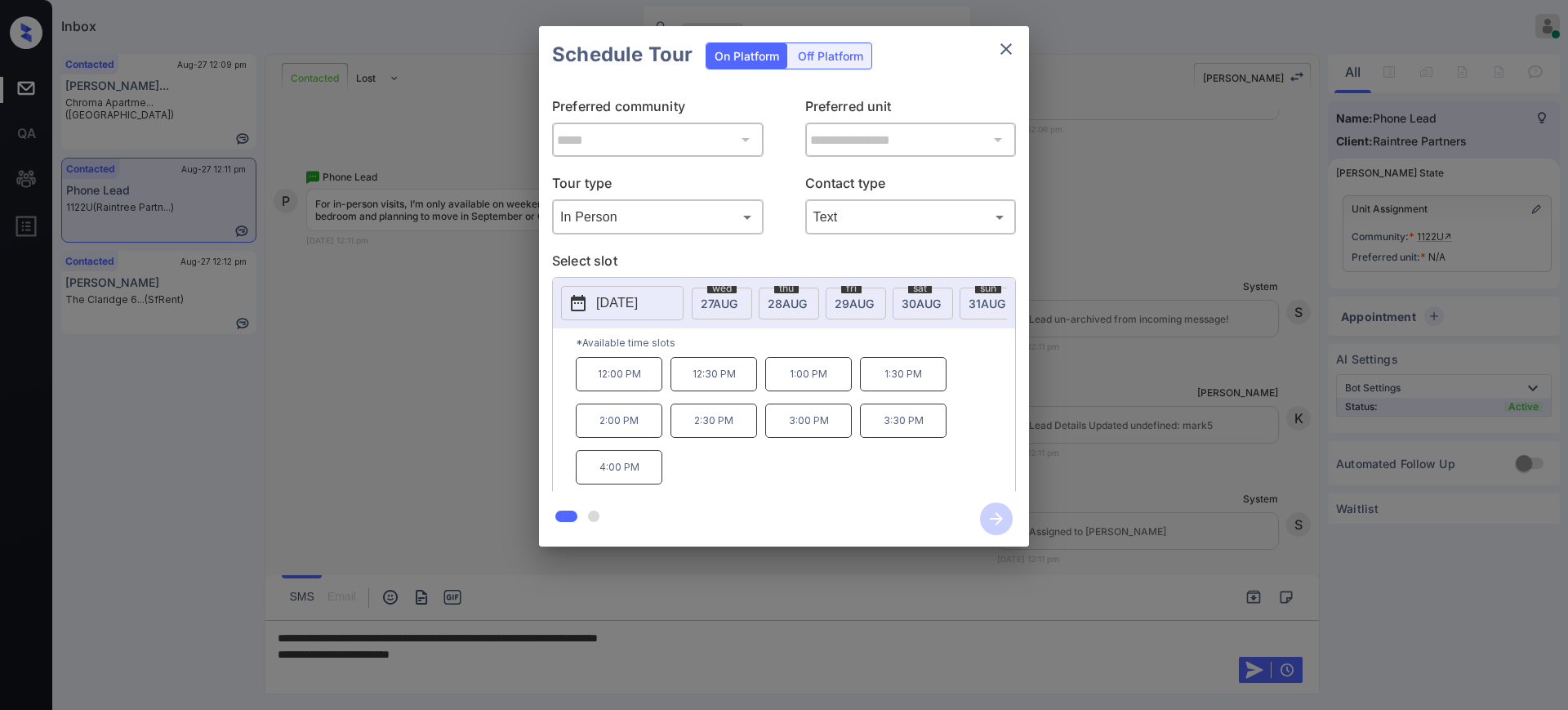
click at [505, 665] on div at bounding box center [784, 355] width 1568 height 710
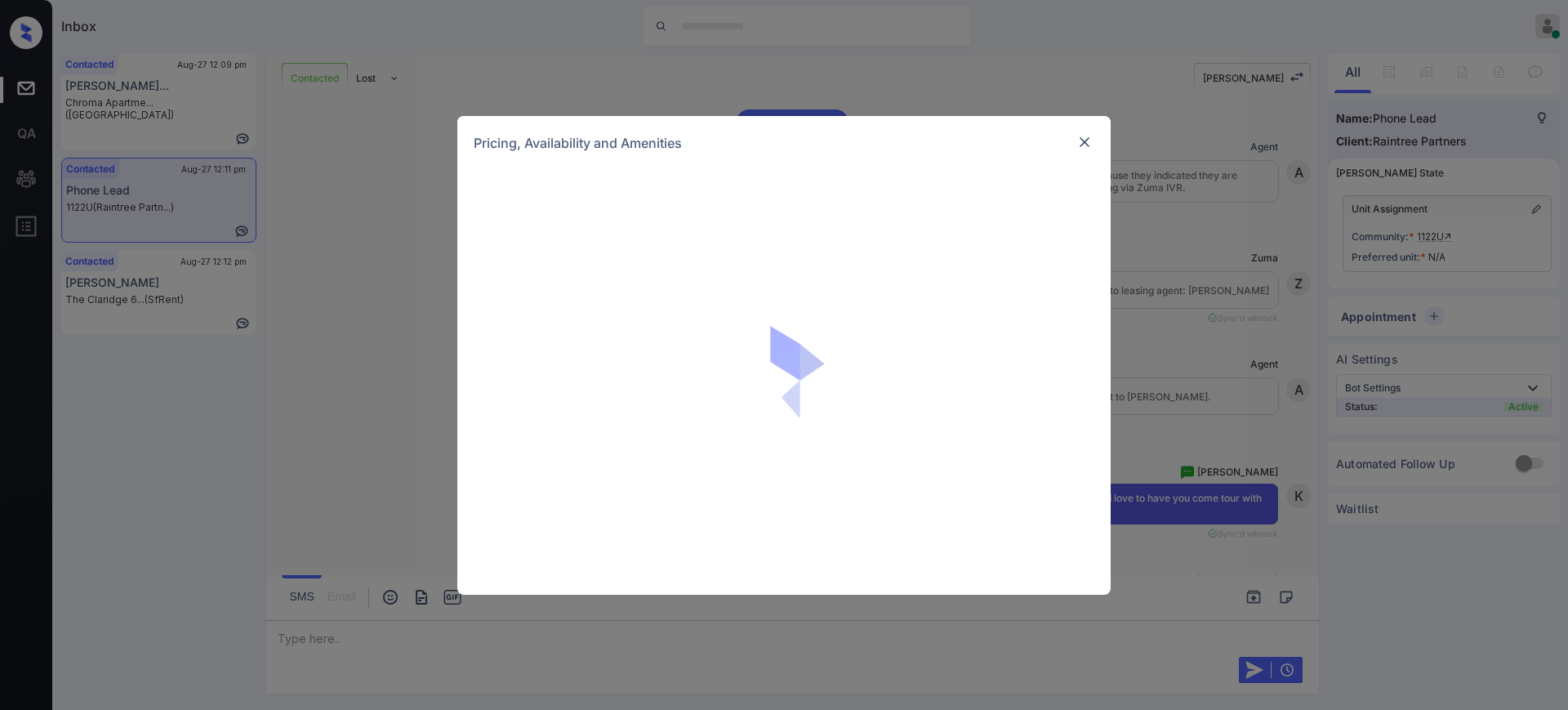
scroll to position [3817, 0]
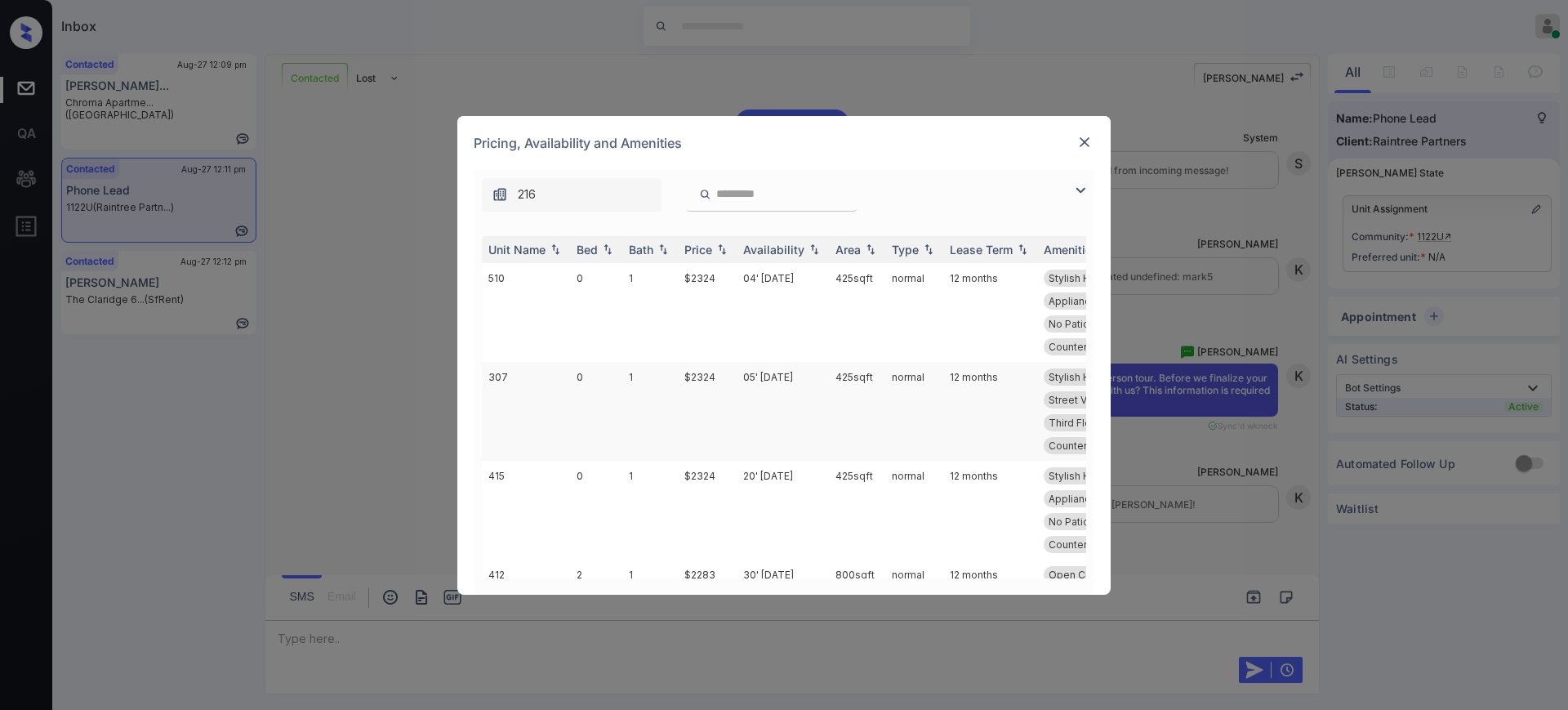
click at [704, 368] on td "$2324" at bounding box center [707, 411] width 59 height 99
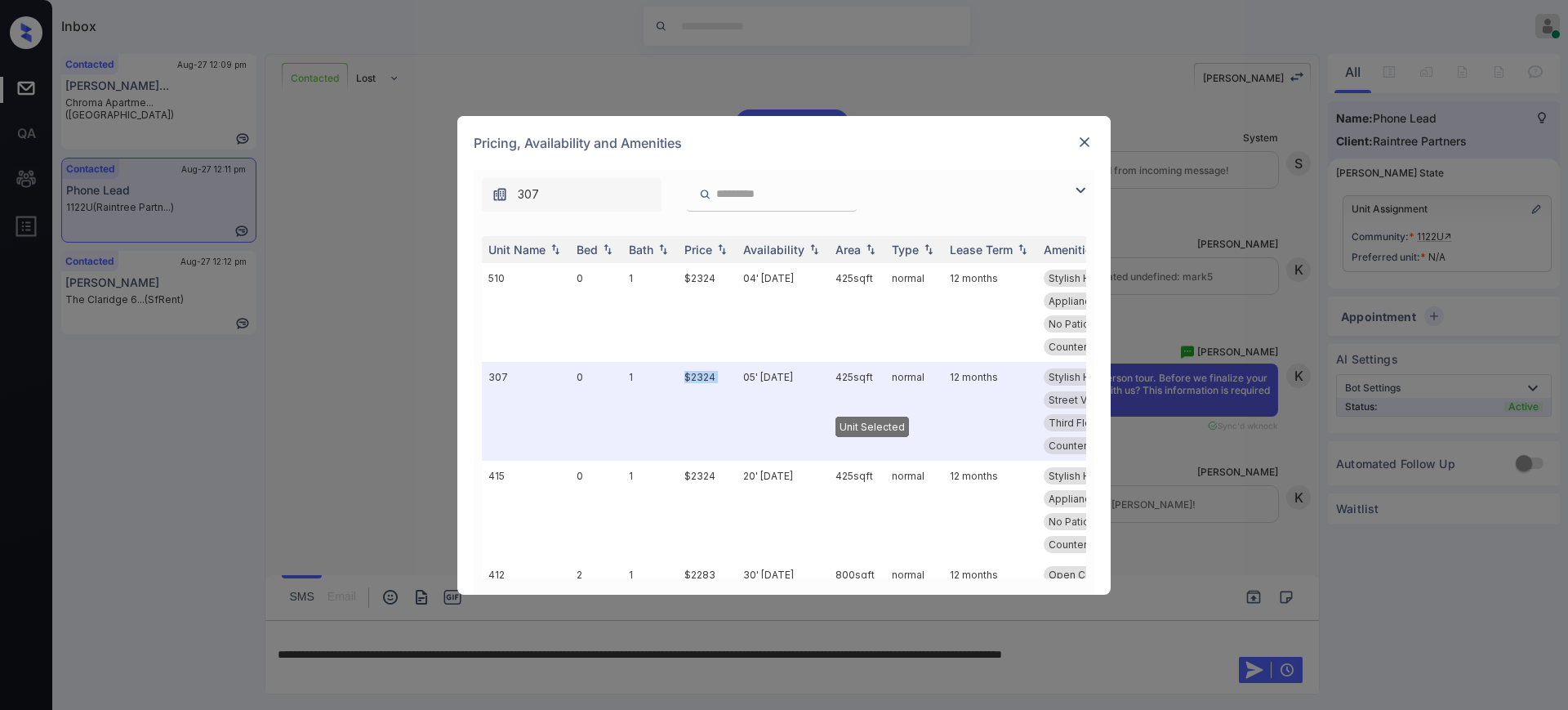
click at [1086, 136] on img at bounding box center [1084, 142] width 16 height 16
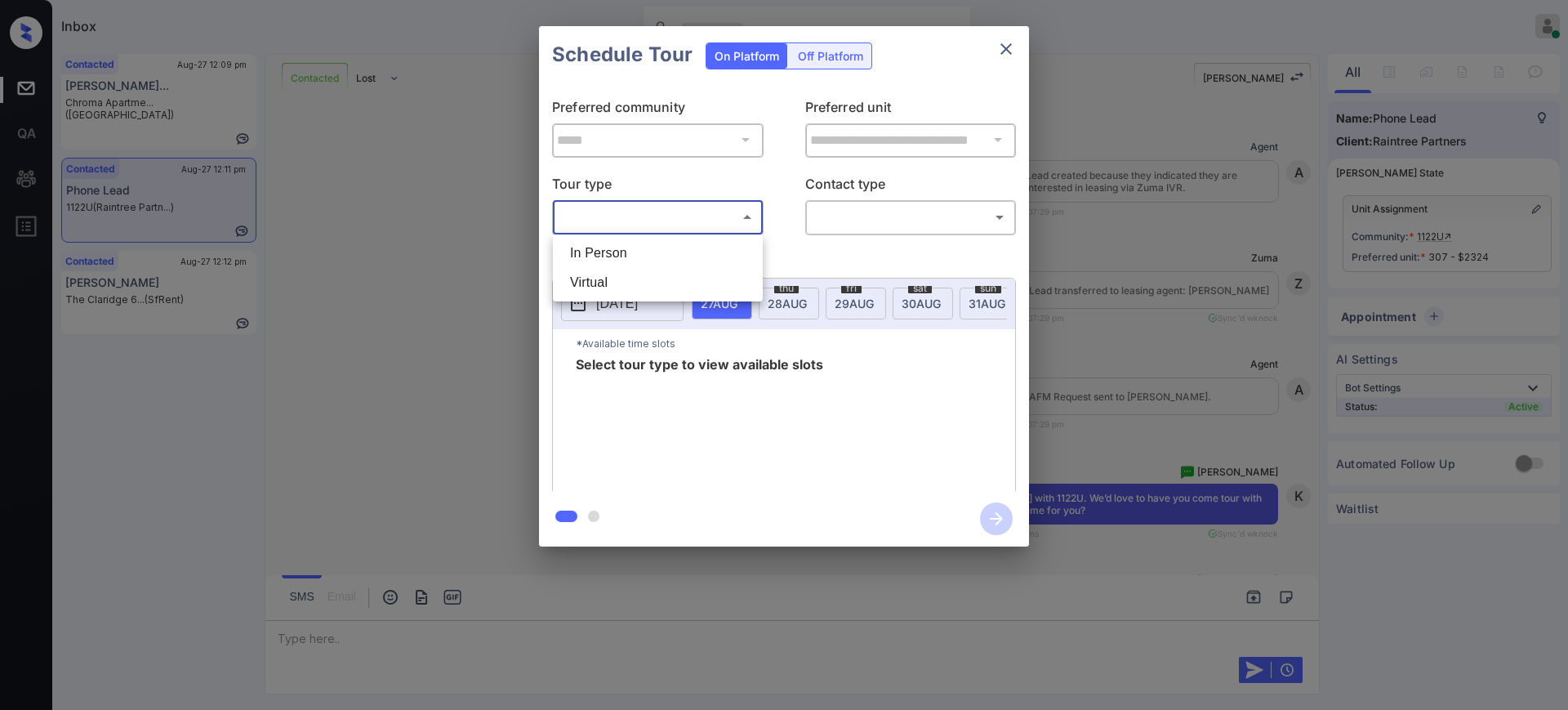
scroll to position [3926, 0]
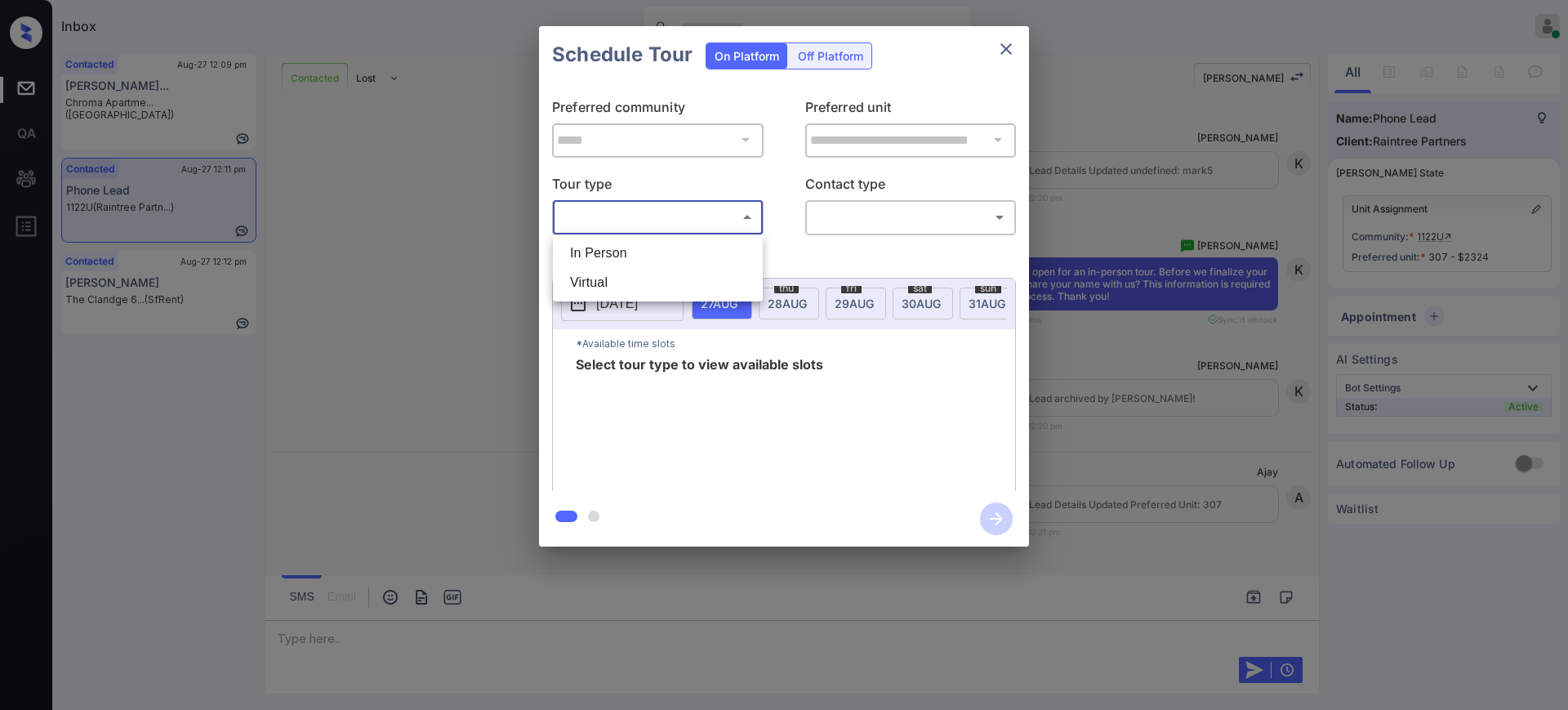
drag, startPoint x: 632, startPoint y: 250, endPoint x: 724, endPoint y: 247, distance: 92.0
click at [632, 251] on li "In Person" at bounding box center [658, 253] width 202 height 30
type input "********"
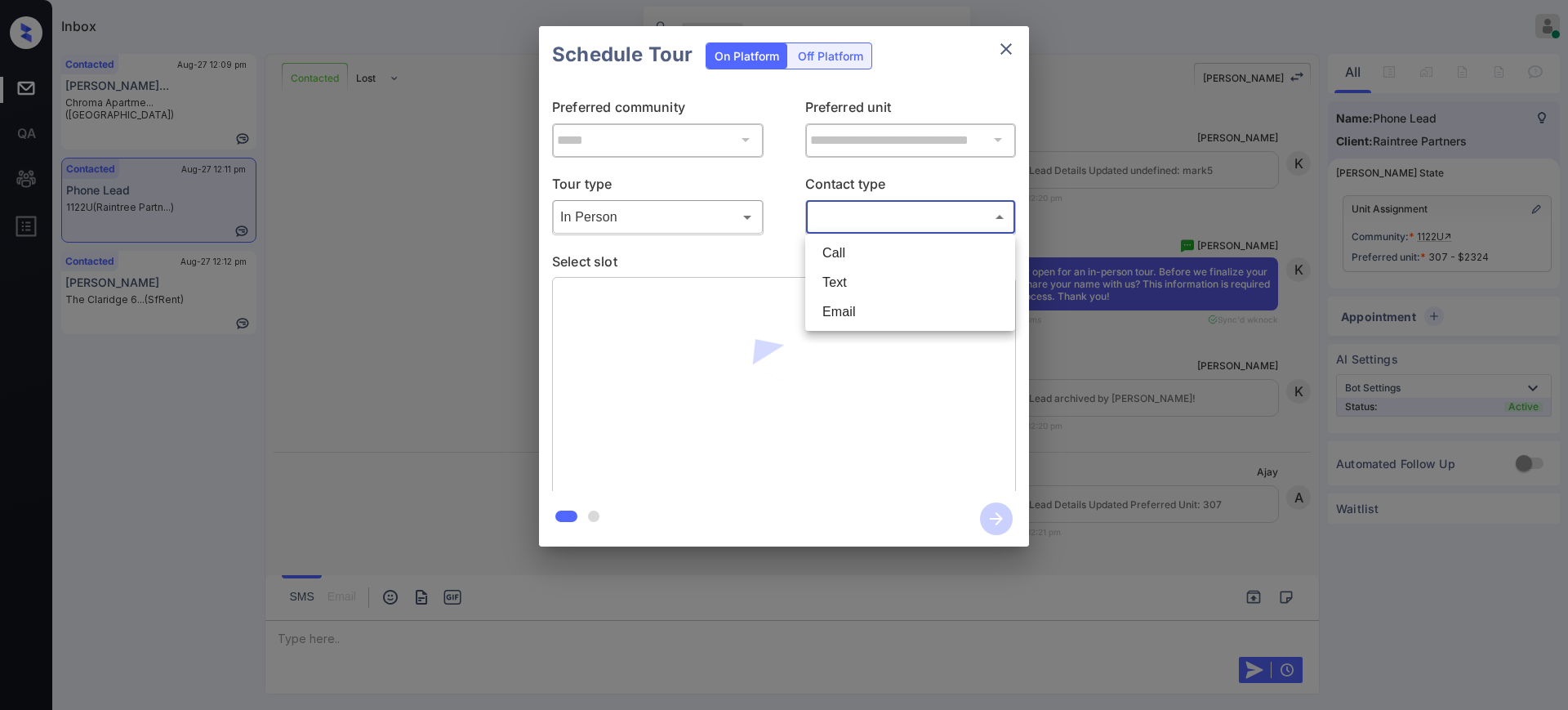
click at [863, 213] on body "Inbox [PERSON_NAME] Online Set yourself offline Set yourself on break Profile S…" at bounding box center [784, 355] width 1568 height 710
click at [847, 280] on li "Text" at bounding box center [910, 283] width 202 height 30
type input "****"
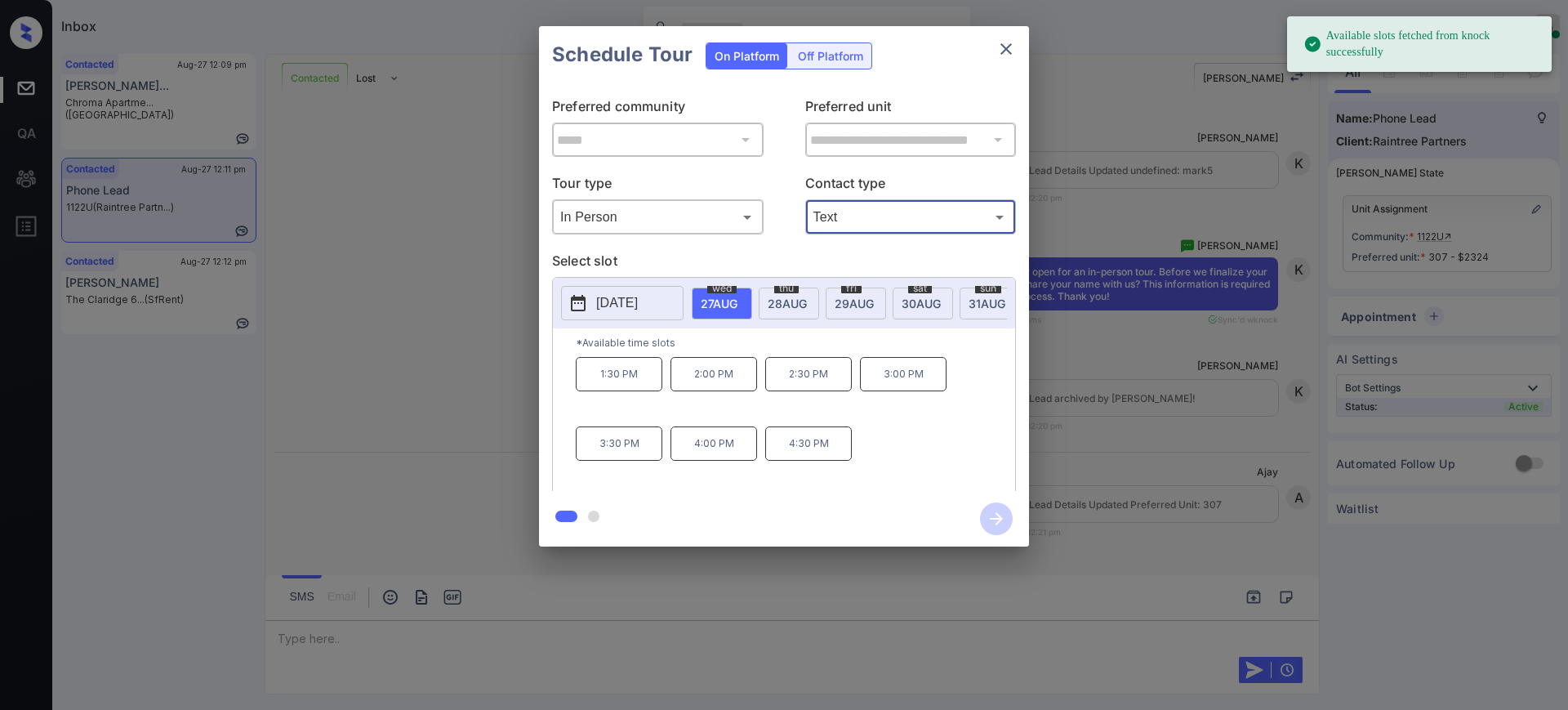
click at [638, 310] on p "[DATE]" at bounding box center [617, 303] width 42 height 20
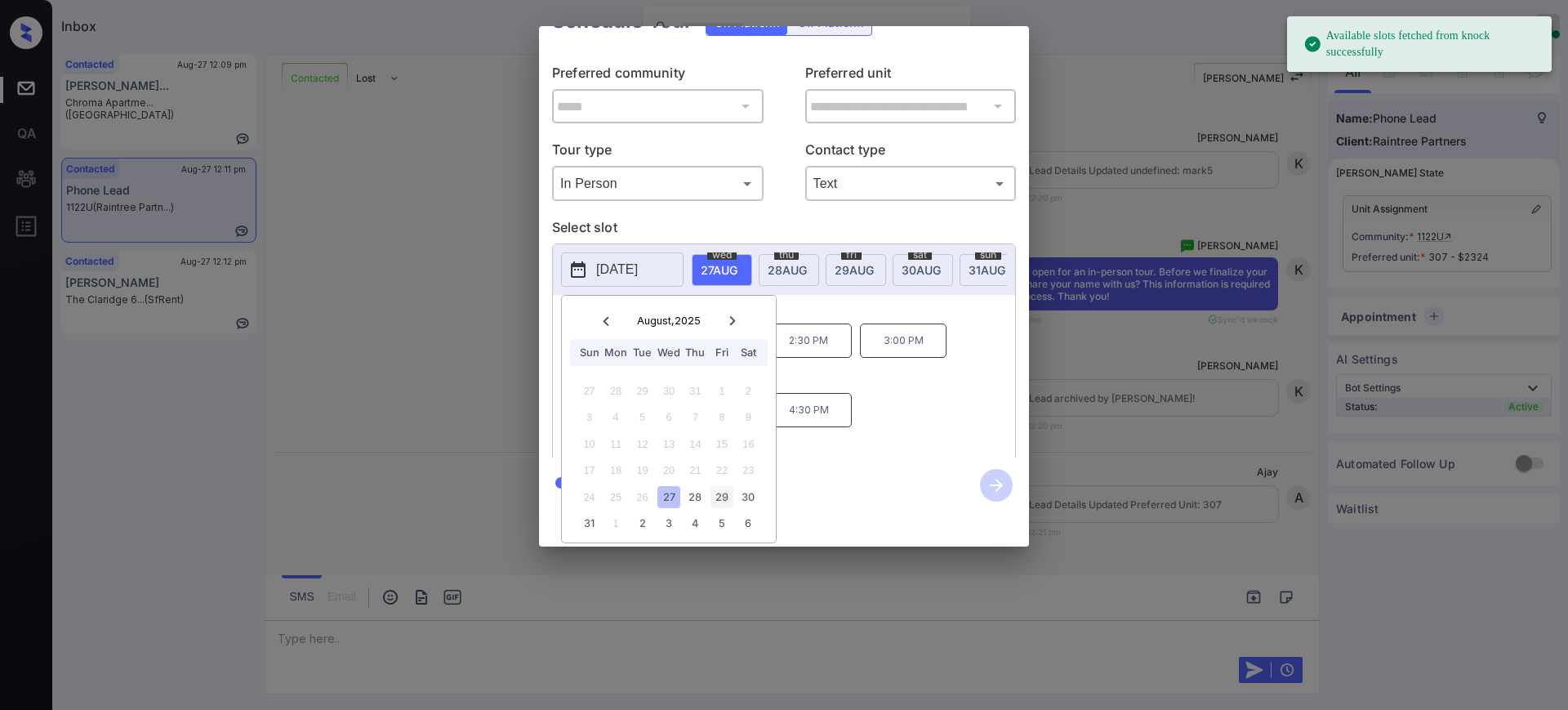
scroll to position [51, 0]
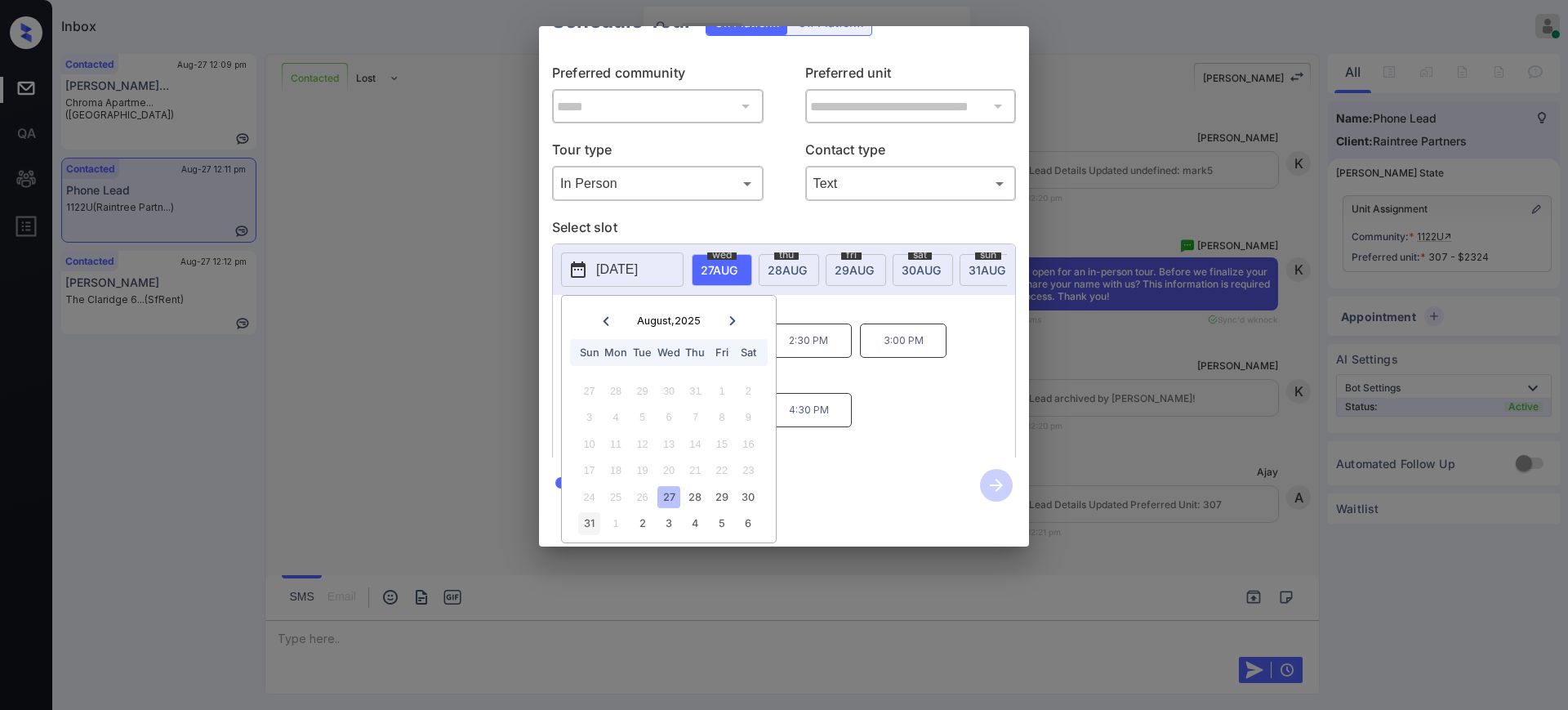
click at [591, 512] on div "31" at bounding box center [589, 523] width 22 height 22
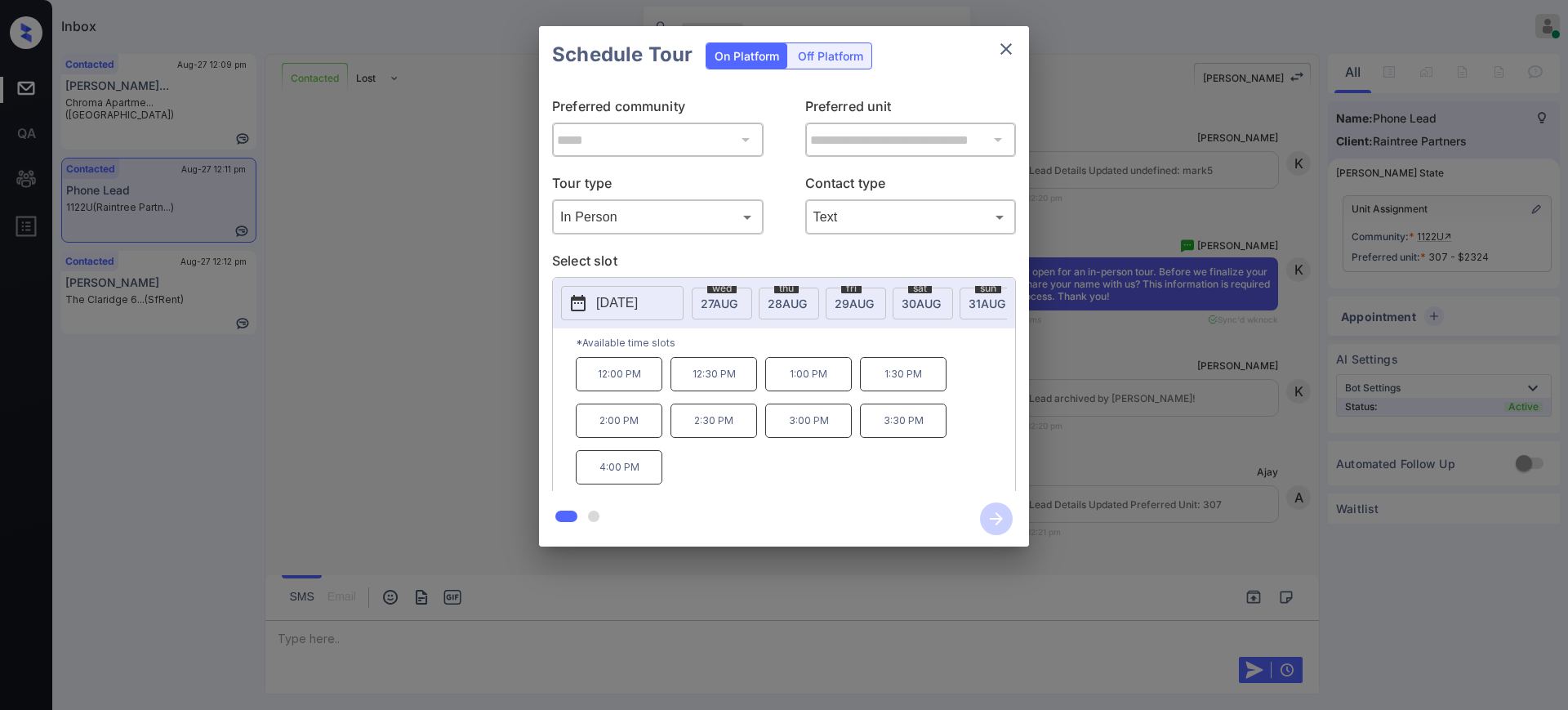
scroll to position [0, 0]
click at [837, 418] on div "12:00 PM 12:30 PM 1:00 PM 1:30 PM 2:00 PM 2:30 PM 3:00 PM 3:30 PM 4:00 PM" at bounding box center [796, 422] width 440 height 131
click at [893, 386] on p "1:30 PM" at bounding box center [903, 374] width 87 height 34
click at [989, 514] on icon "button" at bounding box center [996, 519] width 33 height 33
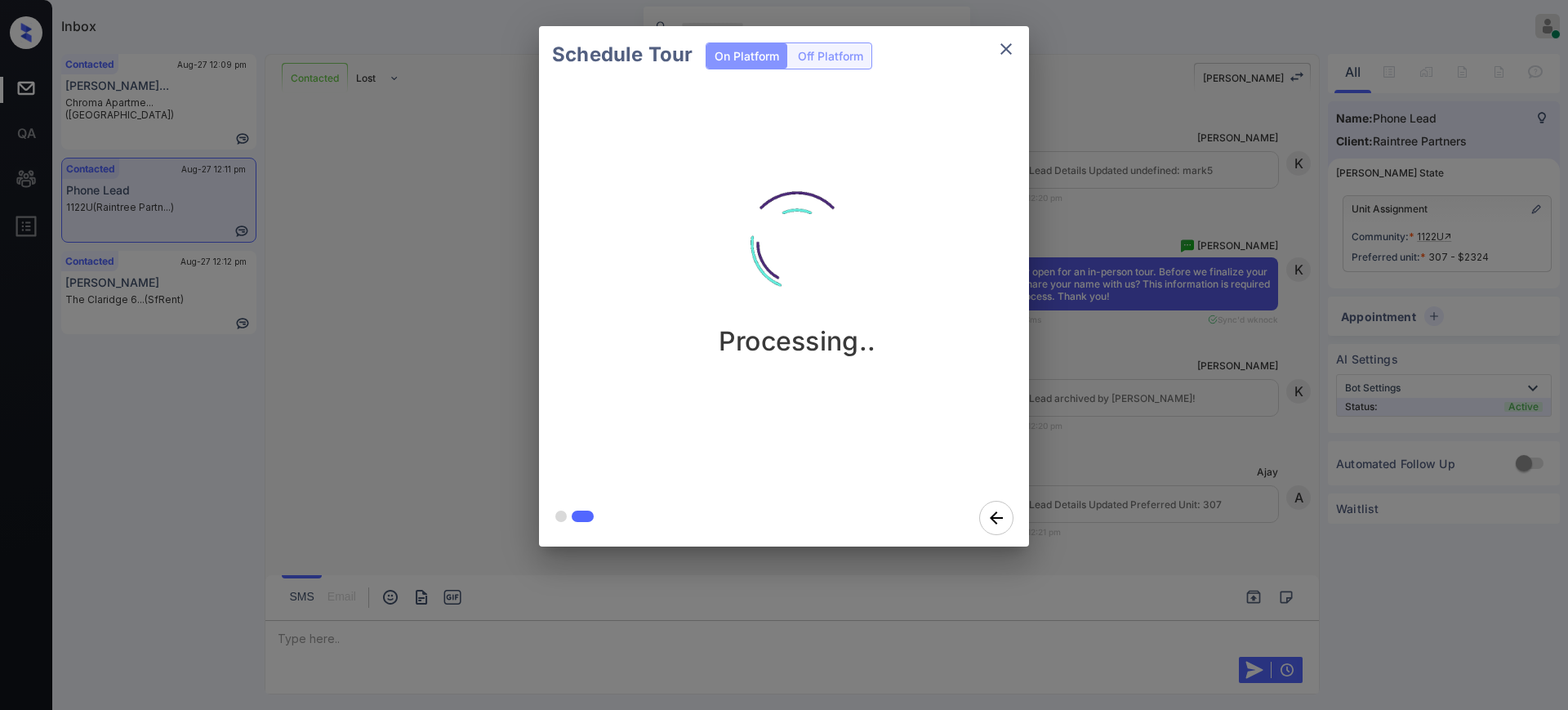
click at [1142, 459] on div "Schedule Tour On Platform Off Platform Processing.." at bounding box center [784, 286] width 1568 height 572
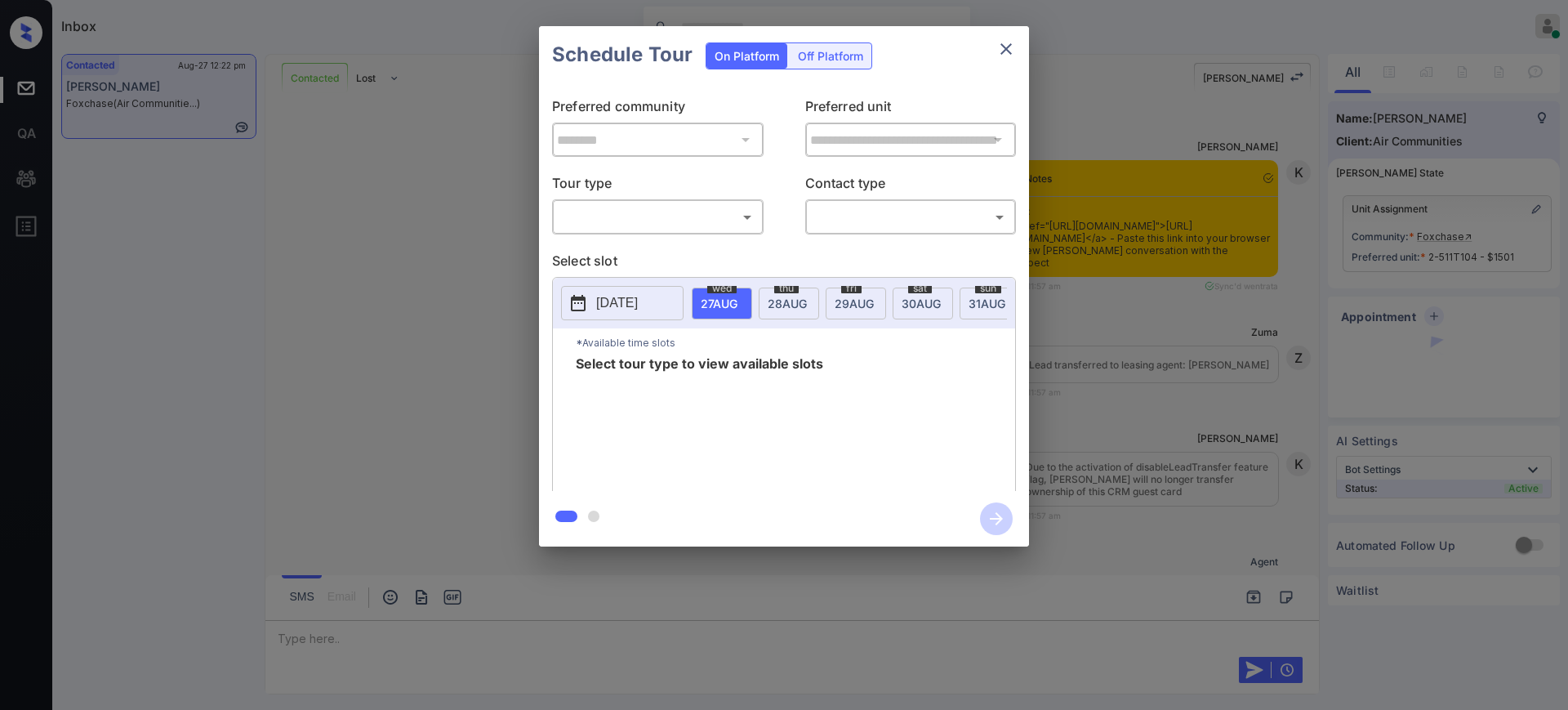
scroll to position [2624, 0]
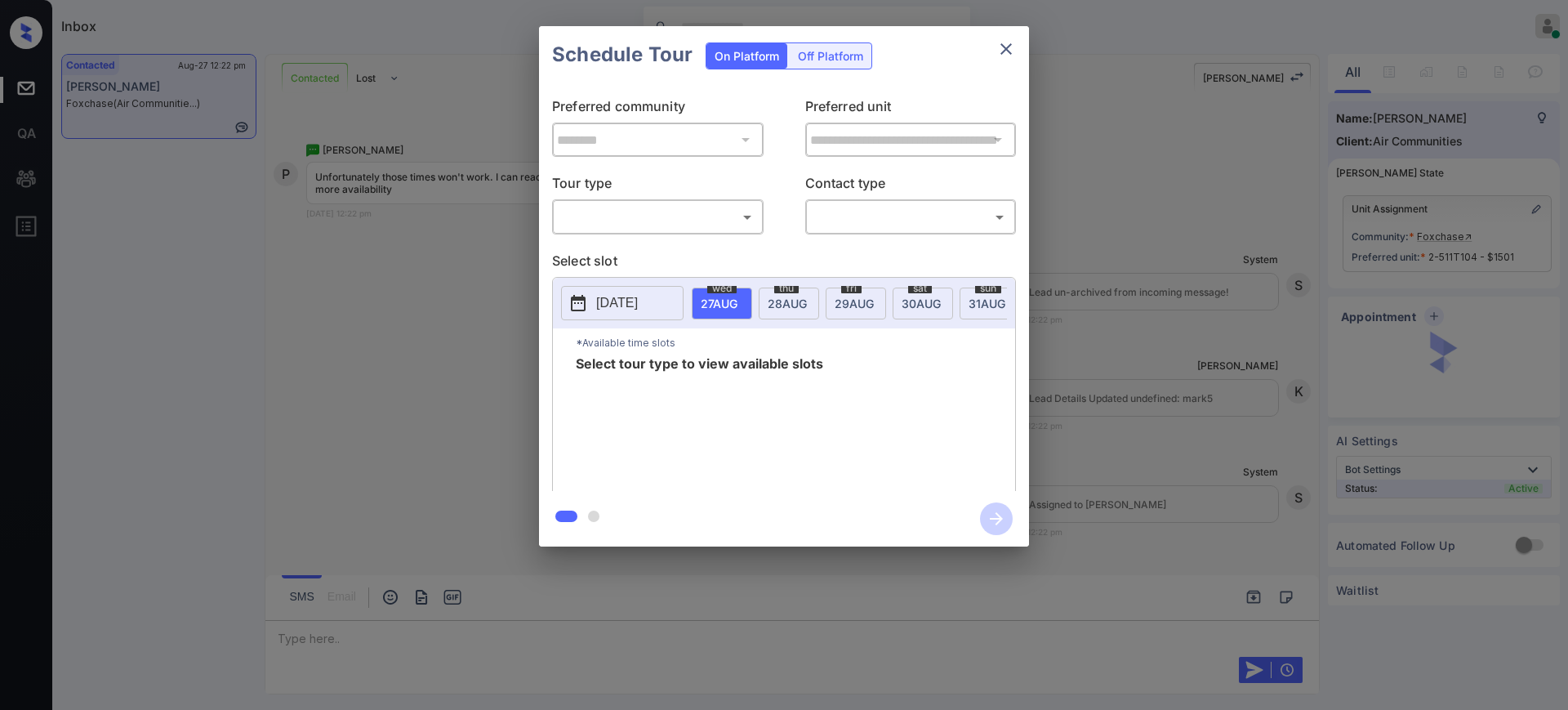
click at [684, 211] on body "Inbox [PERSON_NAME] Online Set yourself offline Set yourself on break Profile S…" at bounding box center [784, 355] width 1568 height 710
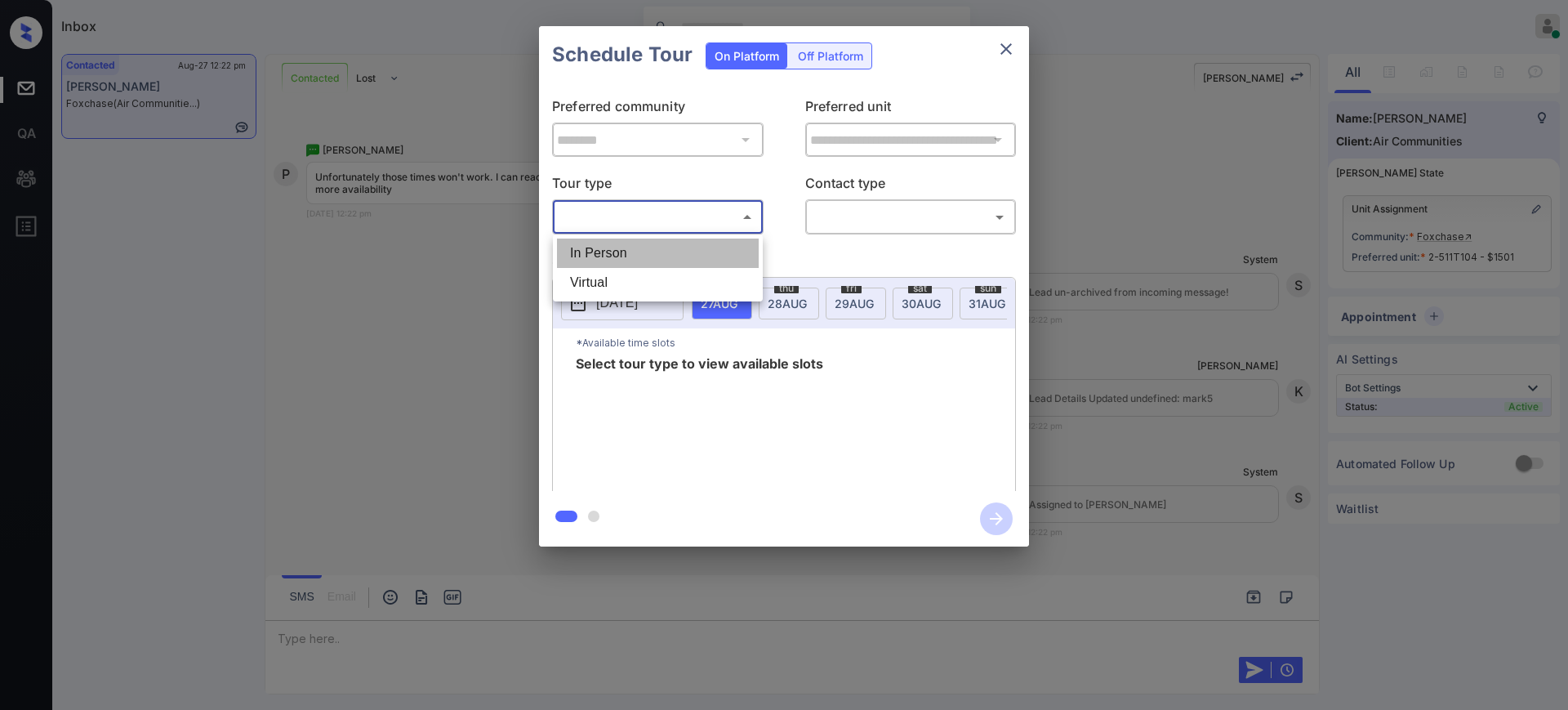
click at [650, 244] on li "In Person" at bounding box center [658, 253] width 202 height 30
type input "********"
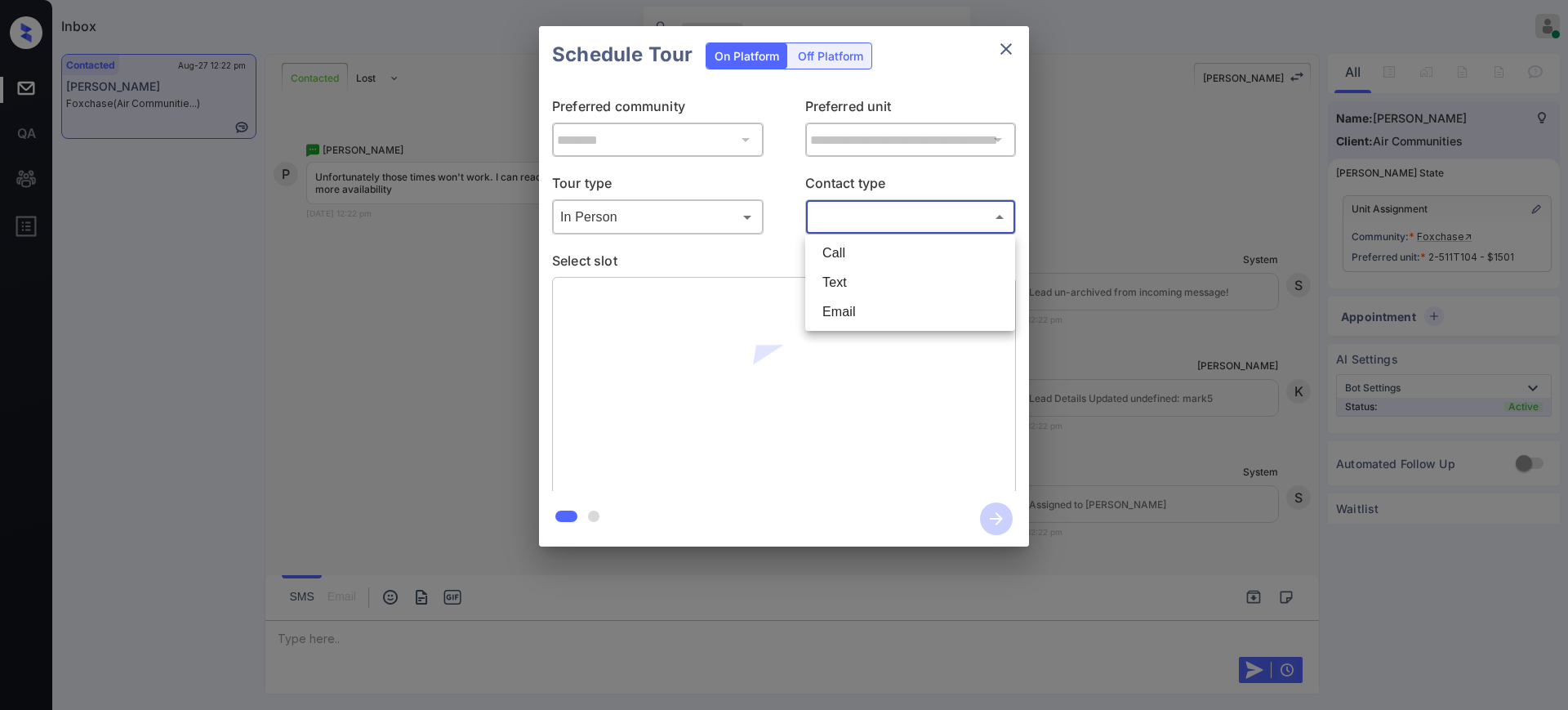
click at [817, 216] on body "Inbox Ajay Kumar Online Set yourself offline Set yourself on break Profile Swit…" at bounding box center [784, 355] width 1568 height 710
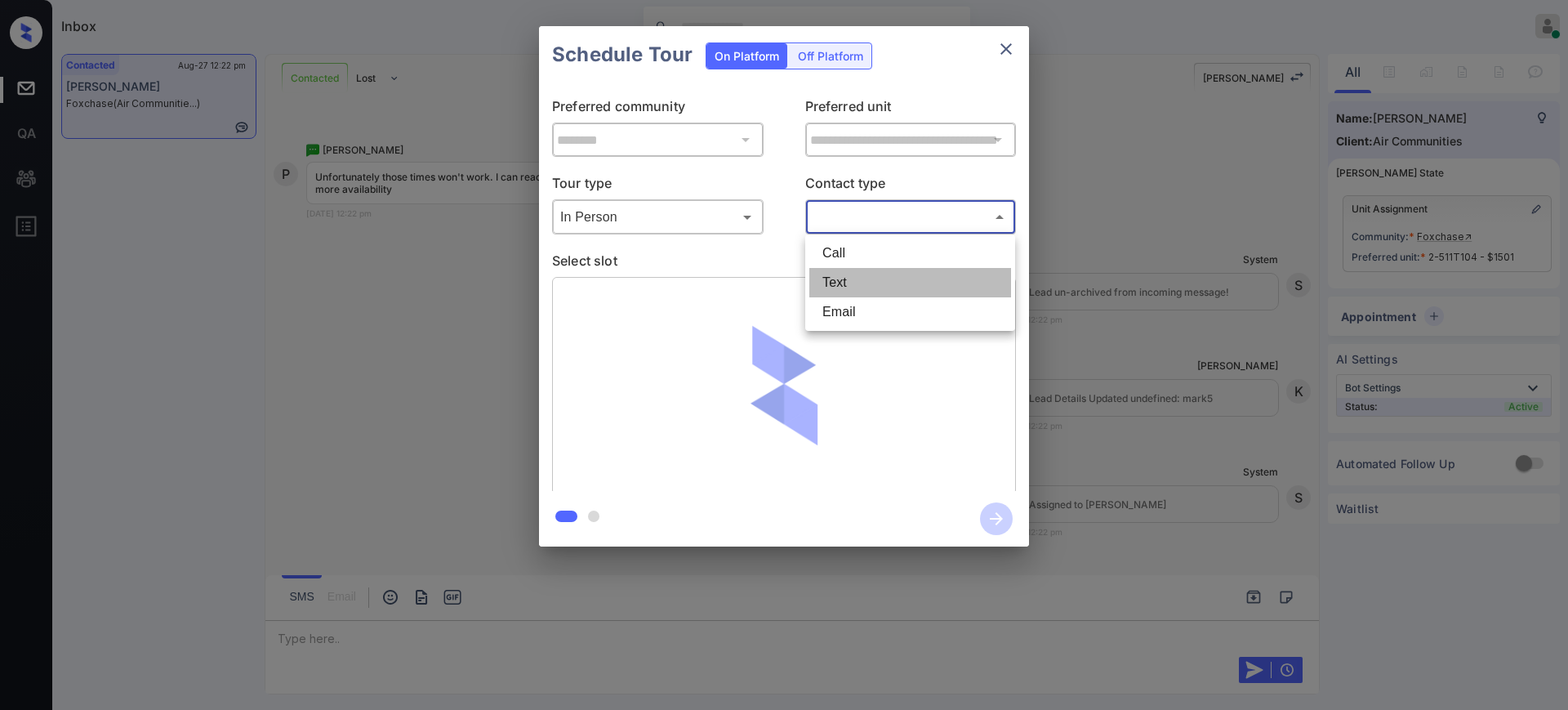
click at [837, 280] on li "Text" at bounding box center [910, 283] width 202 height 30
type input "****"
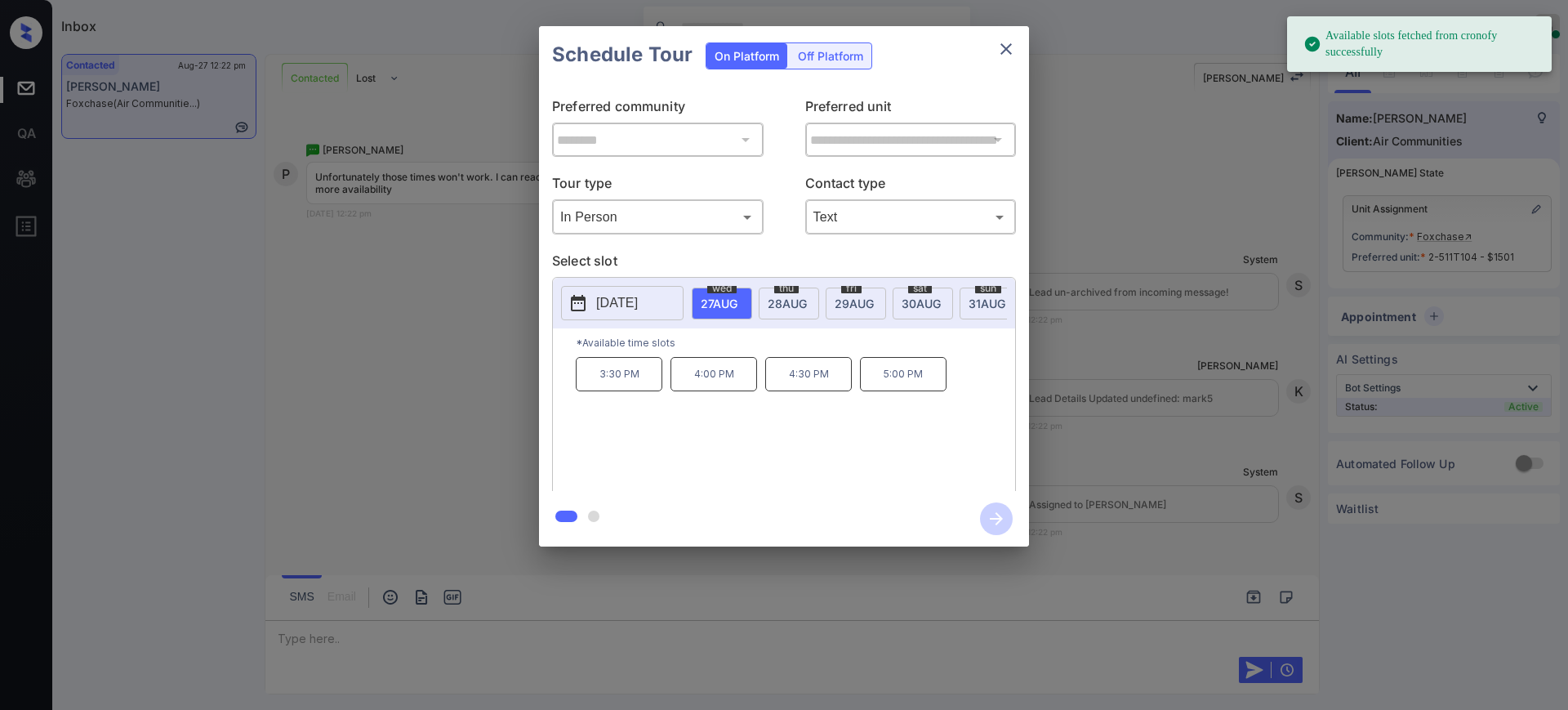
click at [611, 320] on div "2025-08-27" at bounding box center [622, 303] width 122 height 34
click at [614, 298] on p "2025-08-27" at bounding box center [617, 303] width 42 height 20
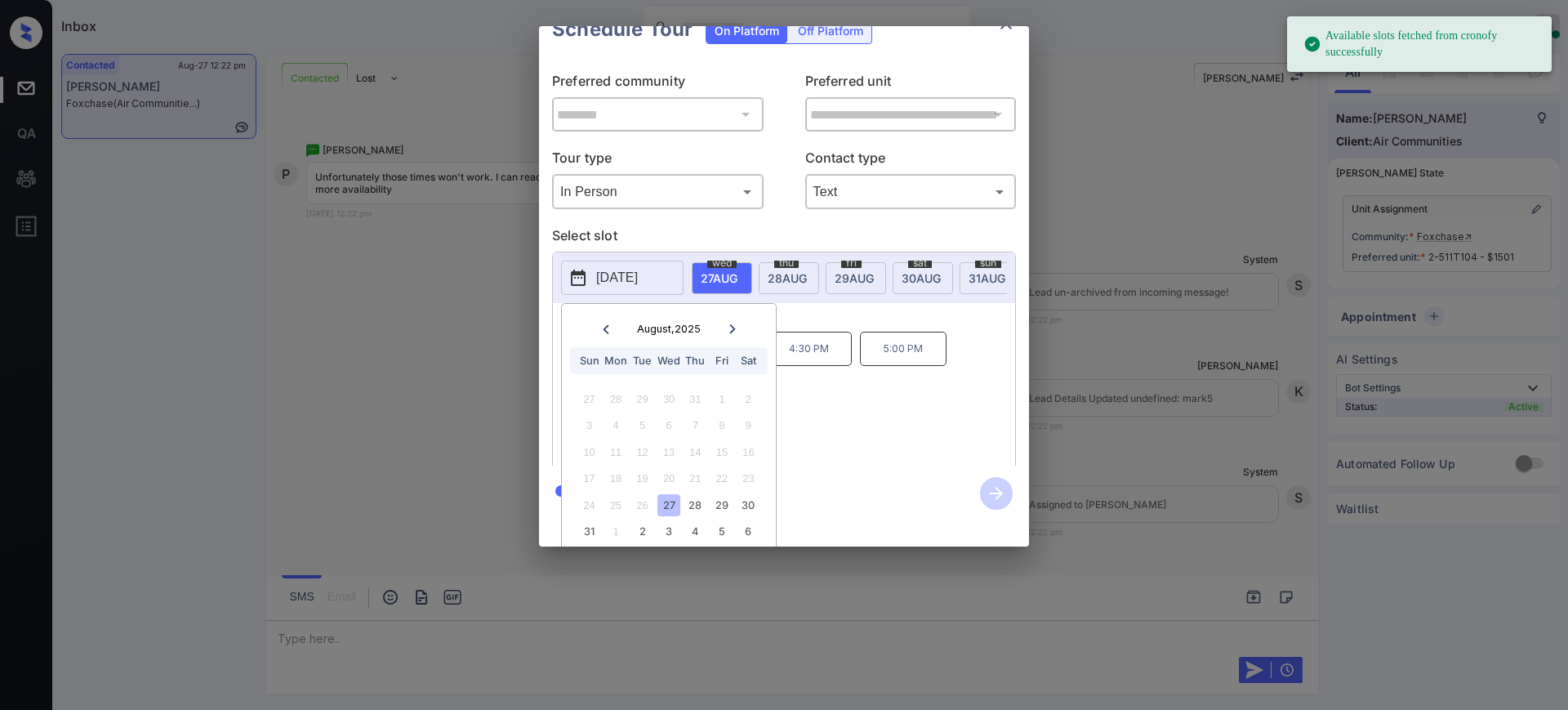
scroll to position [51, 0]
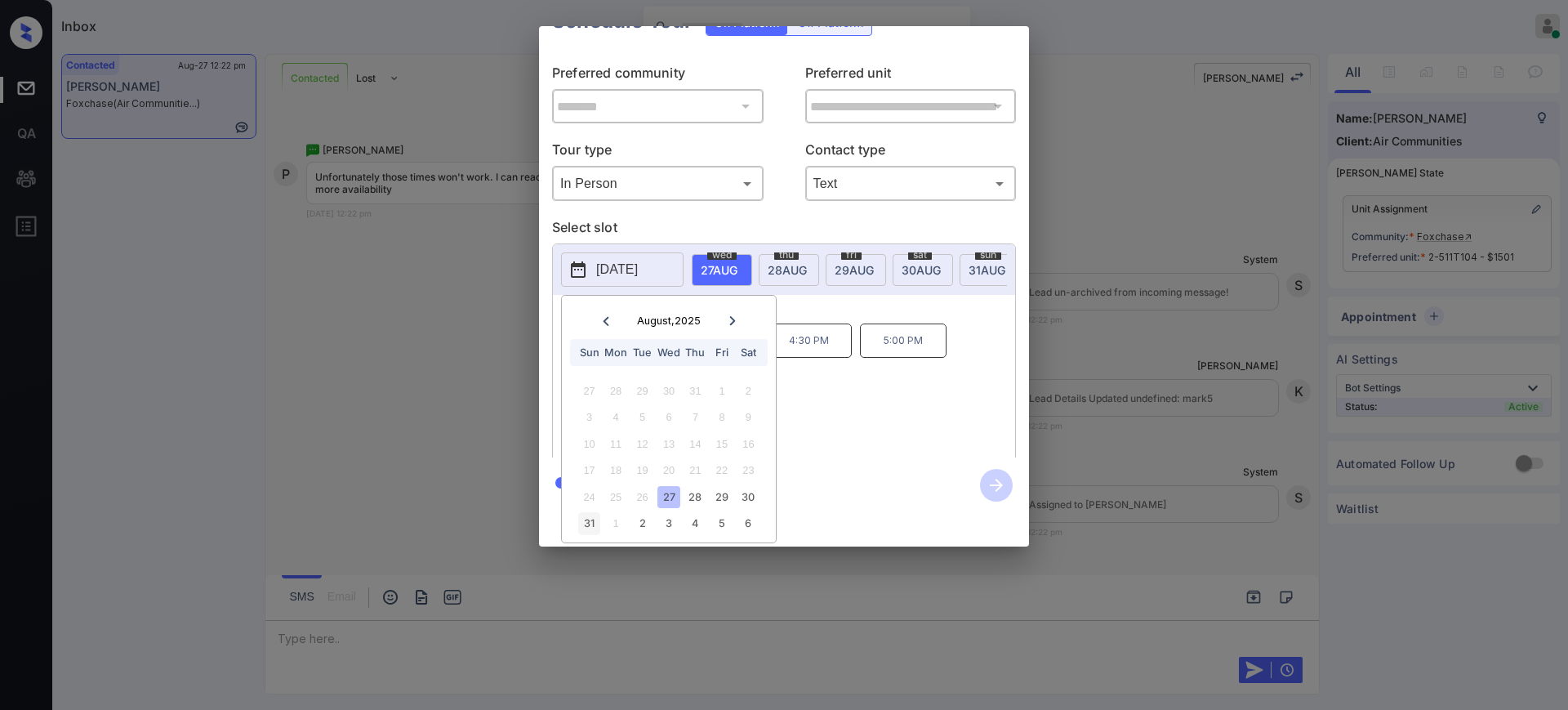
click at [591, 512] on div "31" at bounding box center [589, 523] width 22 height 22
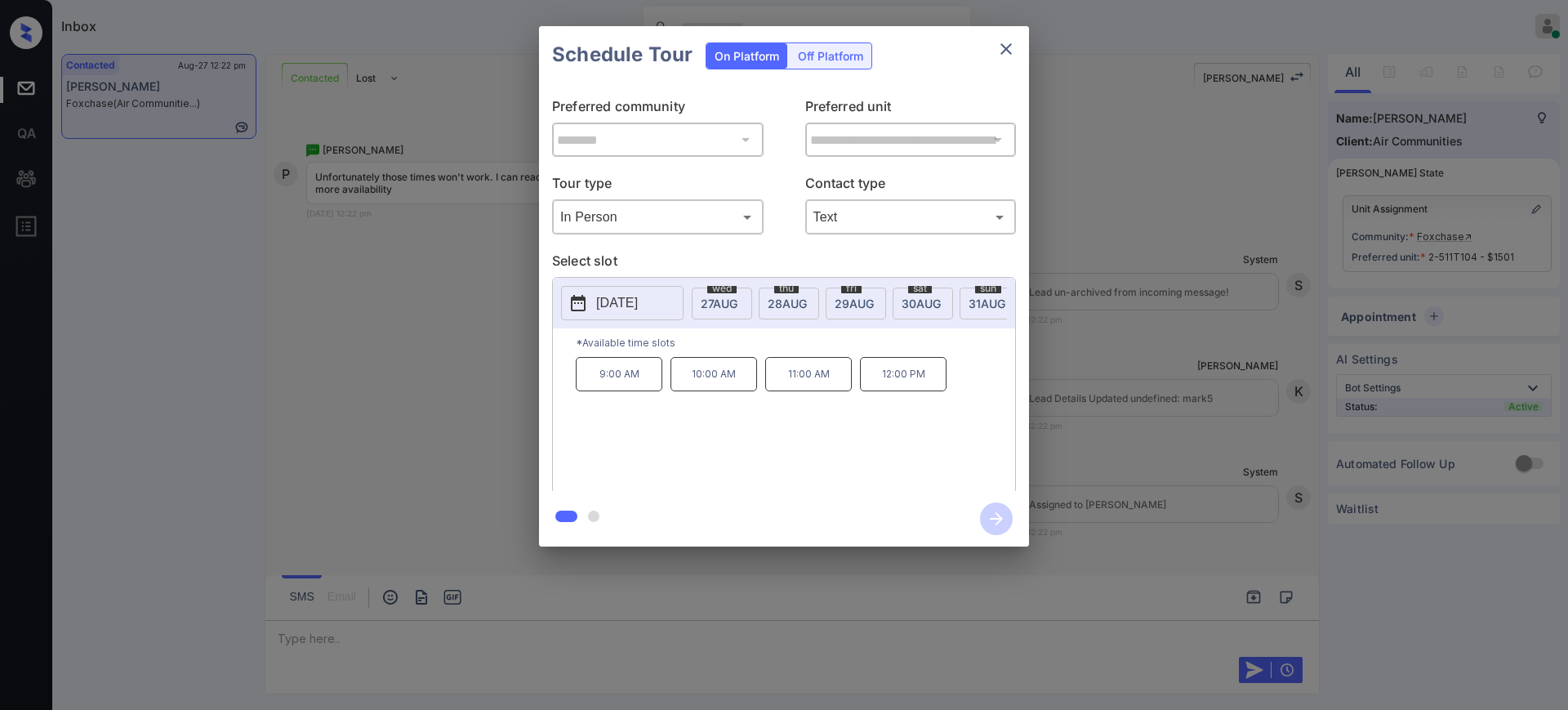
click at [835, 406] on div "9:00 AM 10:00 AM 11:00 AM 12:00 PM" at bounding box center [796, 422] width 440 height 131
drag, startPoint x: 868, startPoint y: 388, endPoint x: 962, endPoint y: 368, distance: 96.1
click at [961, 385] on div "9:00 AM 10:00 AM 11:00 AM 12:00 PM" at bounding box center [796, 422] width 440 height 131
copy p "12:00 PM"
click at [1006, 55] on icon "close" at bounding box center [1007, 49] width 20 height 20
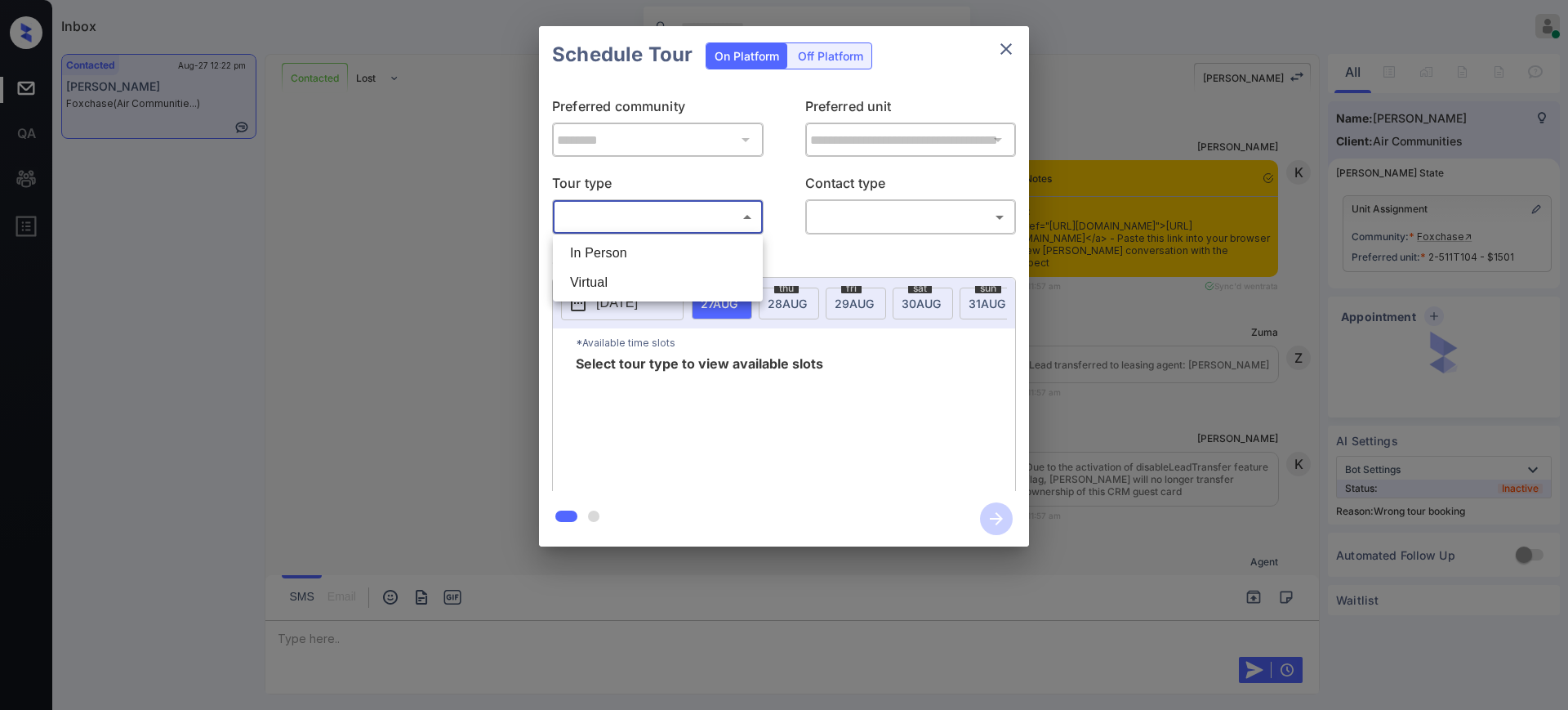
scroll to position [3070, 0]
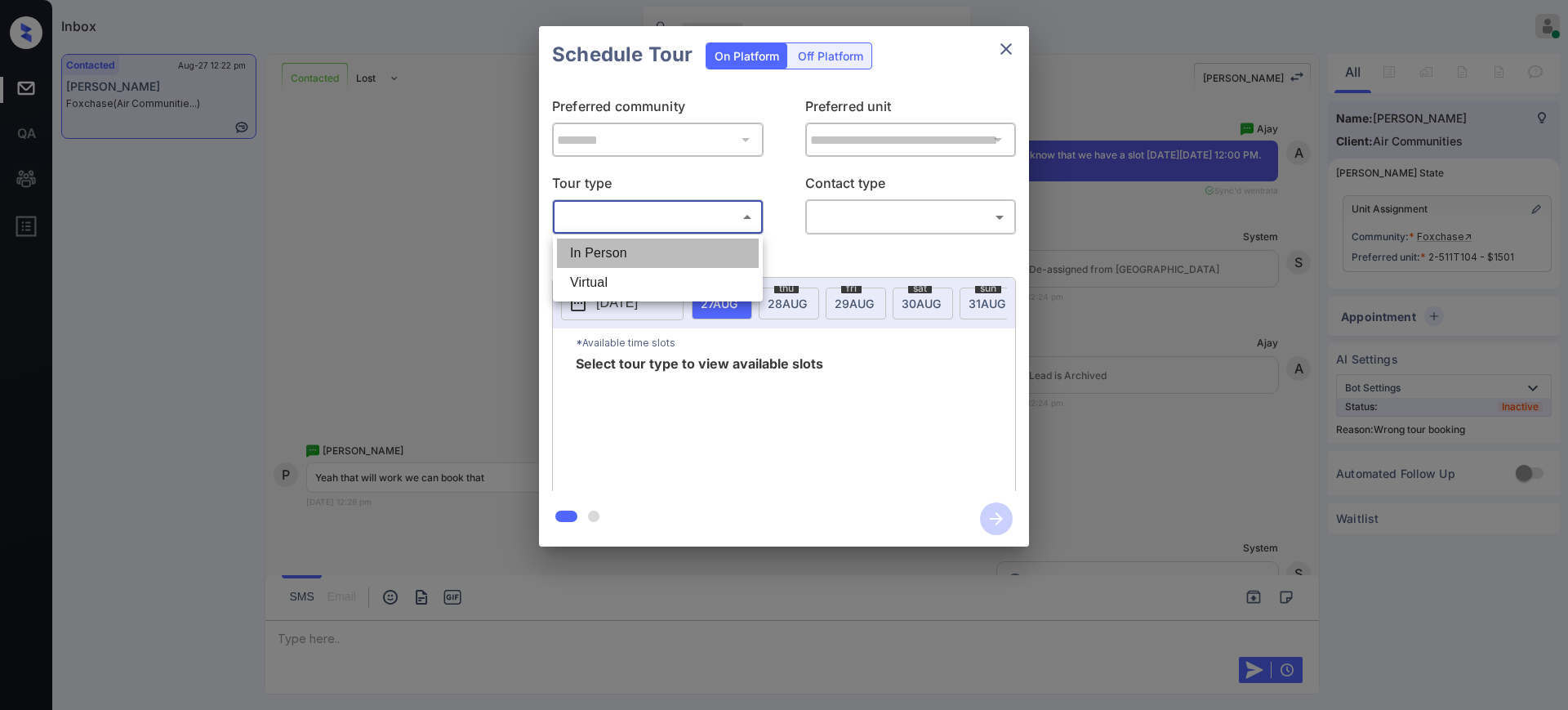
click at [635, 245] on li "In Person" at bounding box center [658, 253] width 202 height 30
type input "********"
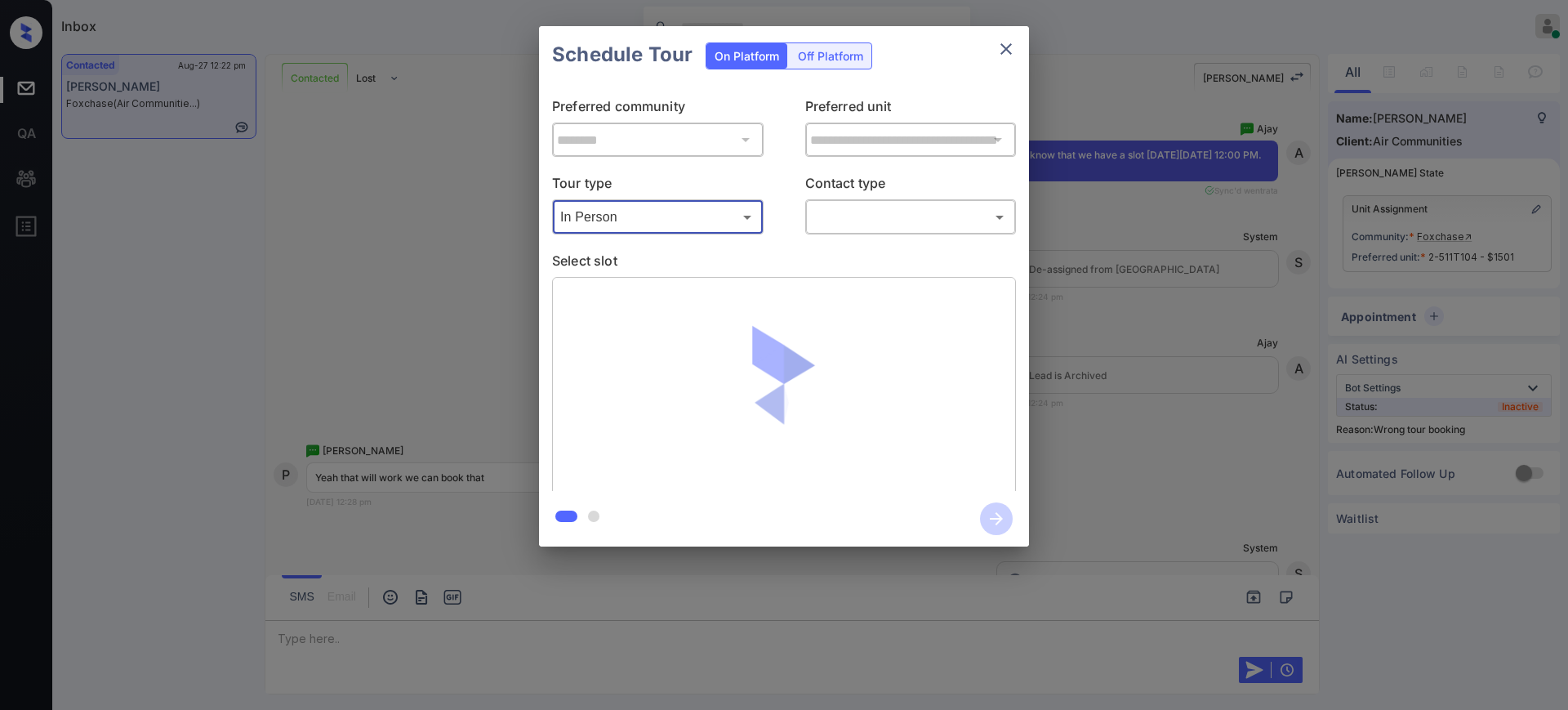
click at [865, 203] on body "Inbox [PERSON_NAME] Online Set yourself offline Set yourself on break Profile S…" at bounding box center [784, 355] width 1568 height 710
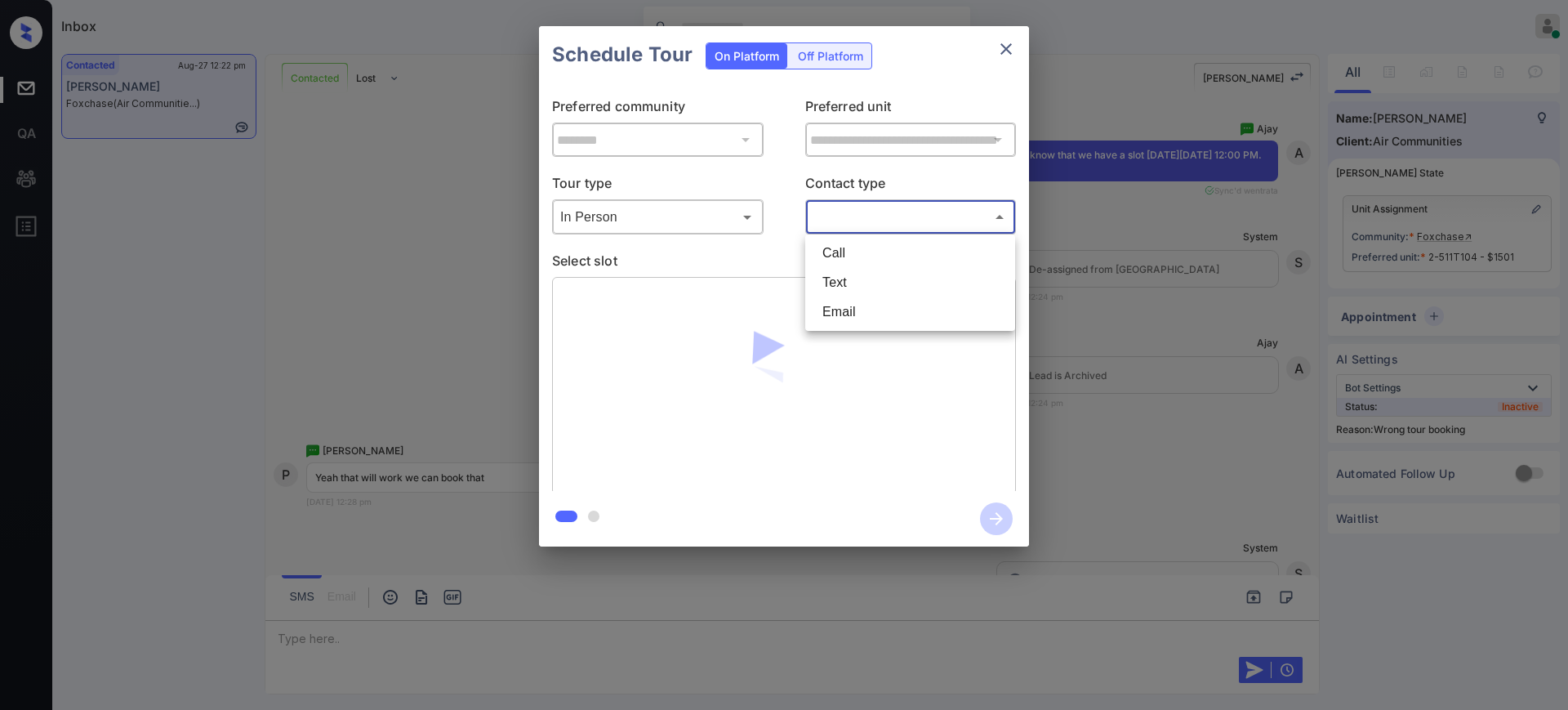
click at [839, 283] on li "Text" at bounding box center [910, 283] width 202 height 30
type input "****"
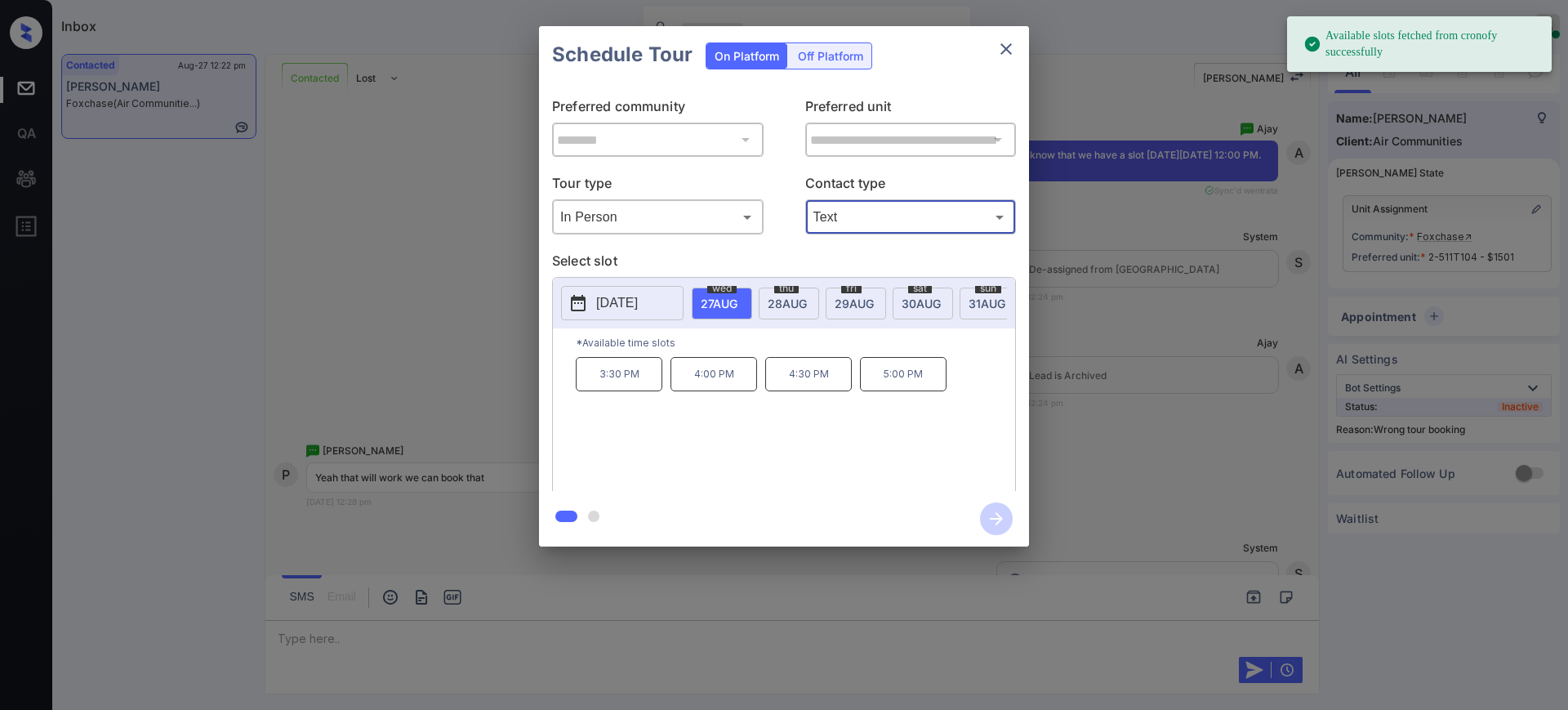
click at [638, 309] on p "[DATE]" at bounding box center [617, 303] width 42 height 20
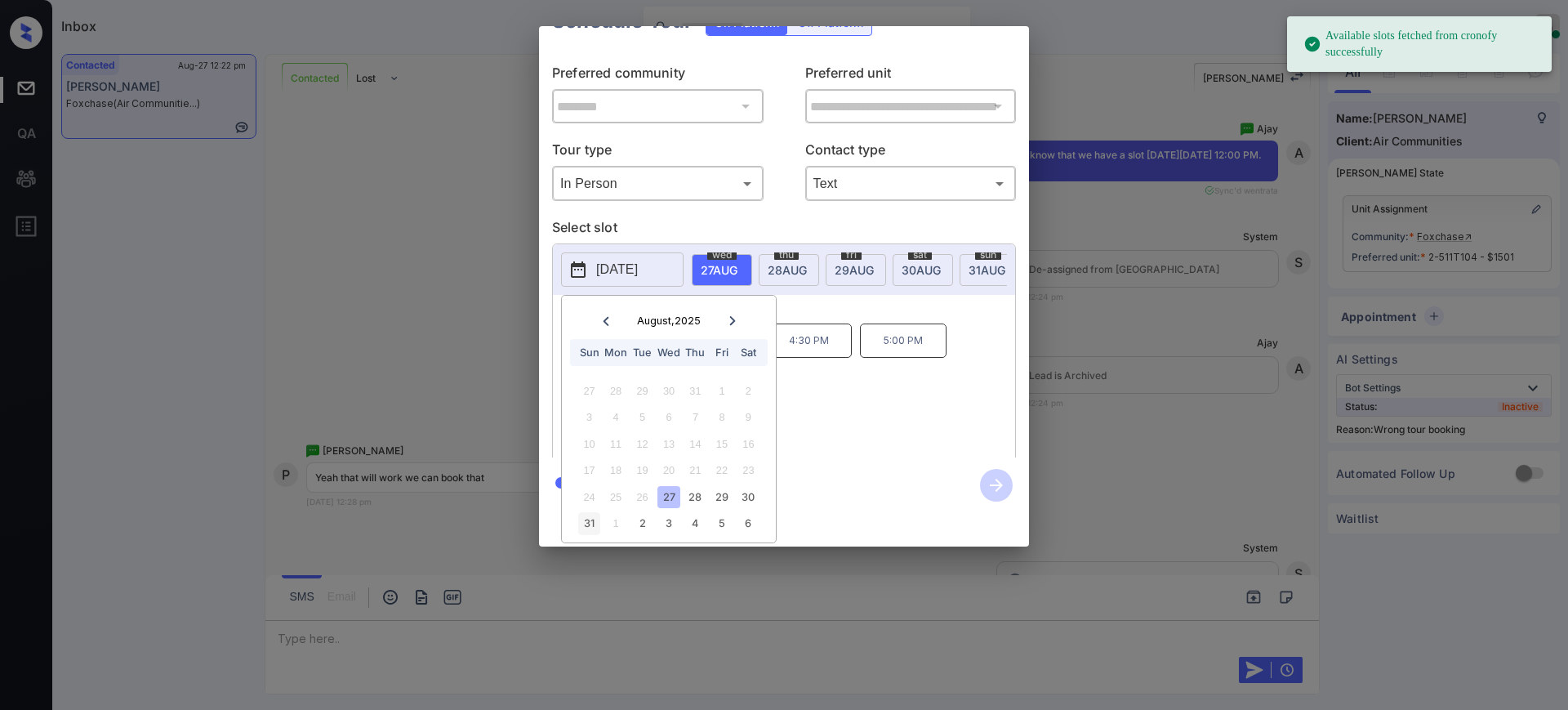
scroll to position [51, 0]
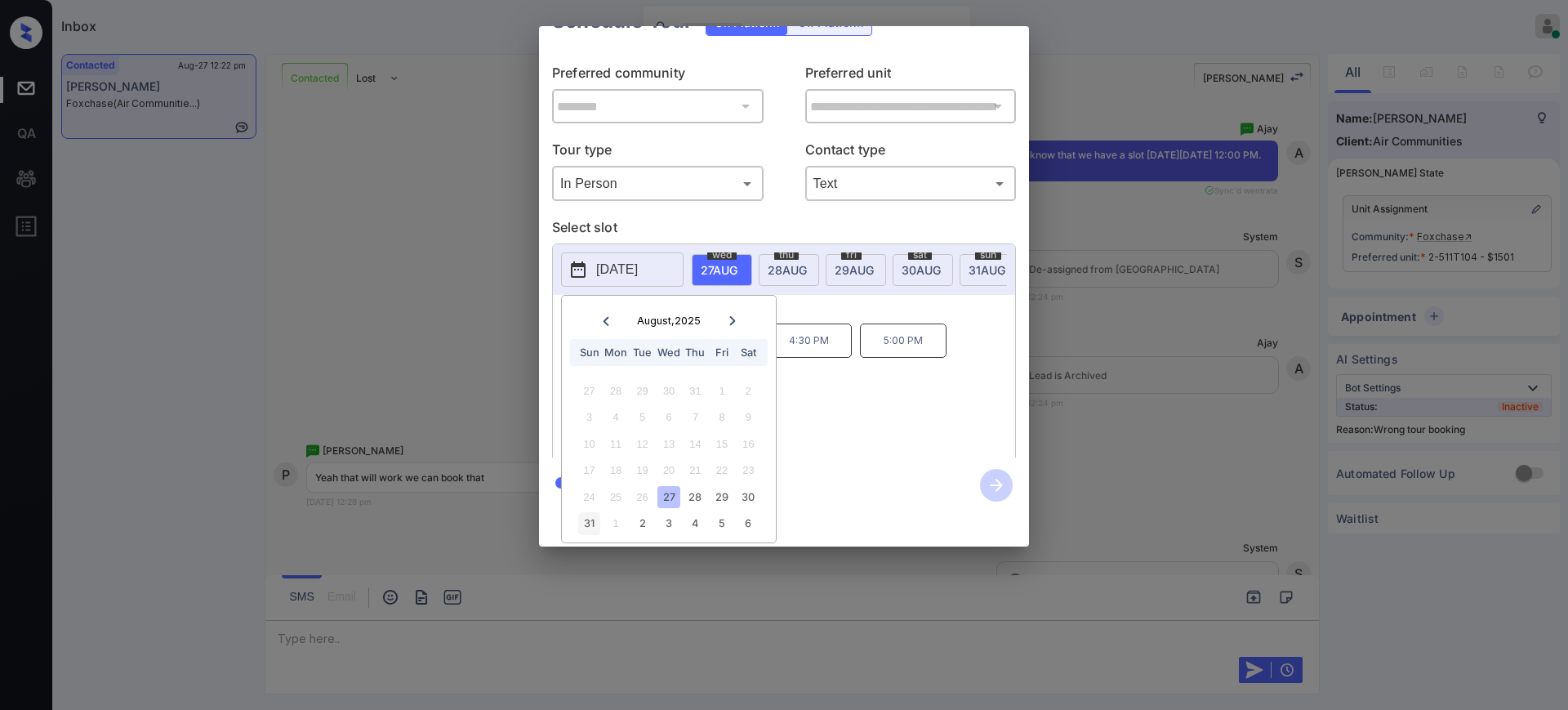
click at [599, 512] on div "31" at bounding box center [589, 523] width 22 height 22
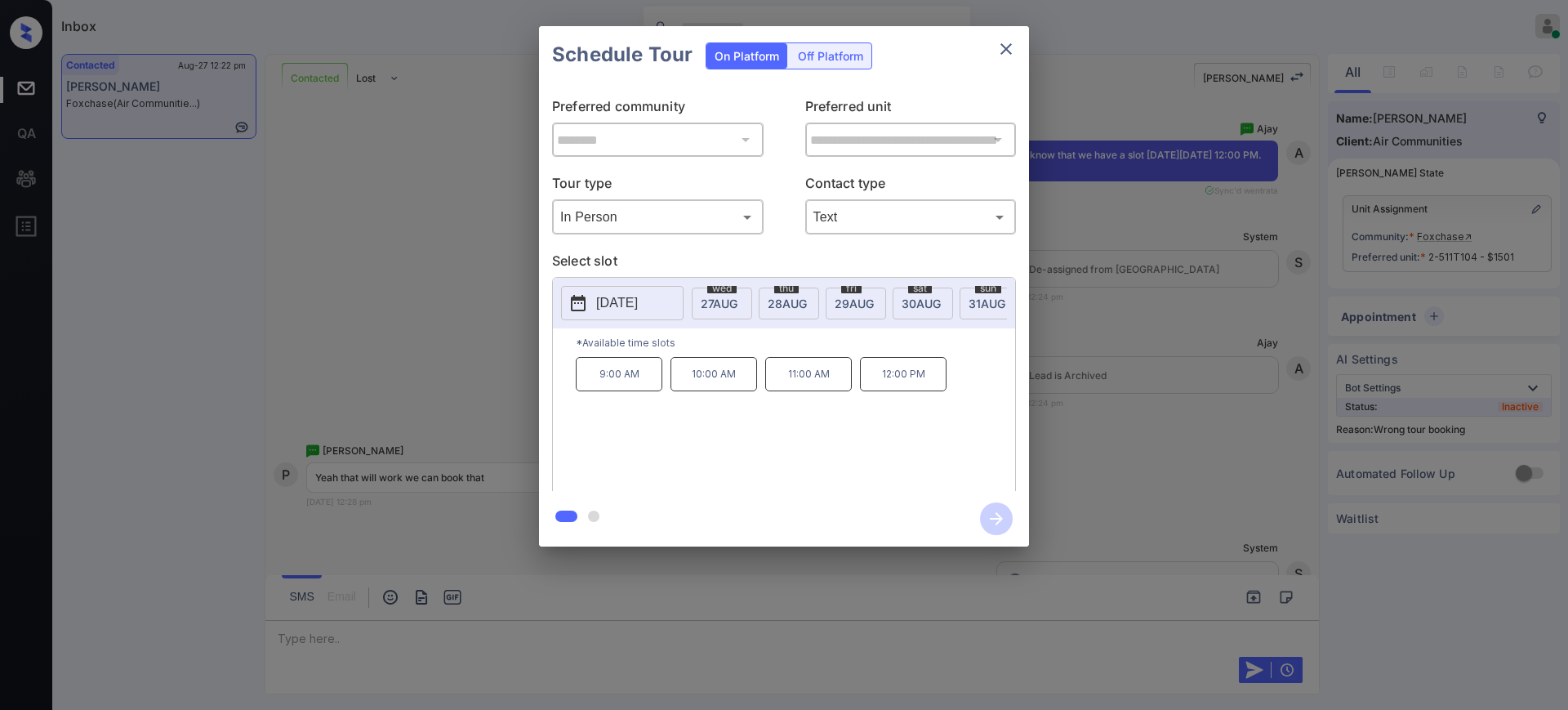
scroll to position [0, 0]
drag, startPoint x: 828, startPoint y: 394, endPoint x: 873, endPoint y: 365, distance: 53.5
click at [836, 387] on div "9:00 AM 10:00 AM 11:00 AM 12:00 PM" at bounding box center [796, 422] width 440 height 131
click at [897, 392] on p "12:00 PM" at bounding box center [903, 374] width 87 height 34
click at [1006, 516] on icon "button" at bounding box center [996, 519] width 33 height 33
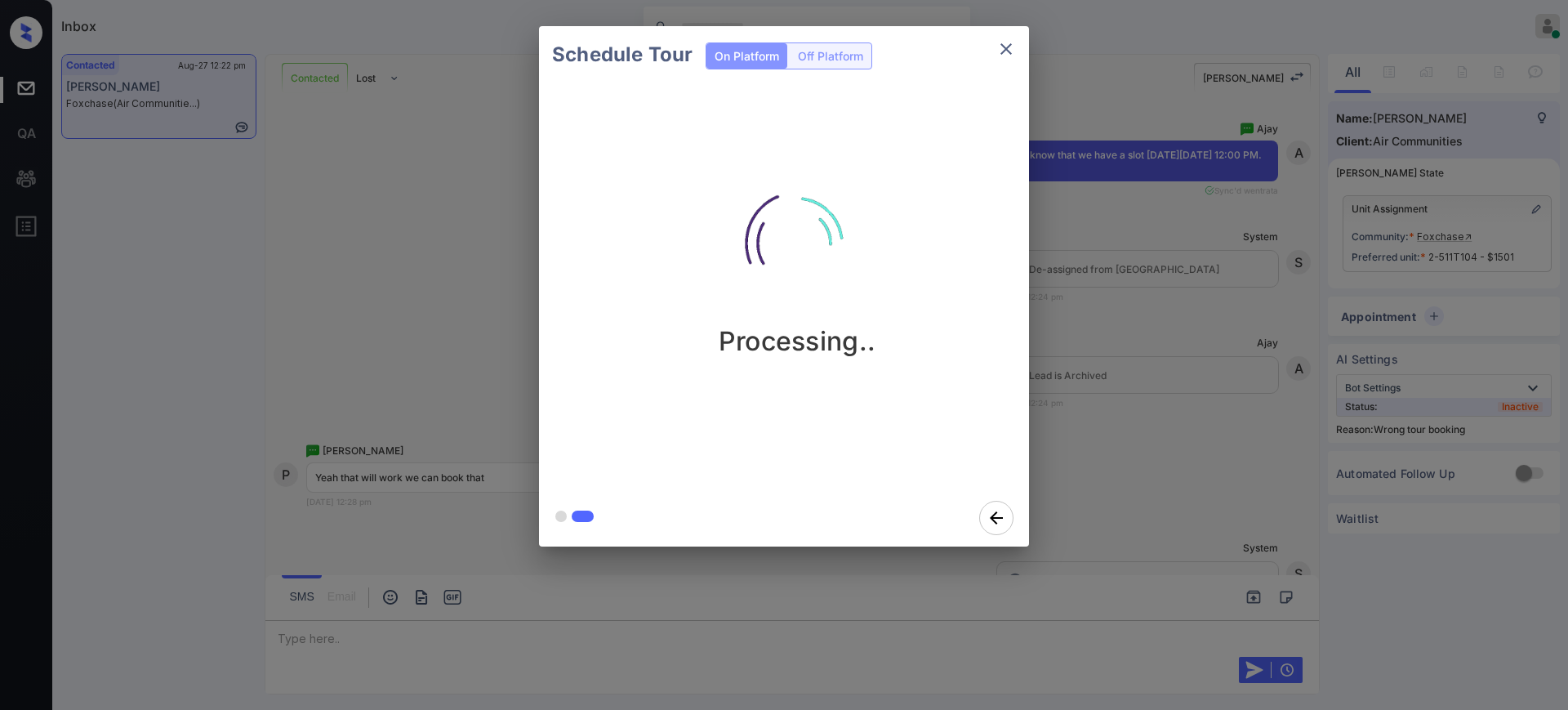
click at [1117, 453] on div "Schedule Tour On Platform Off Platform Processing.." at bounding box center [784, 286] width 1568 height 572
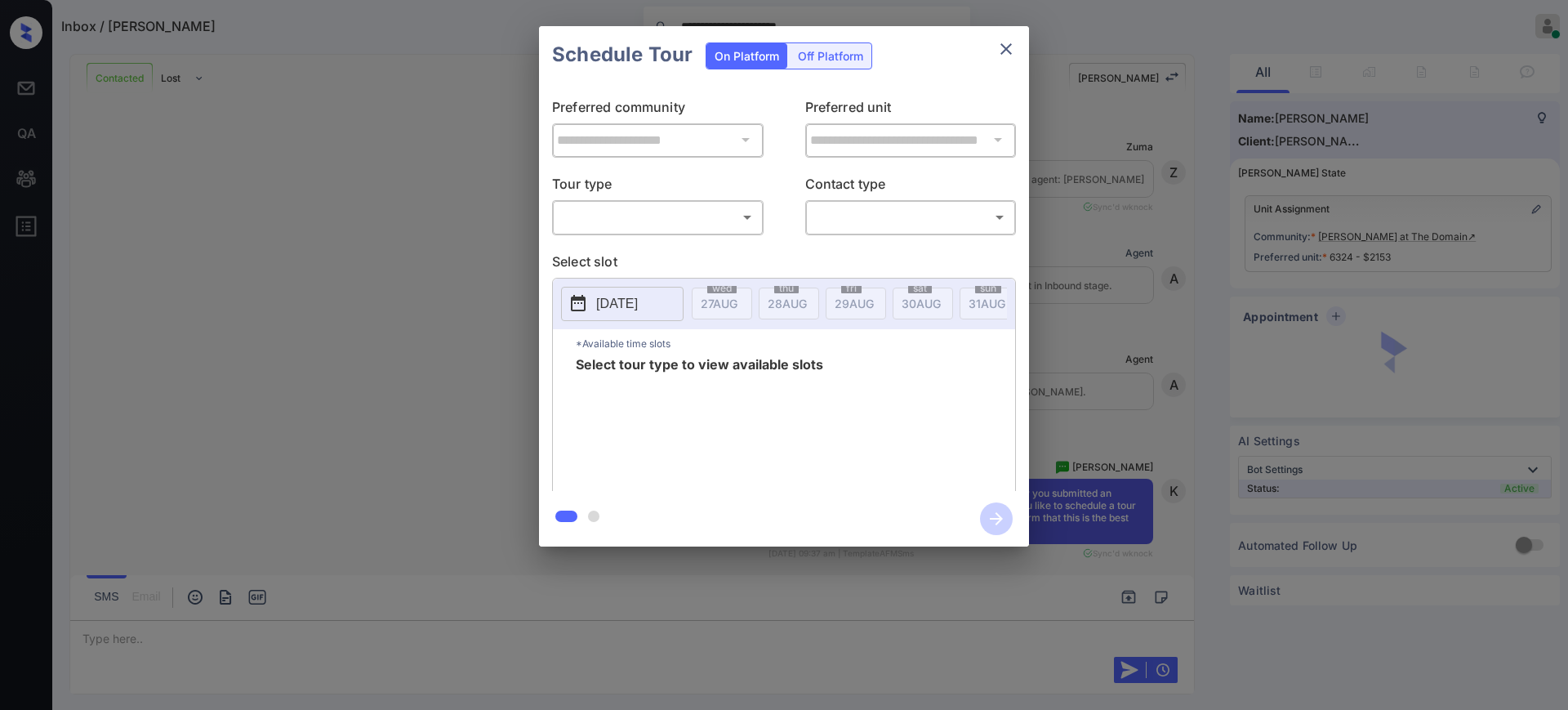
click at [670, 221] on body "**********" at bounding box center [784, 355] width 1568 height 710
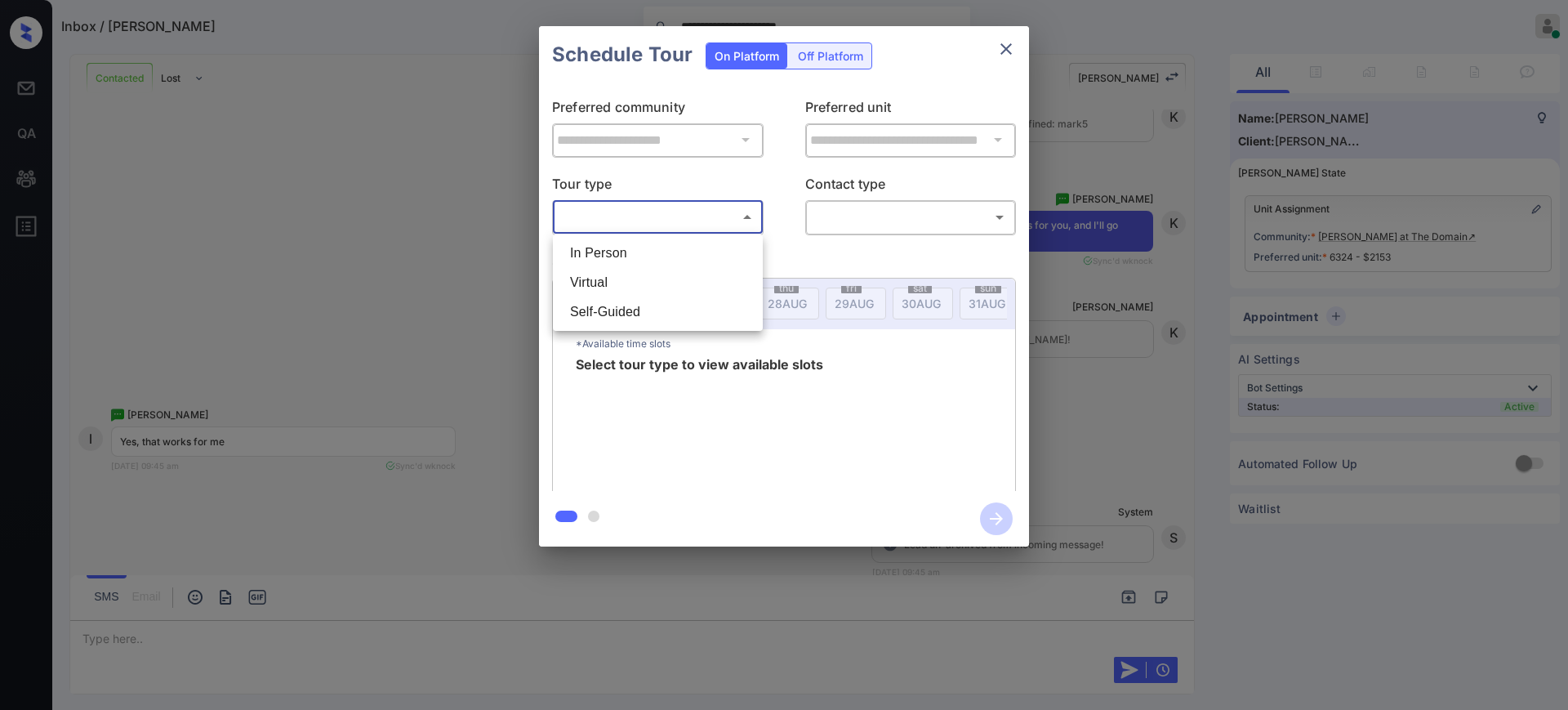
click at [622, 257] on li "In Person" at bounding box center [658, 253] width 202 height 30
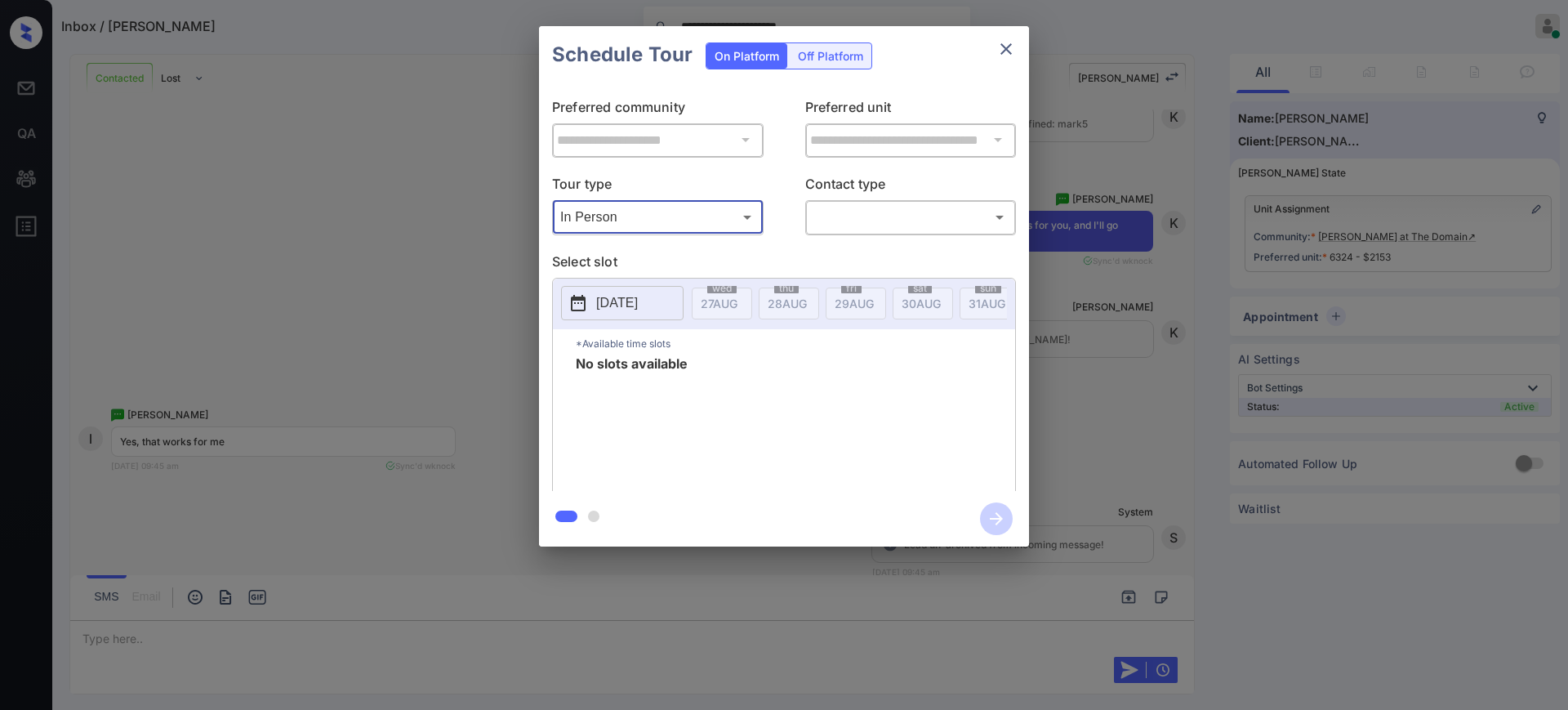
type input "********"
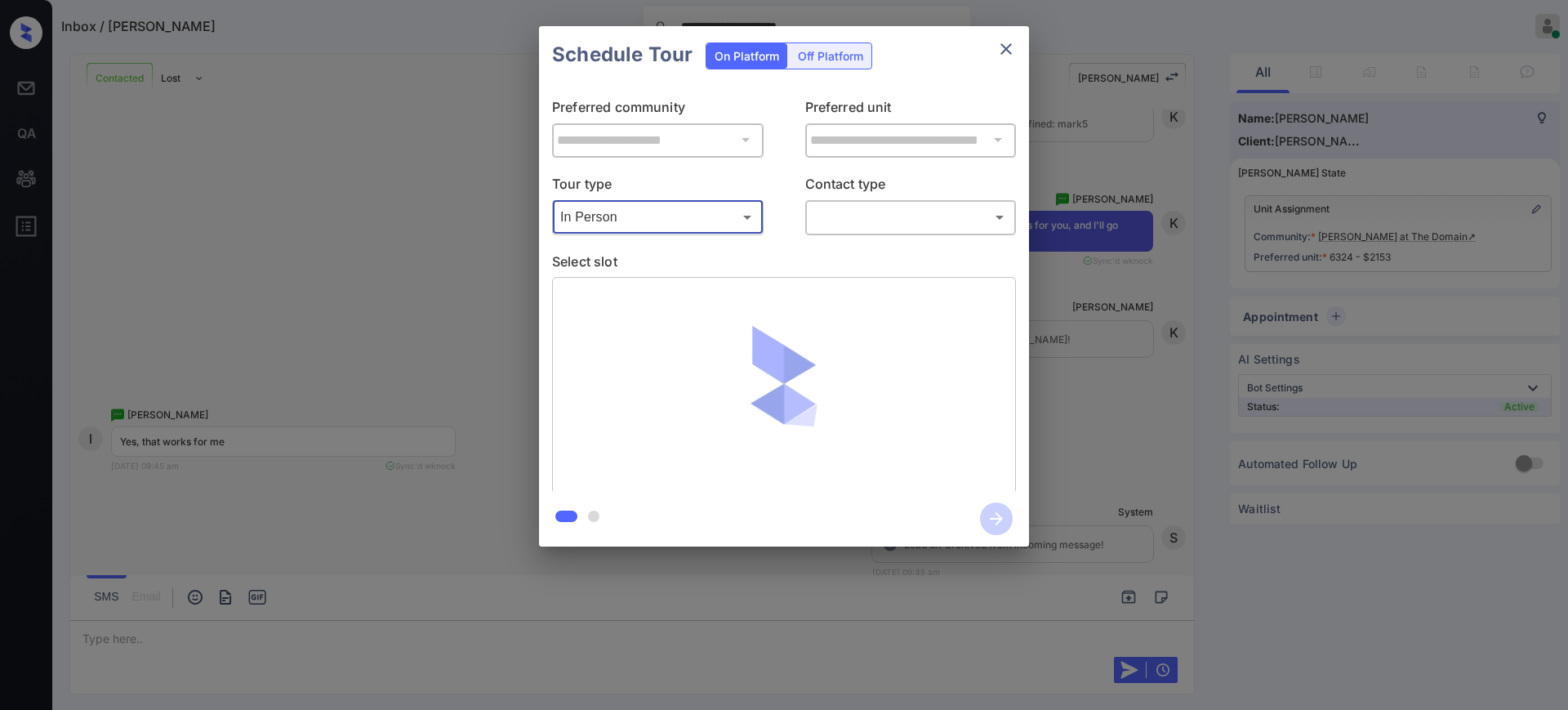
click at [875, 221] on body "**********" at bounding box center [784, 355] width 1568 height 710
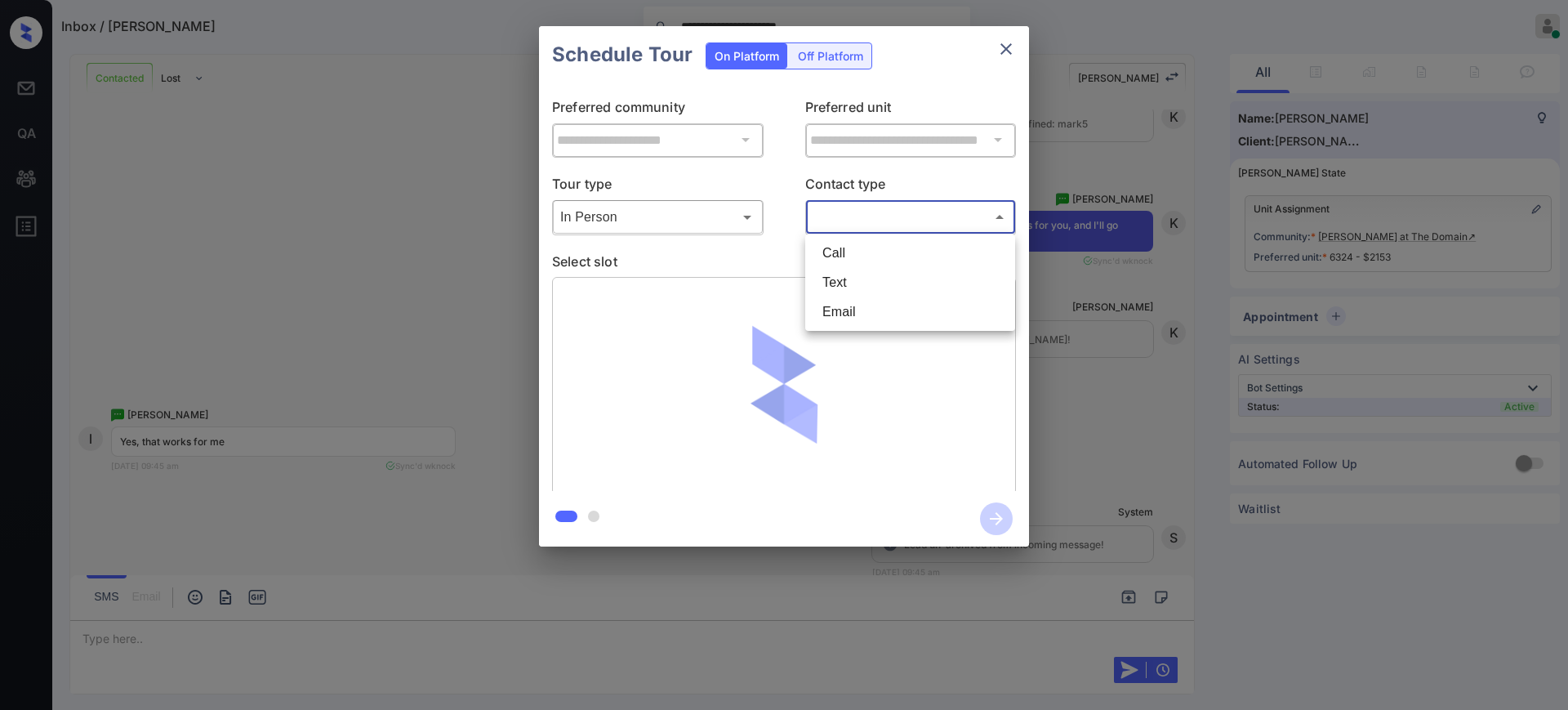
click at [849, 280] on li "Text" at bounding box center [910, 283] width 202 height 30
type input "****"
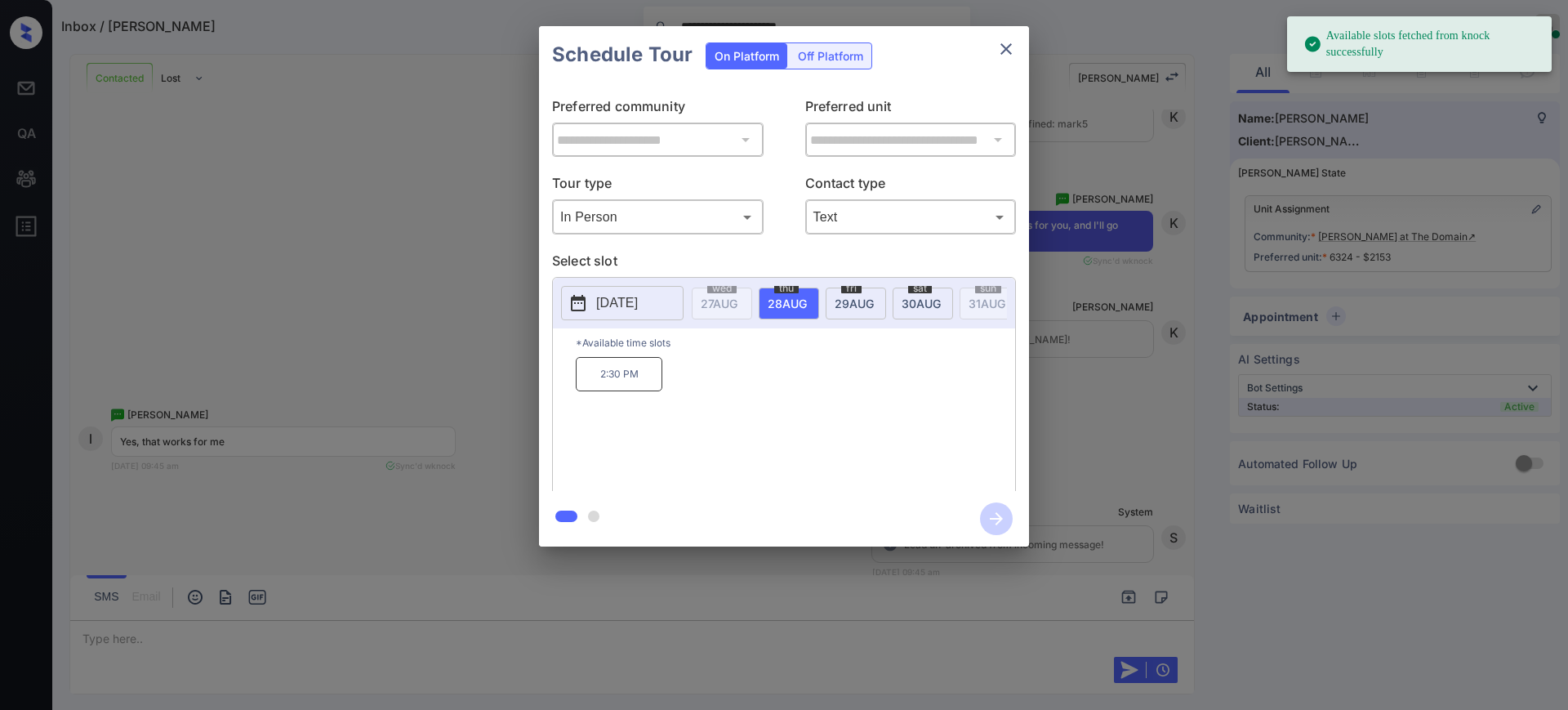
click at [864, 303] on span "[DATE]" at bounding box center [855, 304] width 39 height 14
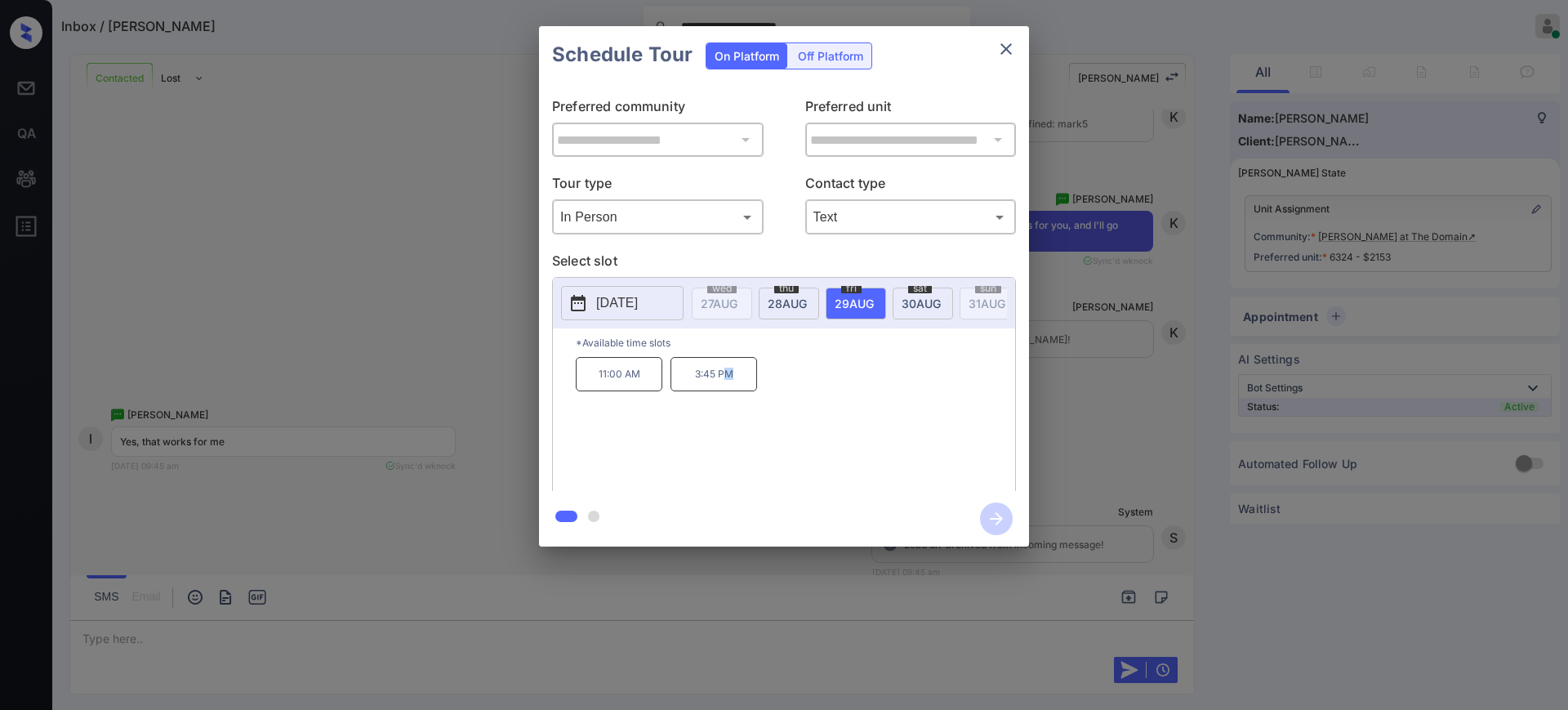
drag, startPoint x: 722, startPoint y: 396, endPoint x: 940, endPoint y: 407, distance: 218.3
click at [865, 402] on div "11:00 AM 3:45 PM" at bounding box center [796, 422] width 440 height 131
click at [1091, 401] on div "**********" at bounding box center [784, 286] width 1568 height 572
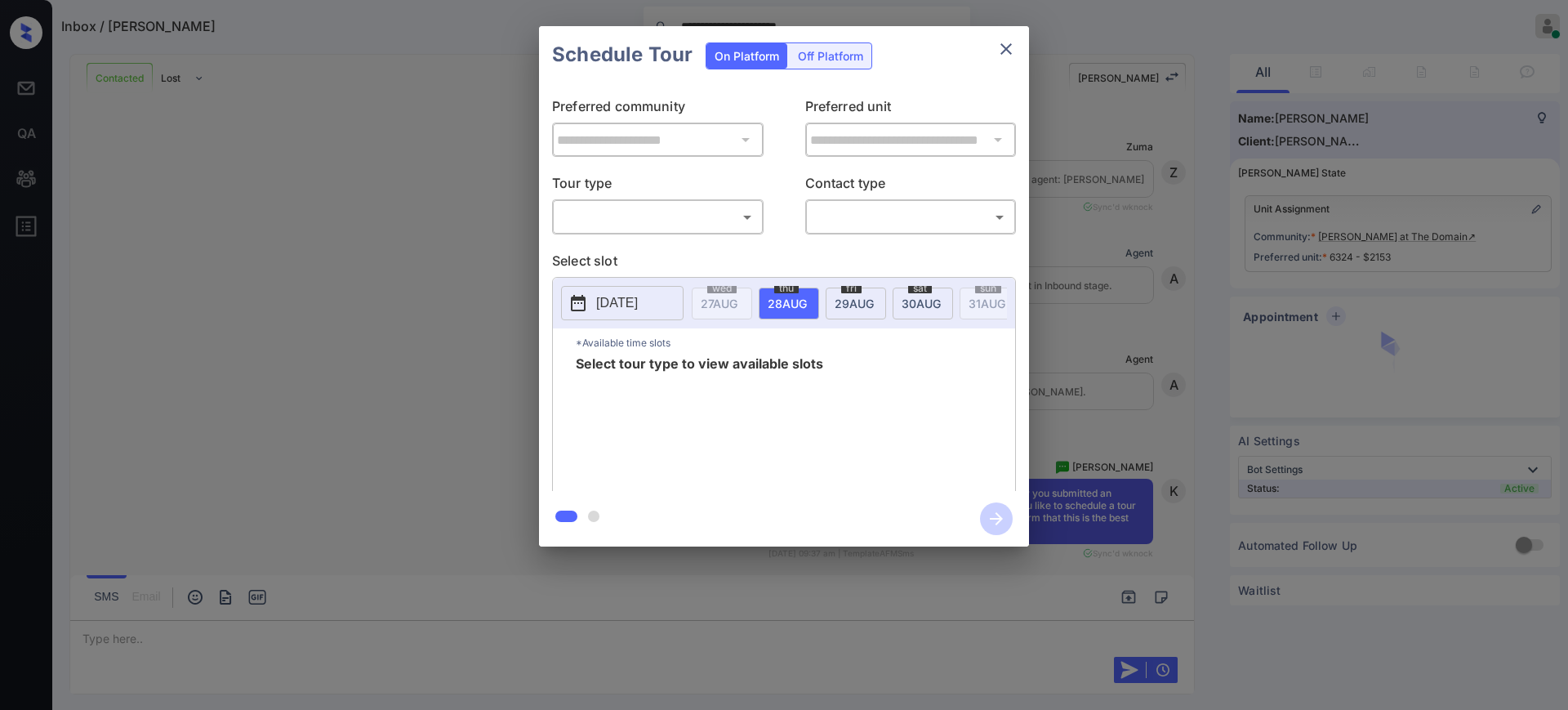
scroll to position [4893, 0]
click at [687, 217] on body "**********" at bounding box center [784, 355] width 1568 height 710
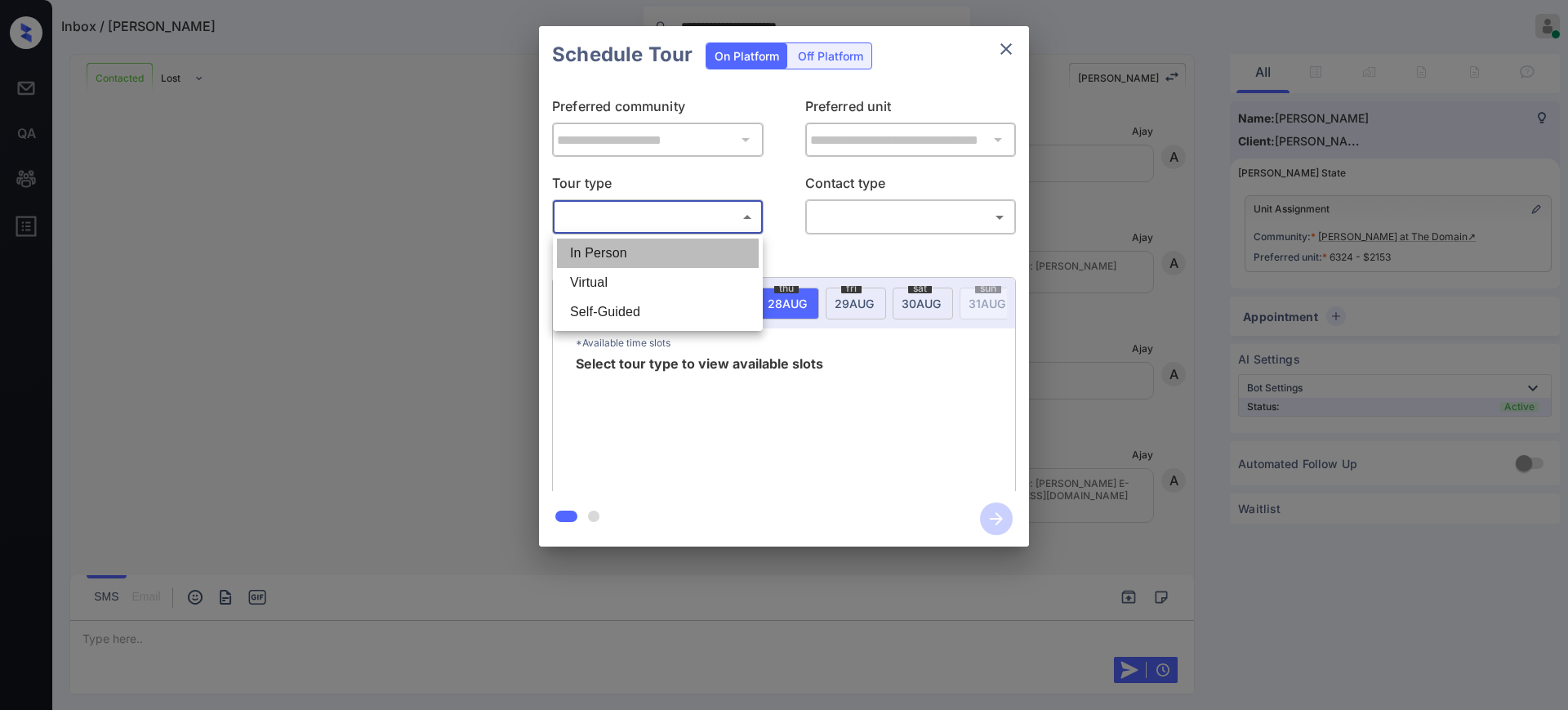
click at [659, 249] on li "In Person" at bounding box center [658, 253] width 202 height 30
type input "********"
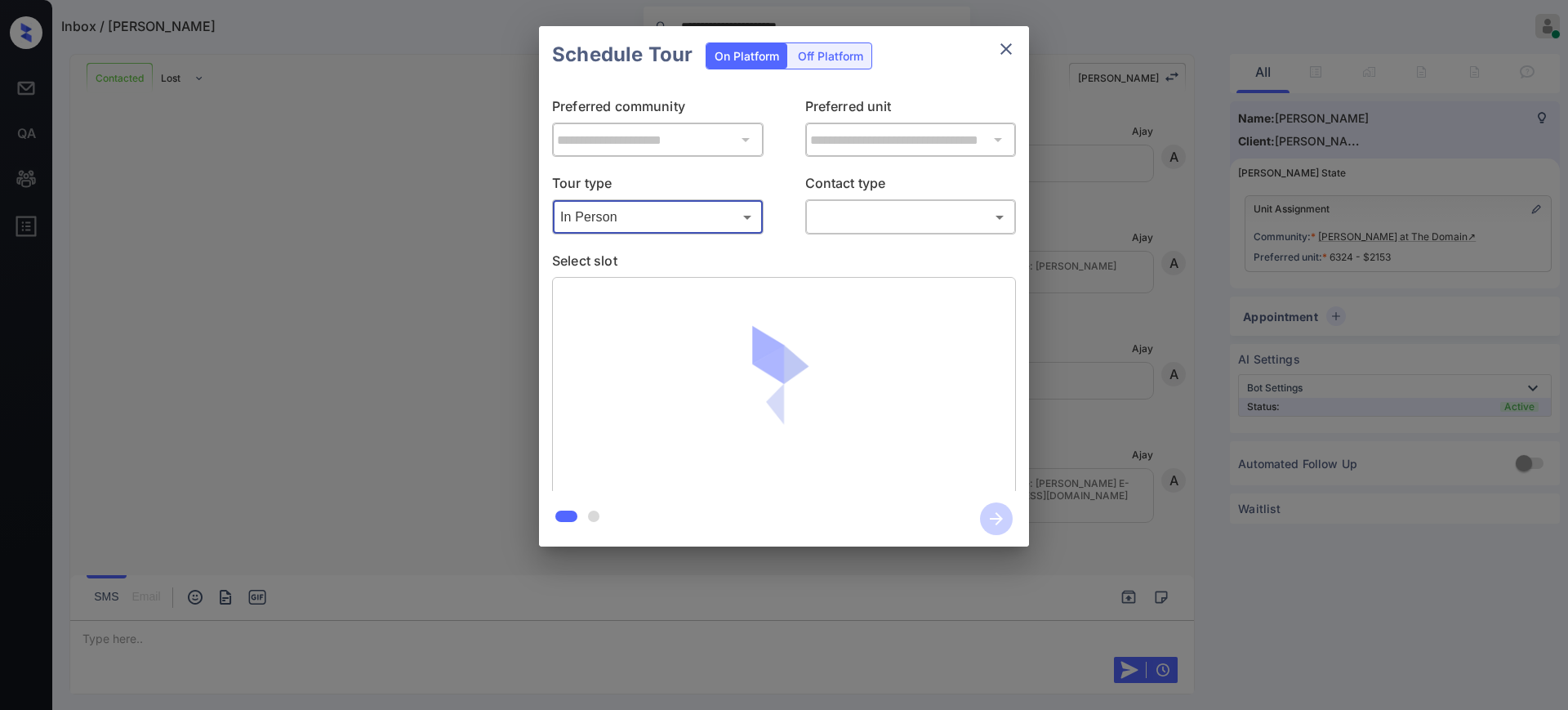
click at [873, 201] on div "​ ​" at bounding box center [911, 216] width 212 height 35
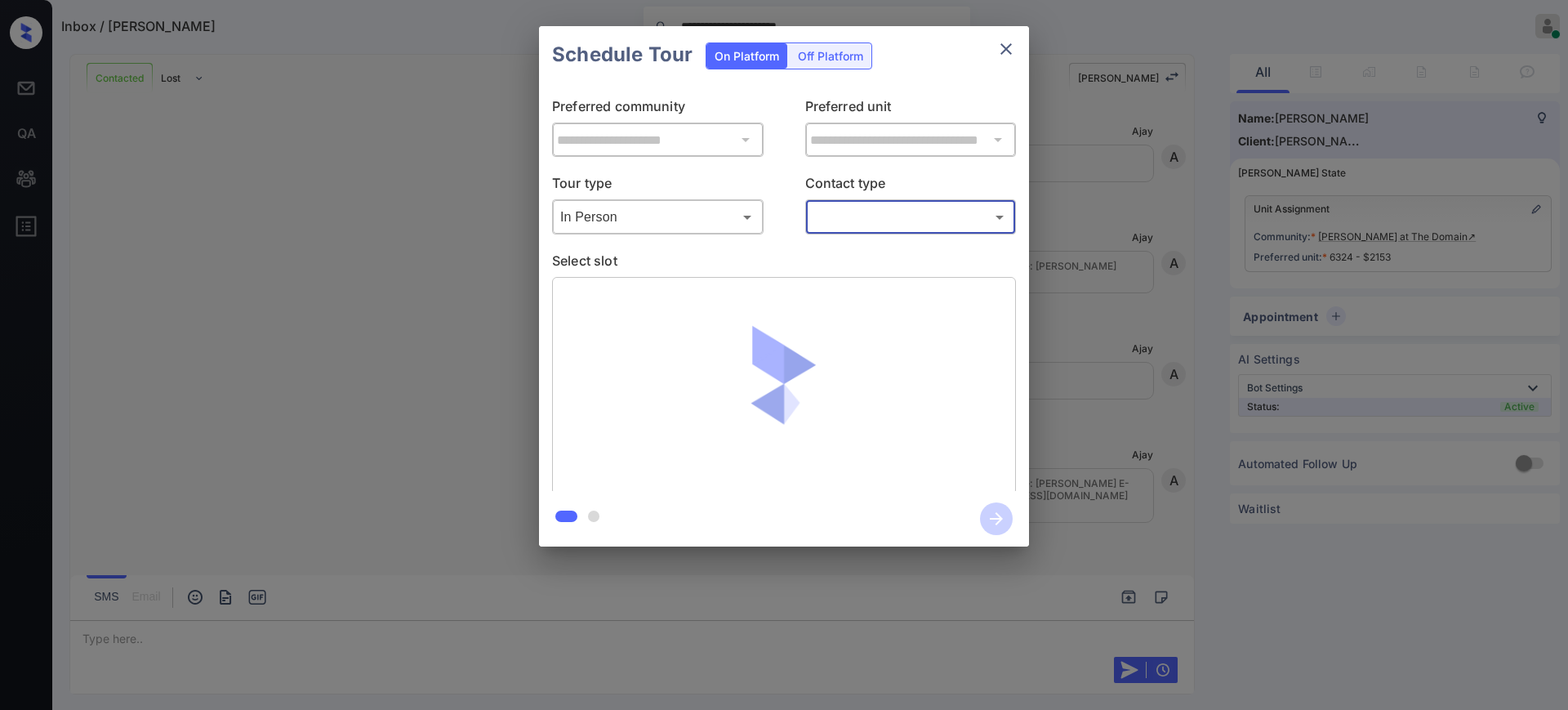
click at [865, 224] on body "**********" at bounding box center [784, 355] width 1568 height 710
click at [852, 275] on li "Text" at bounding box center [910, 283] width 202 height 30
type input "****"
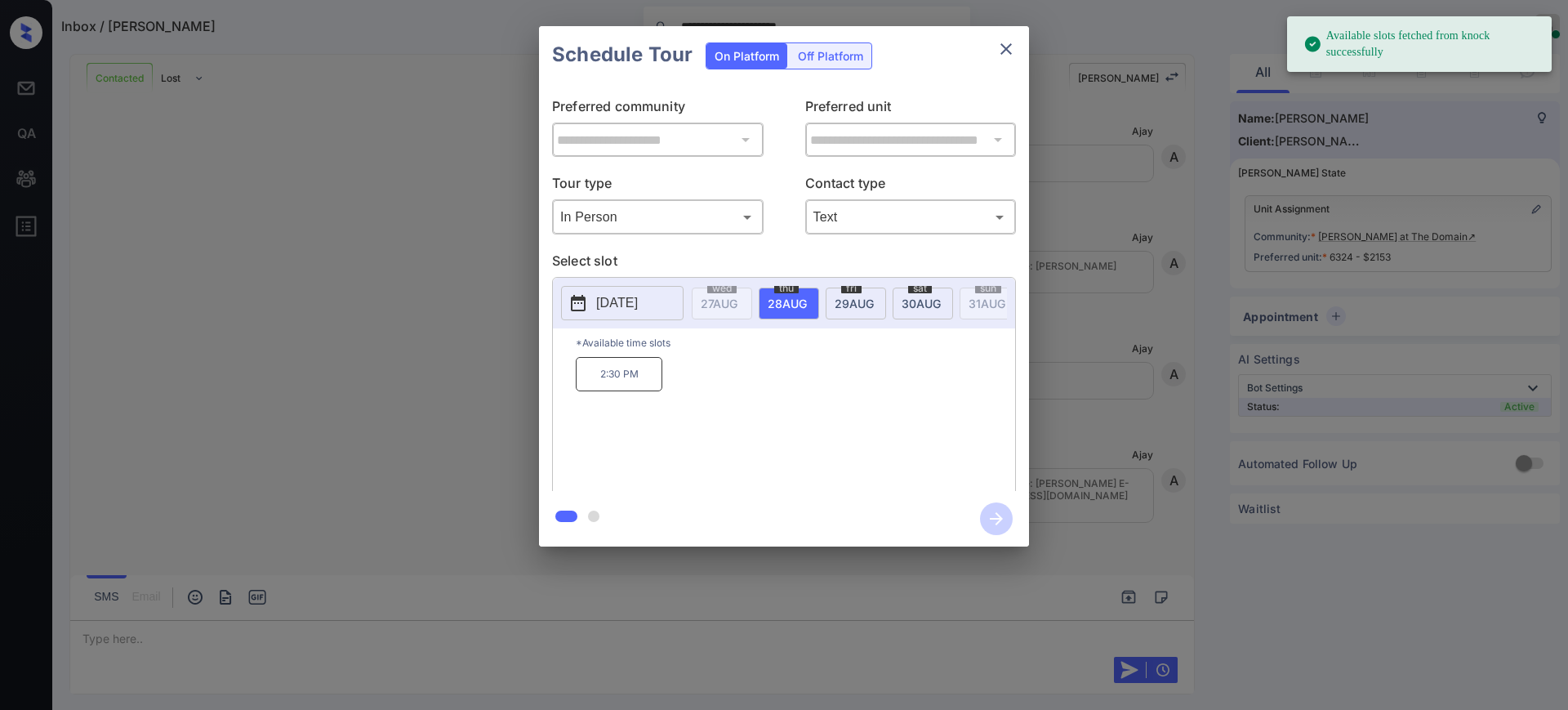
click at [852, 298] on span "[DATE]" at bounding box center [855, 304] width 39 height 14
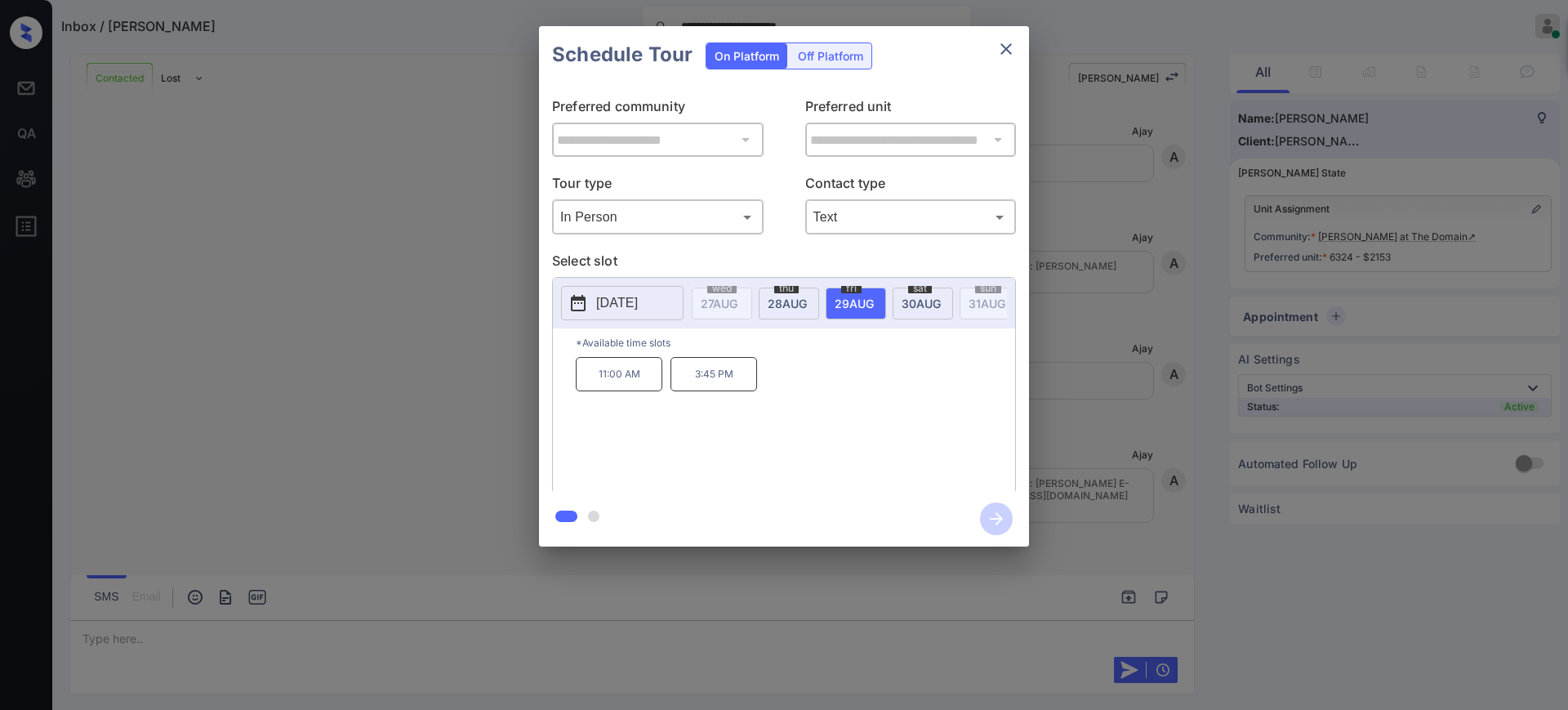
click at [1111, 399] on div "**********" at bounding box center [784, 286] width 1568 height 572
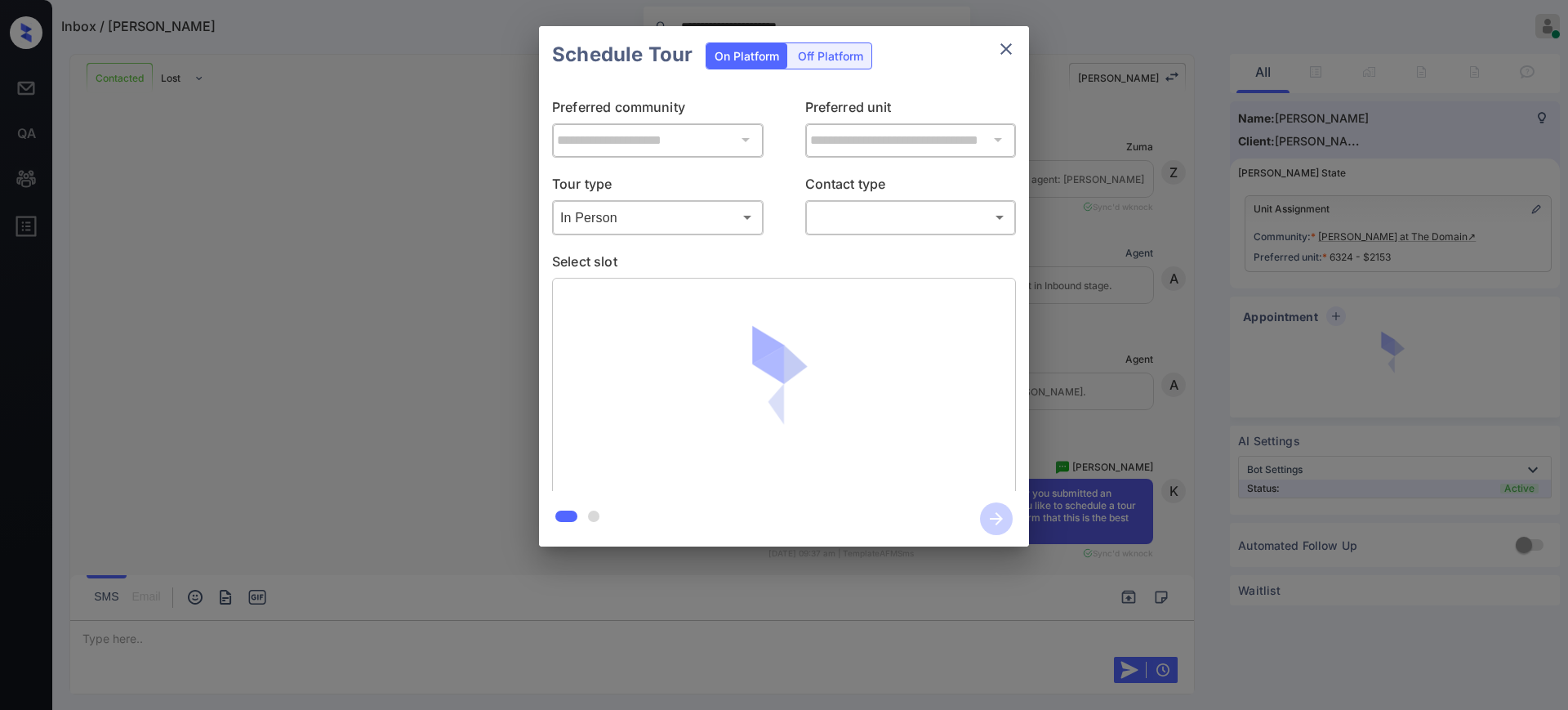
scroll to position [5015, 0]
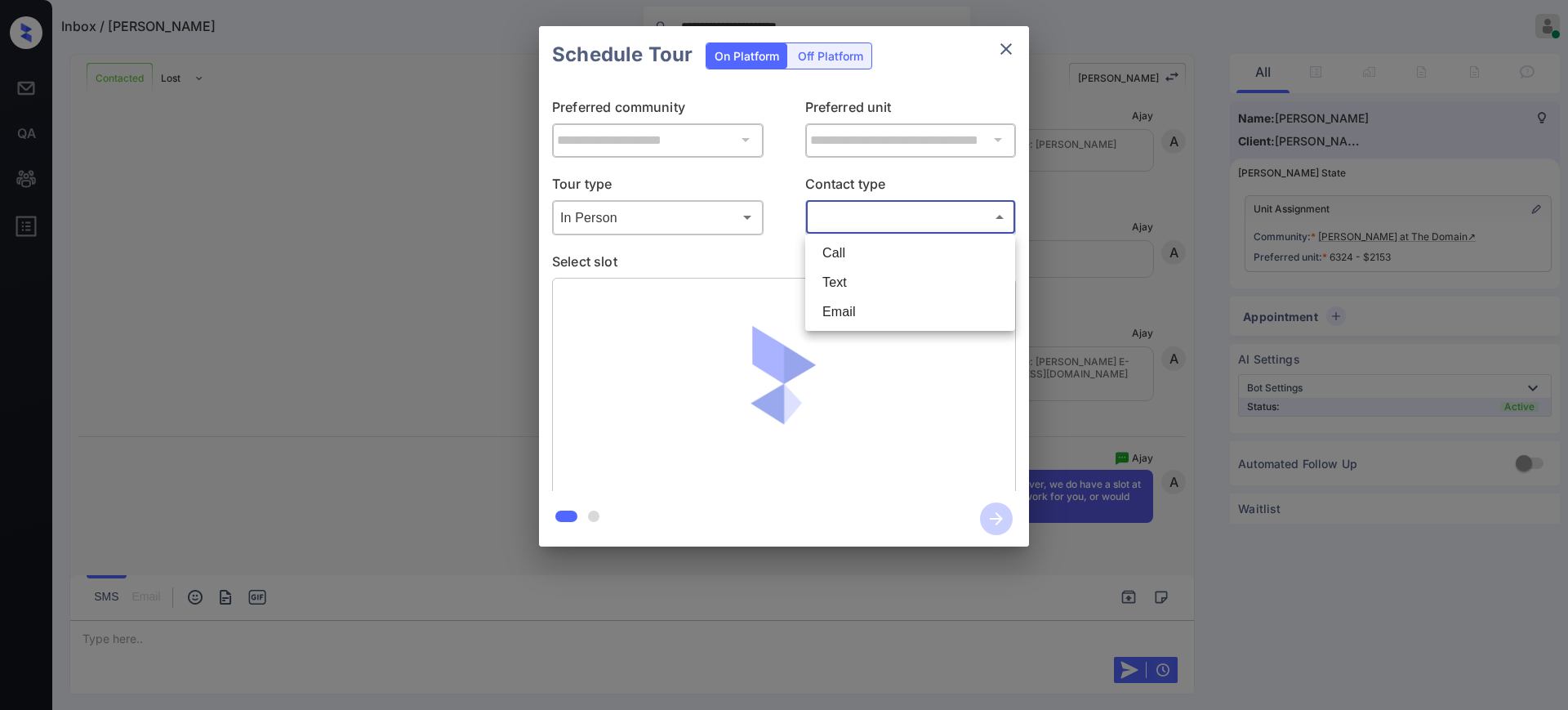
click at [846, 211] on body "**********" at bounding box center [784, 355] width 1568 height 710
click at [837, 283] on li "Text" at bounding box center [910, 283] width 202 height 30
type input "****"
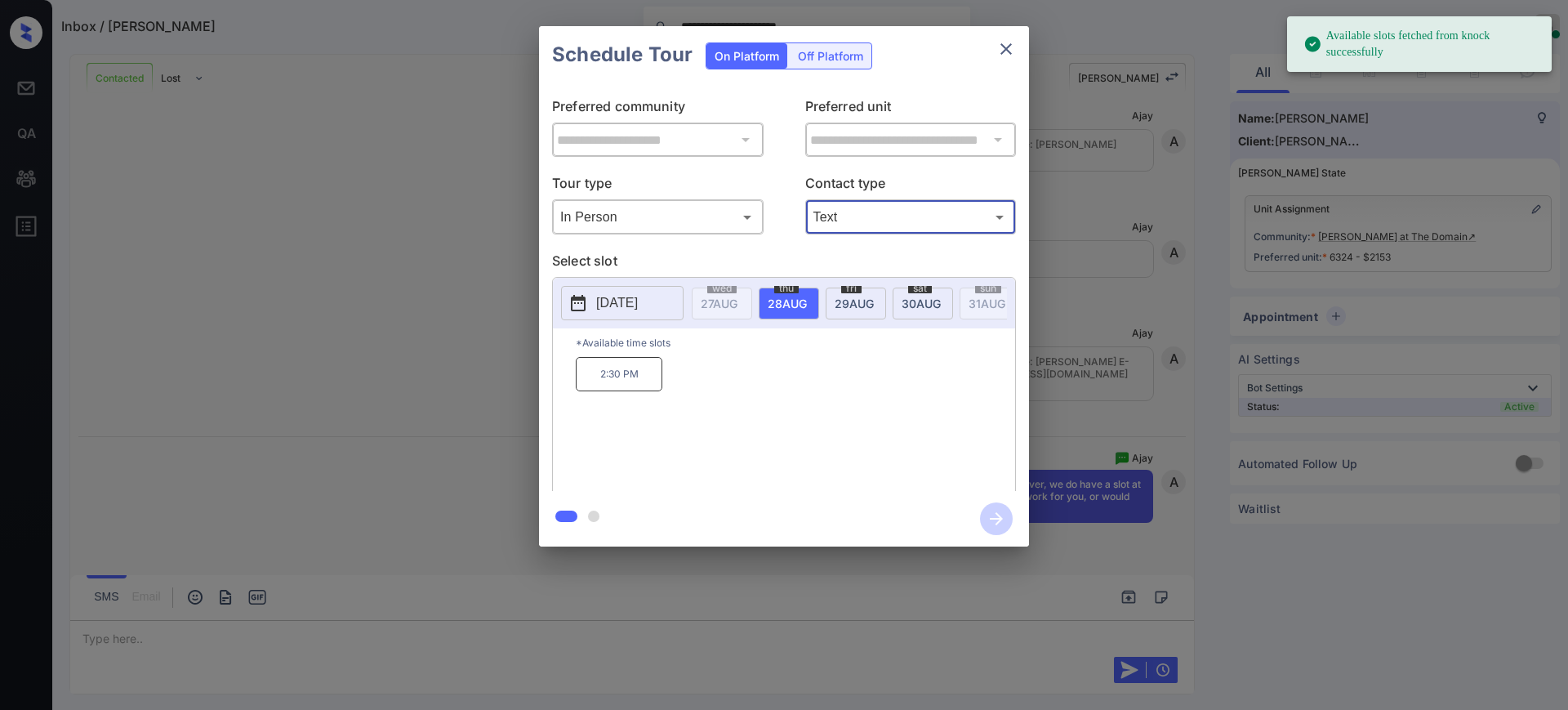
drag, startPoint x: 857, startPoint y: 297, endPoint x: 836, endPoint y: 305, distance: 22.5
click at [856, 297] on span "[DATE]" at bounding box center [855, 304] width 39 height 14
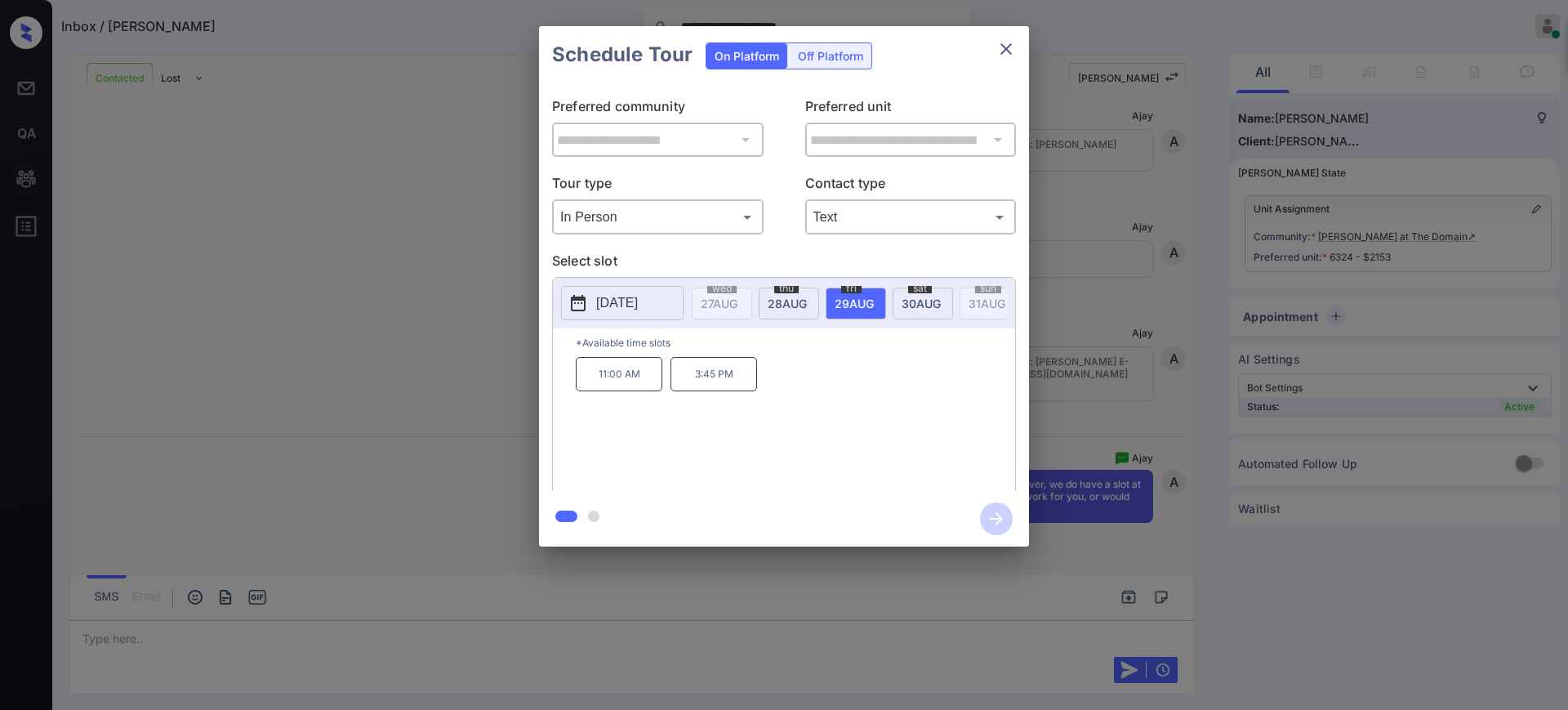
click at [730, 388] on p "3:45 PM" at bounding box center [713, 374] width 87 height 34
click at [998, 516] on icon "button" at bounding box center [996, 519] width 33 height 33
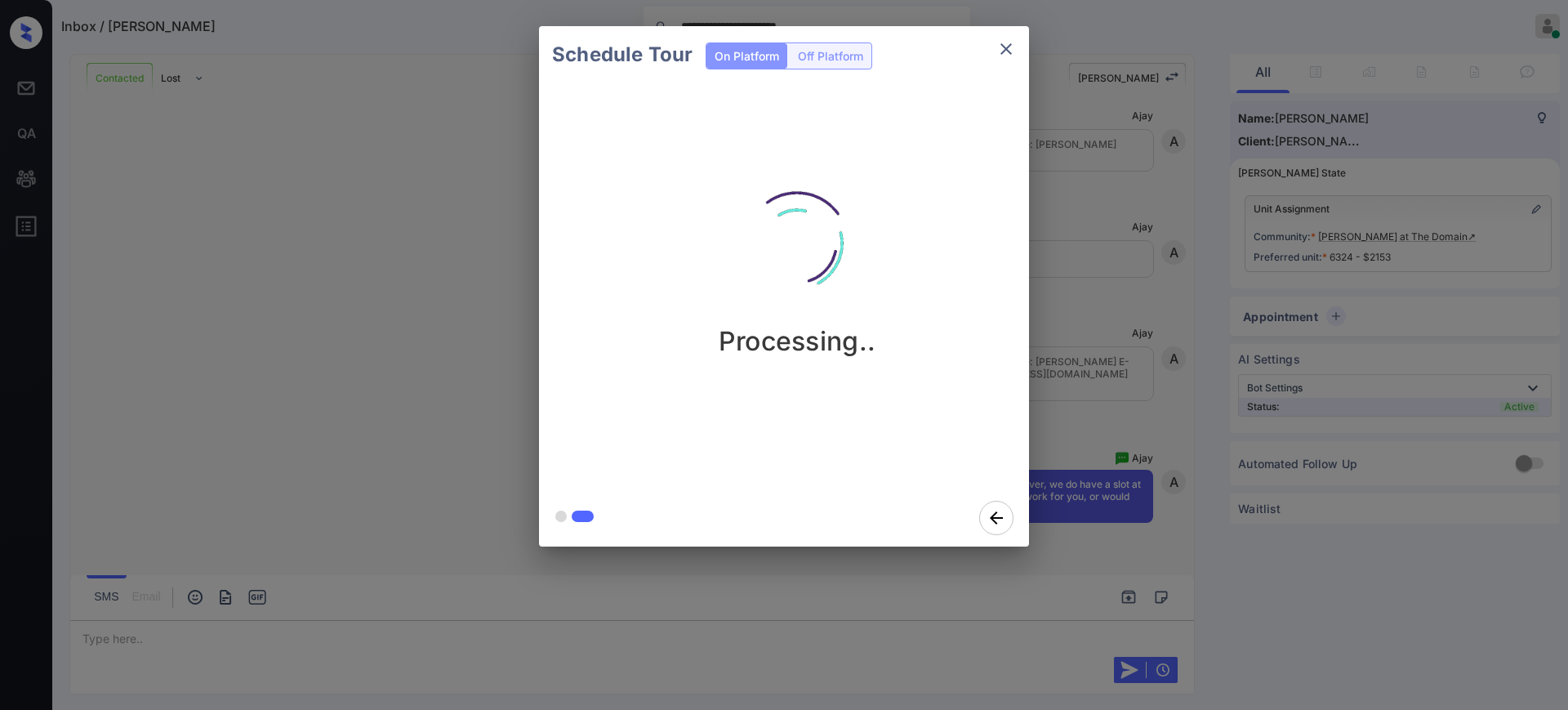
click at [1110, 447] on div "Schedule Tour On Platform Off Platform Processing.." at bounding box center [784, 286] width 1568 height 572
